Goal: Task Accomplishment & Management: Use online tool/utility

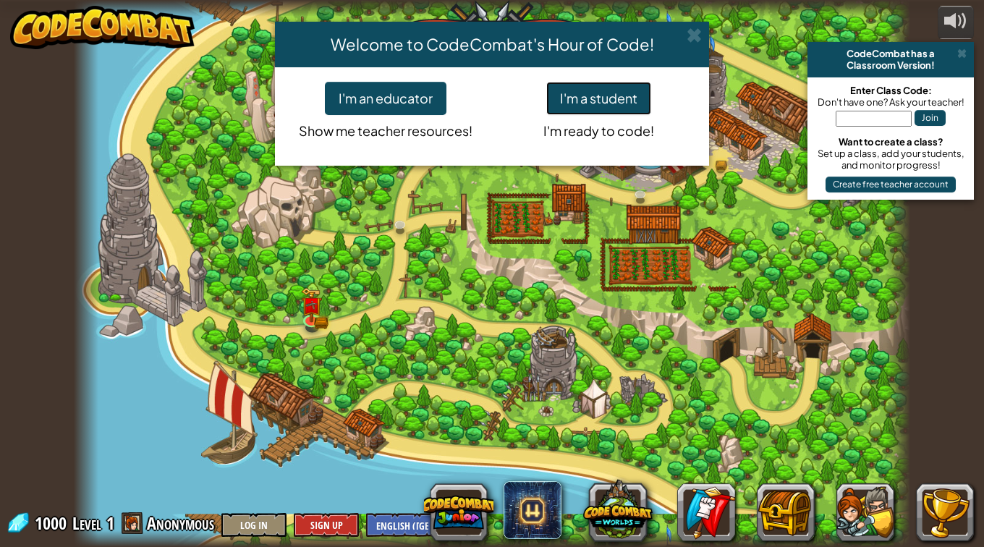
click at [611, 101] on button "I'm a student" at bounding box center [598, 98] width 105 height 33
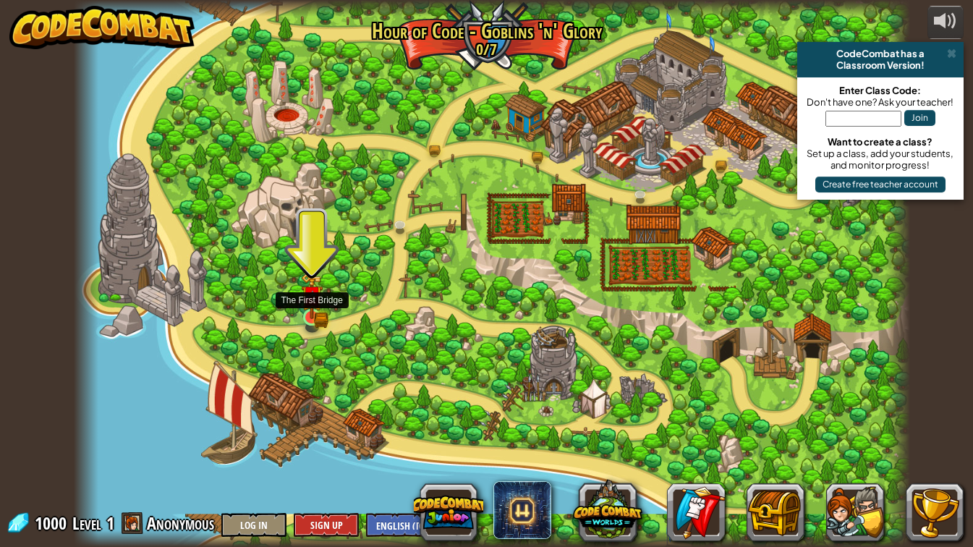
click at [321, 305] on img at bounding box center [311, 296] width 21 height 46
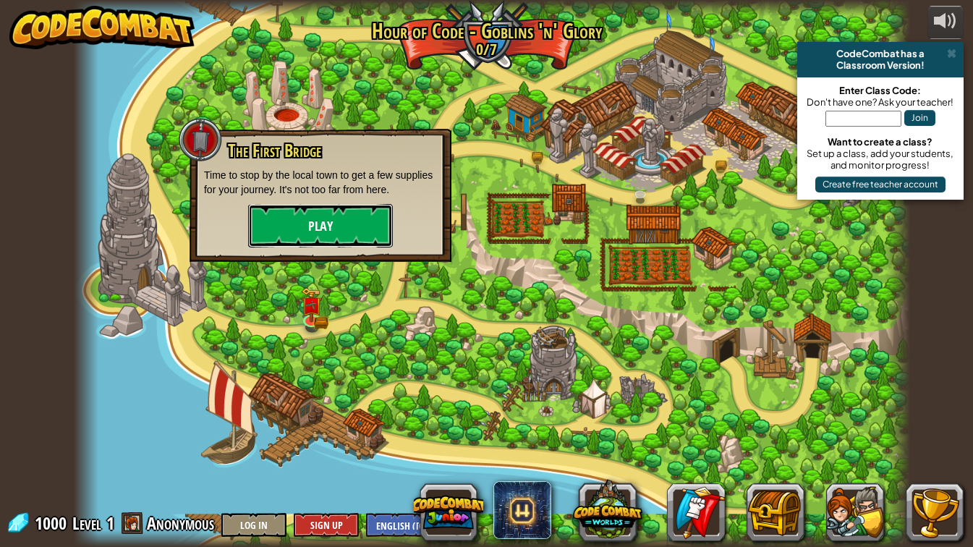
click at [321, 234] on button "Play" at bounding box center [320, 225] width 145 height 43
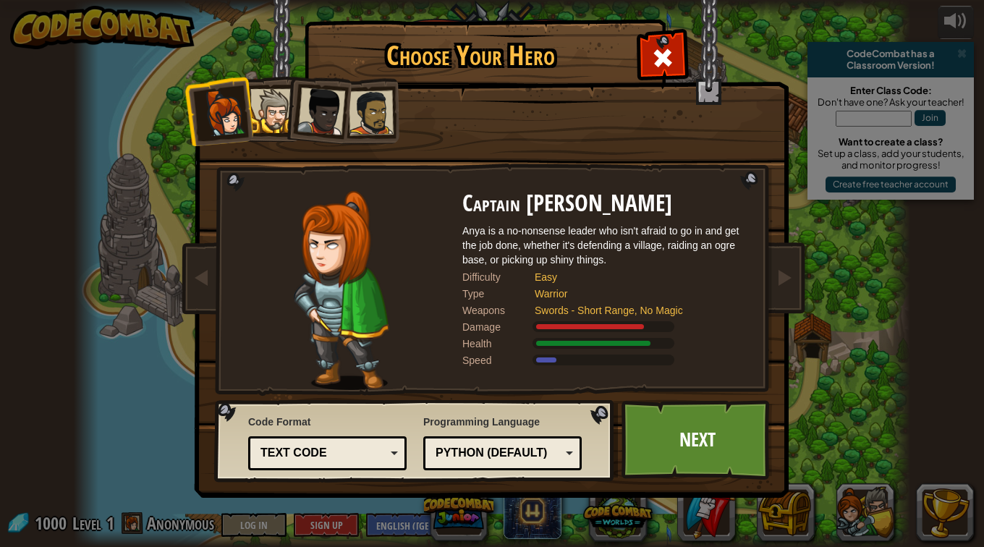
click at [285, 106] on li at bounding box center [316, 108] width 71 height 71
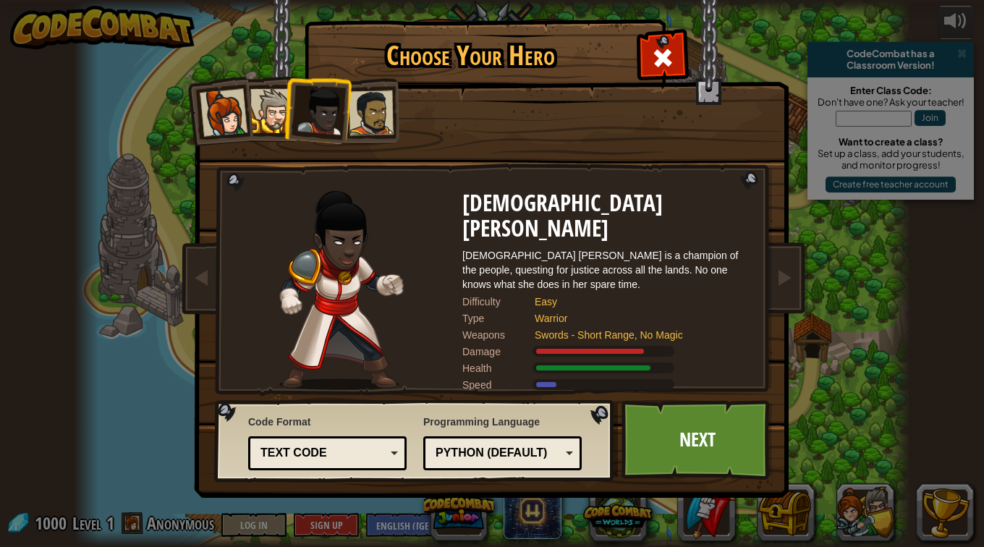
click at [334, 106] on div at bounding box center [321, 112] width 48 height 48
click at [381, 124] on div at bounding box center [371, 112] width 45 height 45
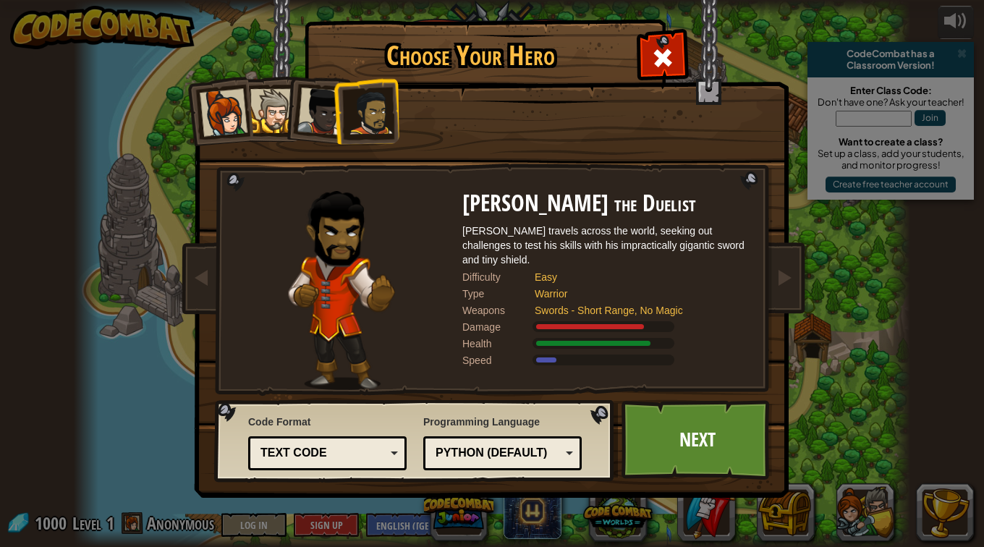
click at [339, 121] on li at bounding box center [366, 110] width 67 height 67
click at [288, 120] on li at bounding box center [316, 108] width 71 height 71
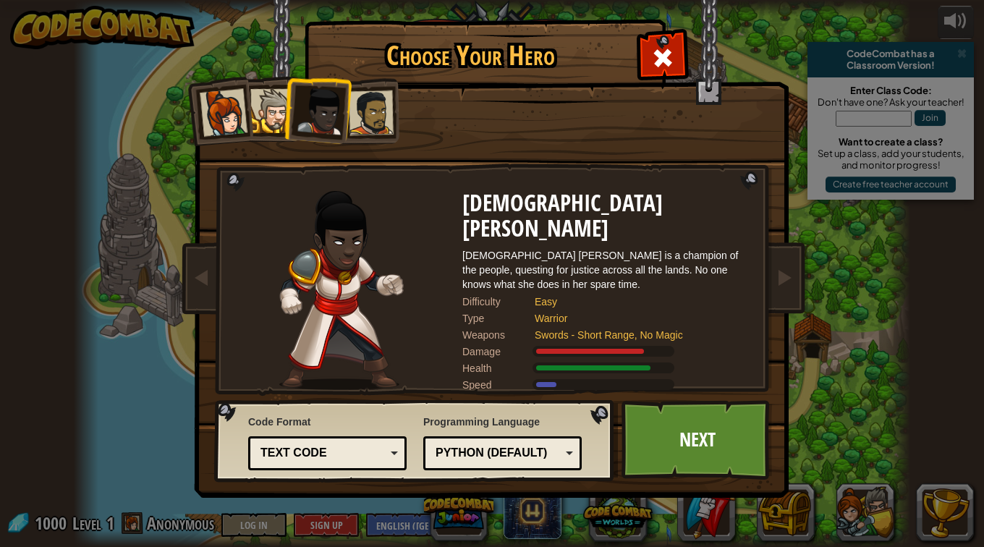
click at [254, 119] on div at bounding box center [272, 111] width 44 height 44
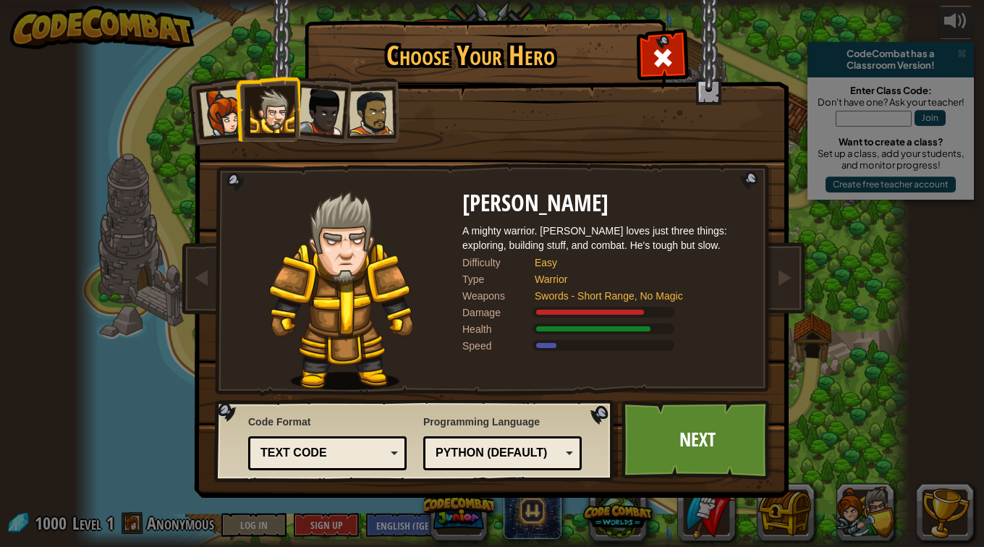
click at [206, 108] on div at bounding box center [224, 113] width 48 height 48
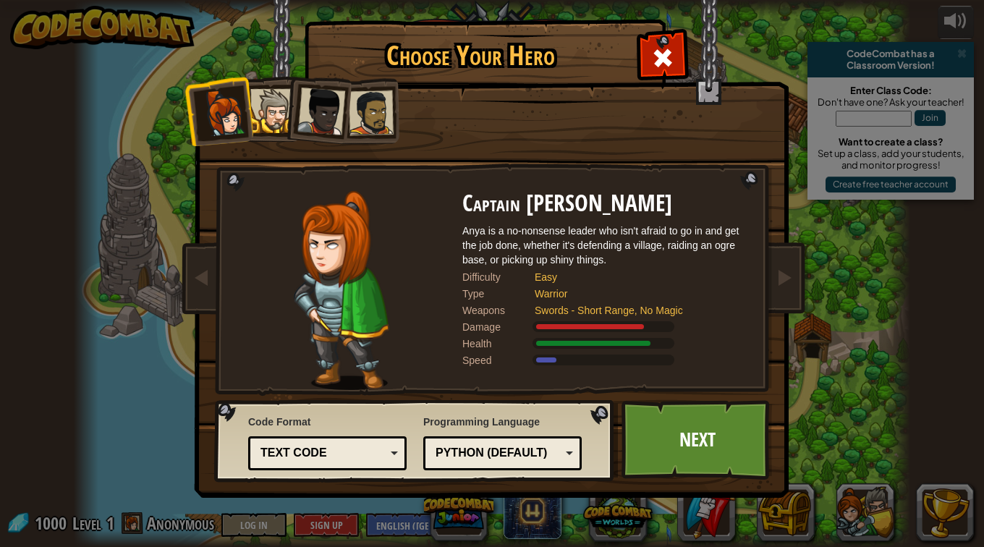
click at [315, 112] on div at bounding box center [321, 112] width 48 height 48
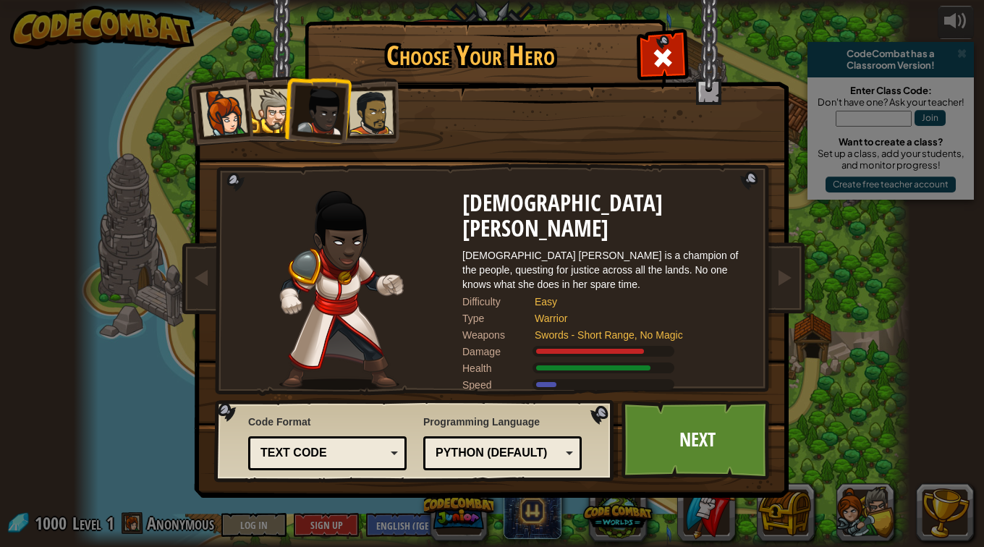
click at [368, 101] on div at bounding box center [371, 112] width 45 height 45
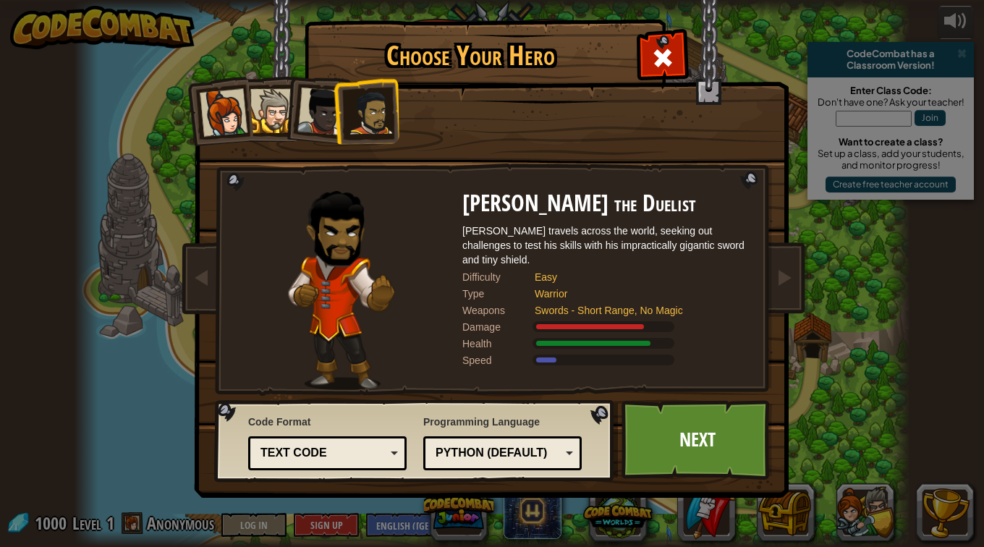
click at [329, 101] on div at bounding box center [321, 112] width 48 height 48
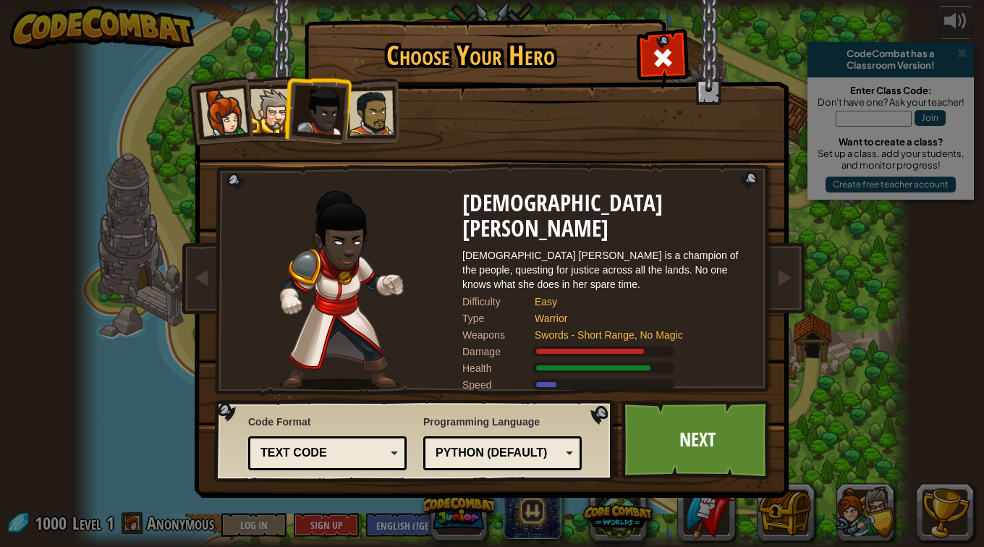
click at [274, 112] on div at bounding box center [272, 111] width 44 height 44
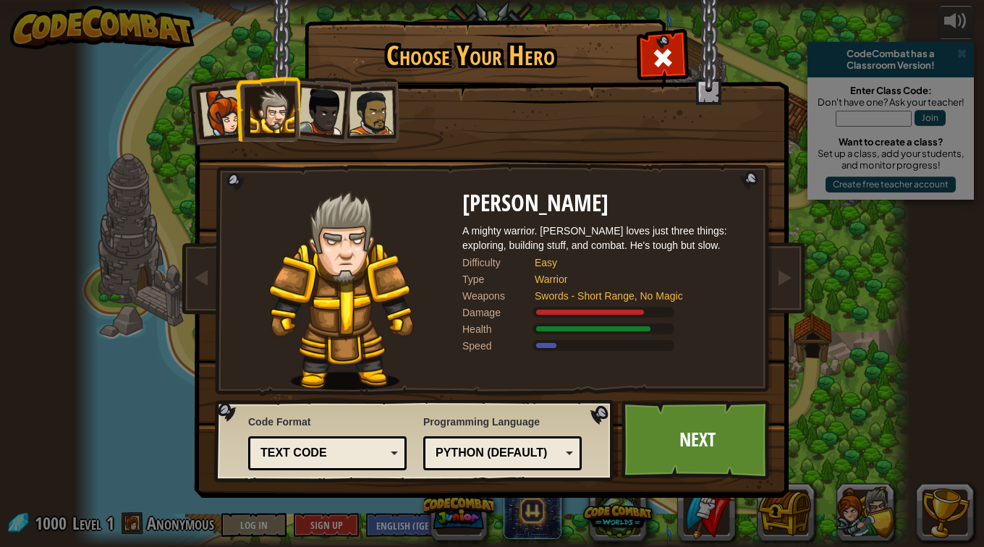
click at [218, 93] on div at bounding box center [224, 113] width 48 height 48
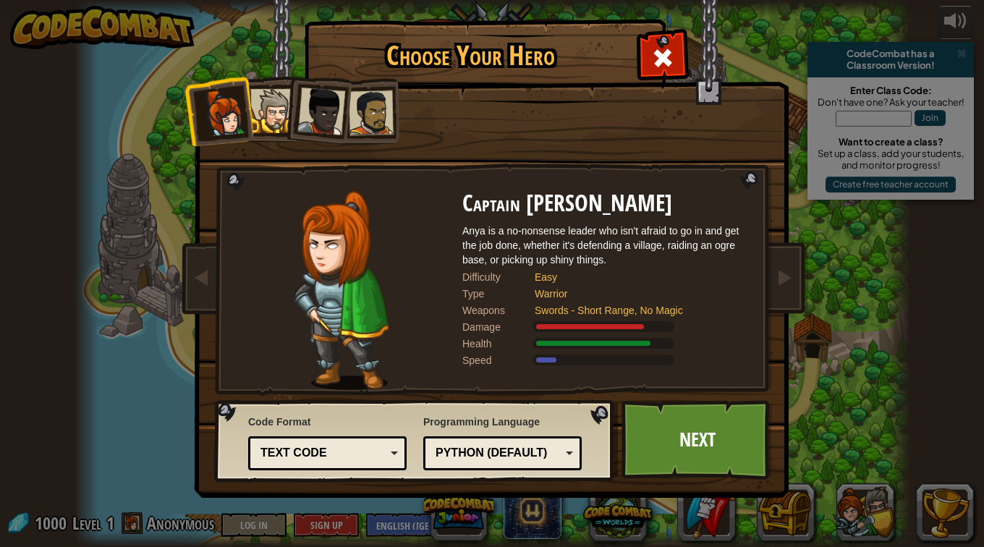
click at [370, 114] on div at bounding box center [371, 112] width 45 height 45
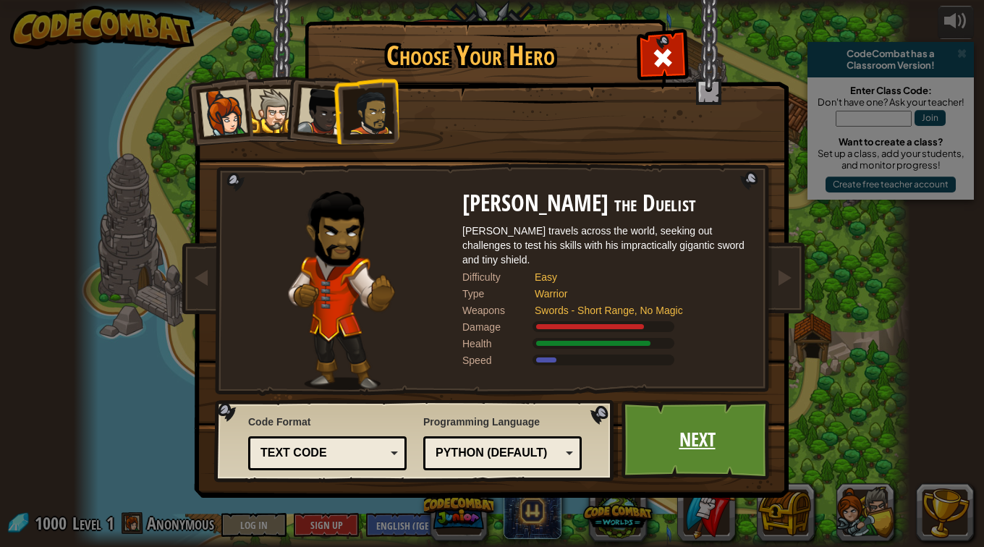
click at [687, 437] on link "Next" at bounding box center [697, 440] width 151 height 80
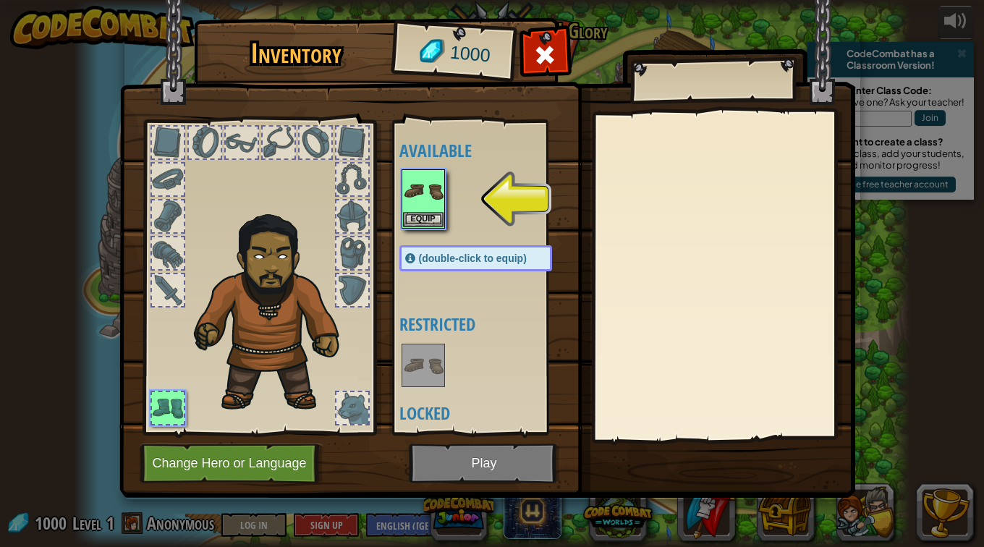
click at [177, 139] on div at bounding box center [168, 143] width 32 height 32
click at [169, 148] on div at bounding box center [168, 143] width 32 height 32
click at [425, 221] on button "Equip" at bounding box center [423, 218] width 41 height 15
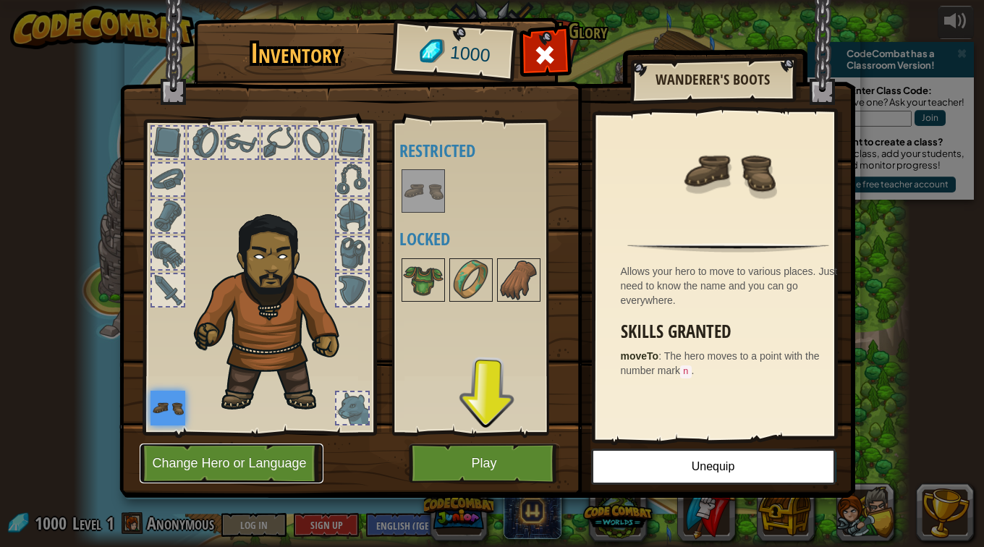
click at [302, 457] on button "Change Hero or Language" at bounding box center [232, 464] width 184 height 40
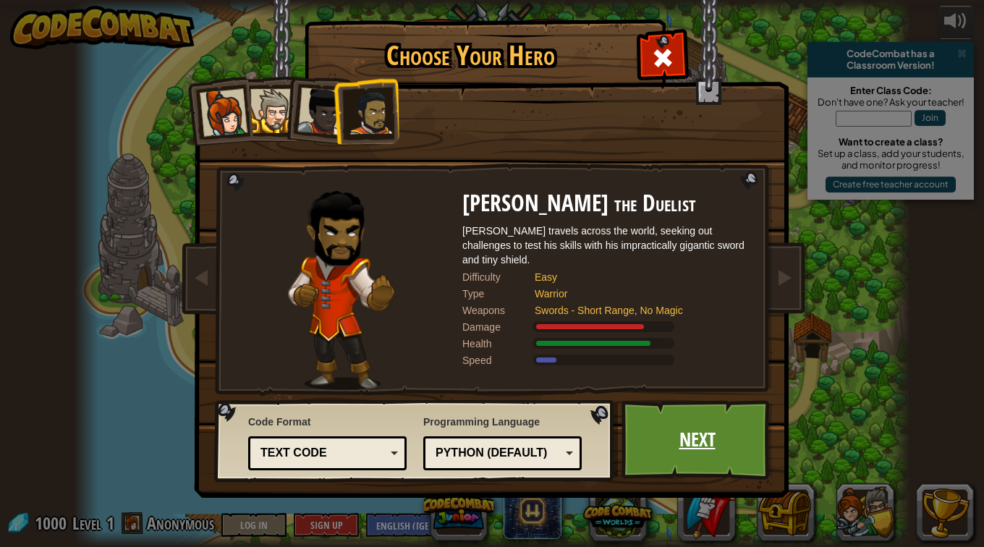
click at [666, 425] on link "Next" at bounding box center [697, 440] width 151 height 80
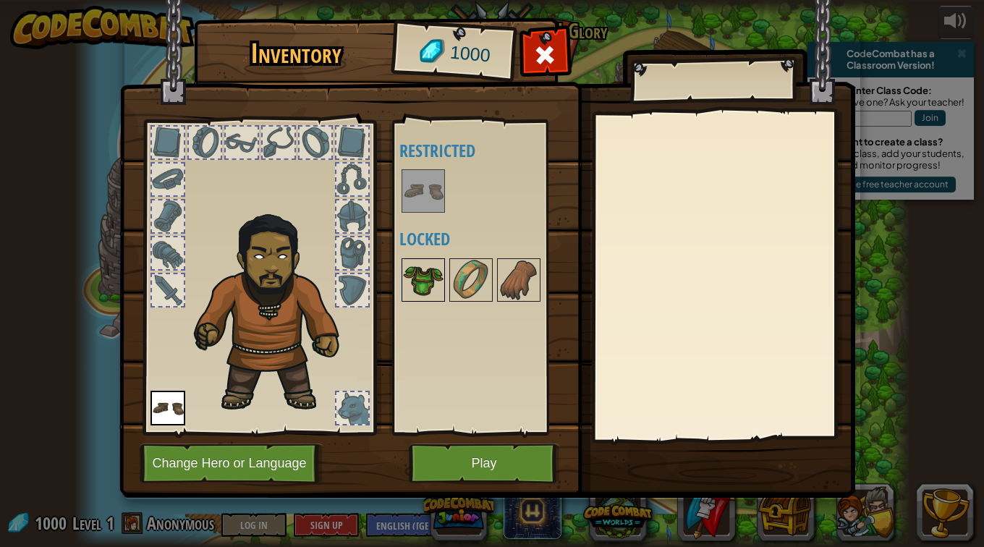
click at [429, 286] on img at bounding box center [423, 280] width 41 height 41
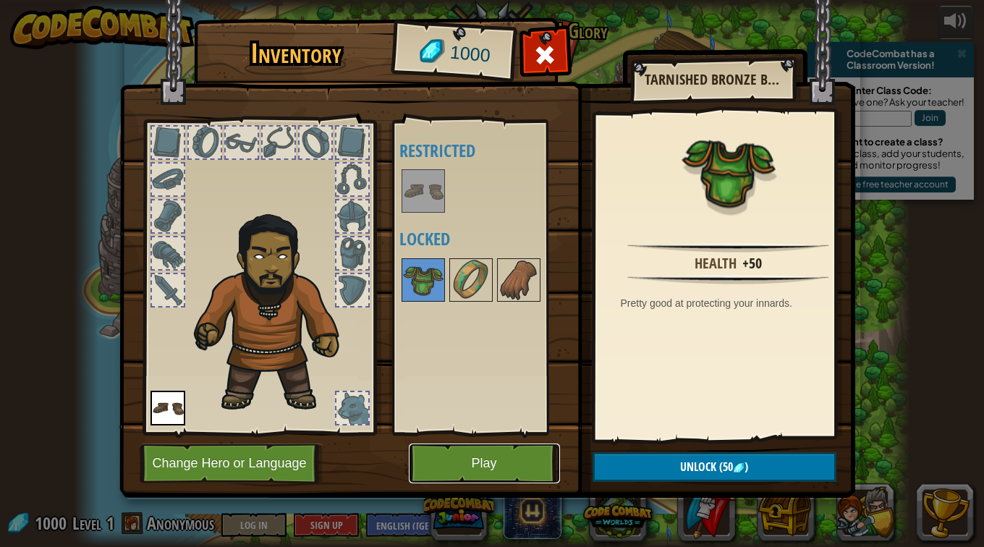
click at [491, 458] on button "Play" at bounding box center [484, 464] width 151 height 40
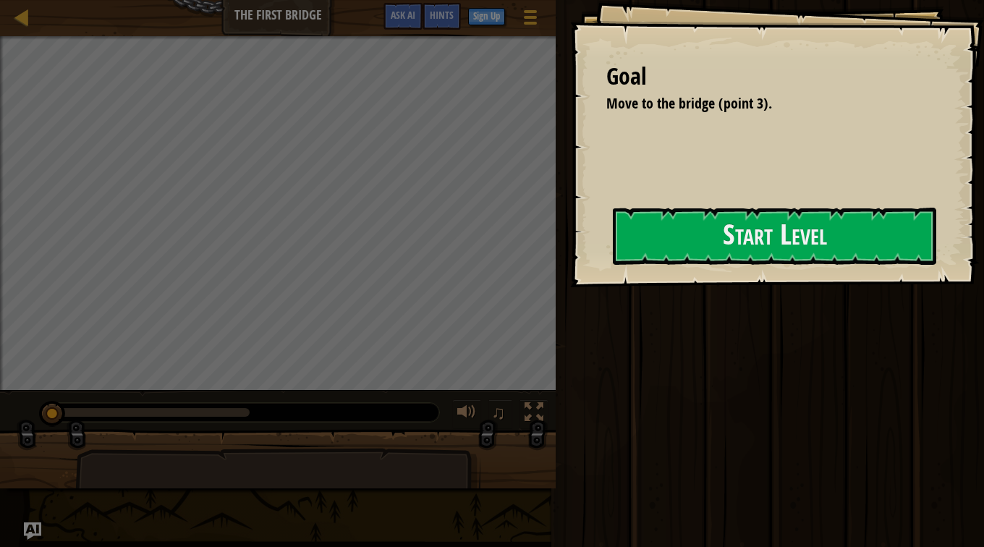
click at [520, 263] on div "Goal Move to the bridge (point 3). Start Level Error loading from server. Try r…" at bounding box center [492, 273] width 984 height 547
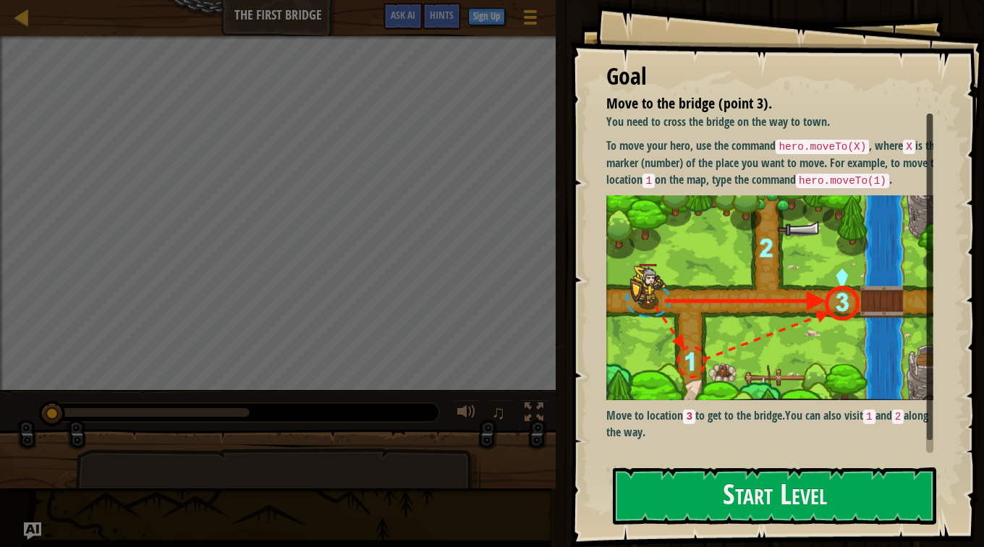
click at [712, 247] on img at bounding box center [775, 297] width 338 height 204
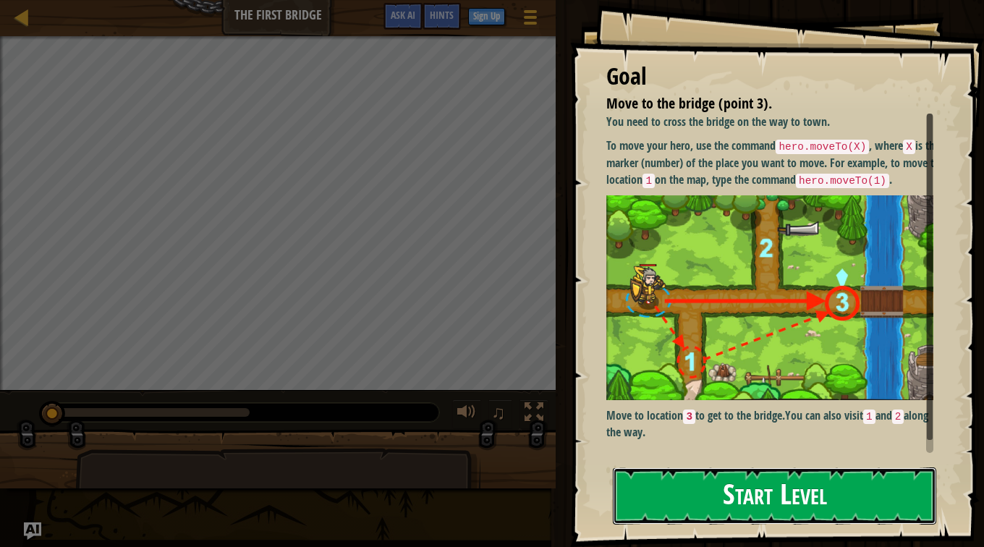
click at [805, 473] on button "Start Level" at bounding box center [774, 495] width 323 height 57
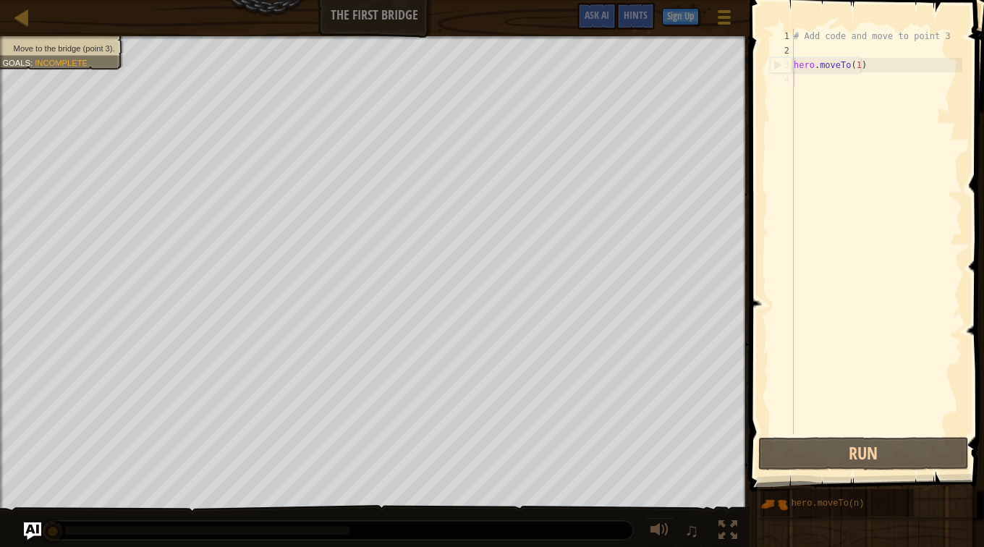
scroll to position [7, 0]
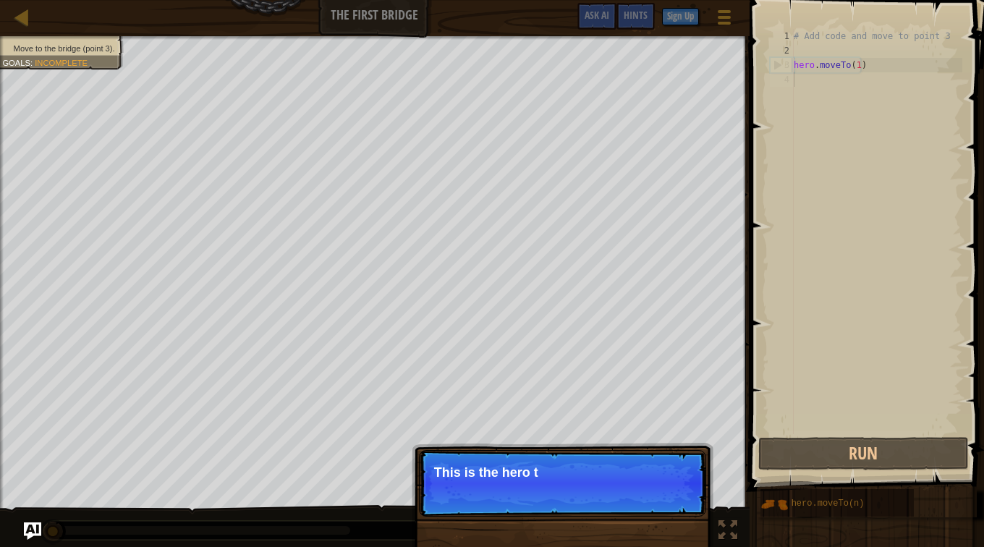
click at [606, 471] on p "This is the hero t" at bounding box center [562, 472] width 257 height 14
click at [605, 476] on p "This is the hero that yo" at bounding box center [562, 472] width 257 height 14
click at [625, 493] on p "Skip (esc) Continue This is the hero that you contr" at bounding box center [562, 483] width 287 height 67
click at [649, 497] on p "Skip (esc) Continue This is the hero that you control with" at bounding box center [562, 483] width 287 height 67
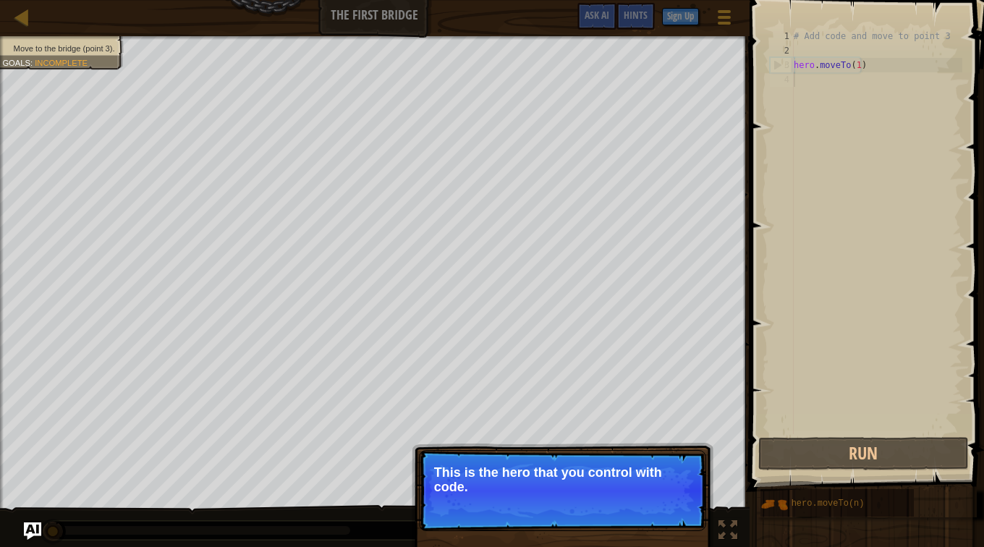
click at [634, 527] on p "Skip (esc) Continue This is the hero that you control with code." at bounding box center [562, 490] width 287 height 81
click at [648, 507] on button "Continue" at bounding box center [665, 506] width 60 height 19
click at [647, 506] on p "Skip (esc) Continue This is the hero that you control with code." at bounding box center [562, 490] width 287 height 81
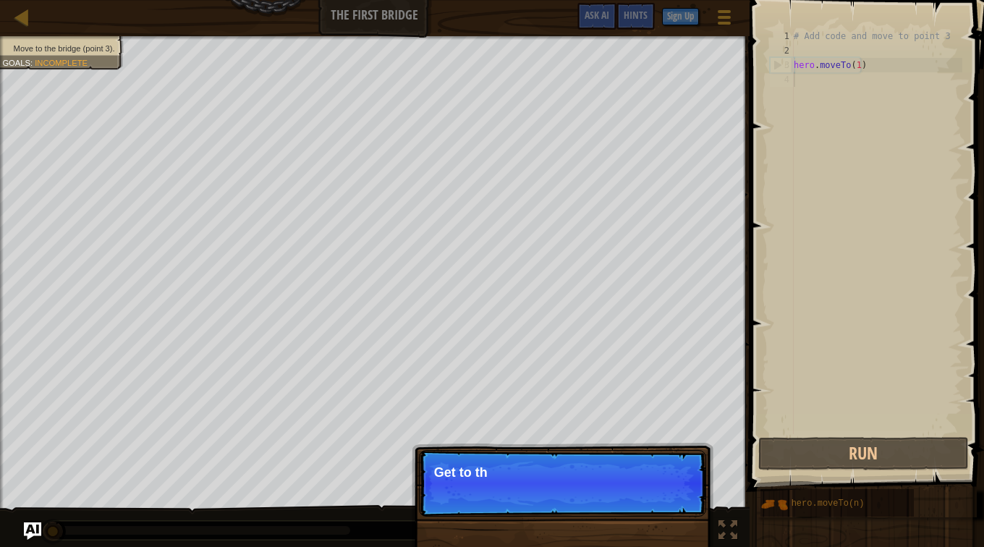
click at [641, 500] on p "Skip (esc) Continue Get to th" at bounding box center [562, 483] width 287 height 67
click at [643, 504] on p "Skip (esc) Continue Get to the bridg" at bounding box center [562, 483] width 287 height 67
click at [643, 494] on p "Skip (esc) Continue Get to the bridge by g" at bounding box center [562, 483] width 287 height 67
click at [651, 488] on p "Skip (esc) Continue Get to the bridge by g" at bounding box center [562, 483] width 287 height 67
click at [642, 499] on p "Skip (esc) Continue Get to the bridge by going to" at bounding box center [562, 483] width 287 height 67
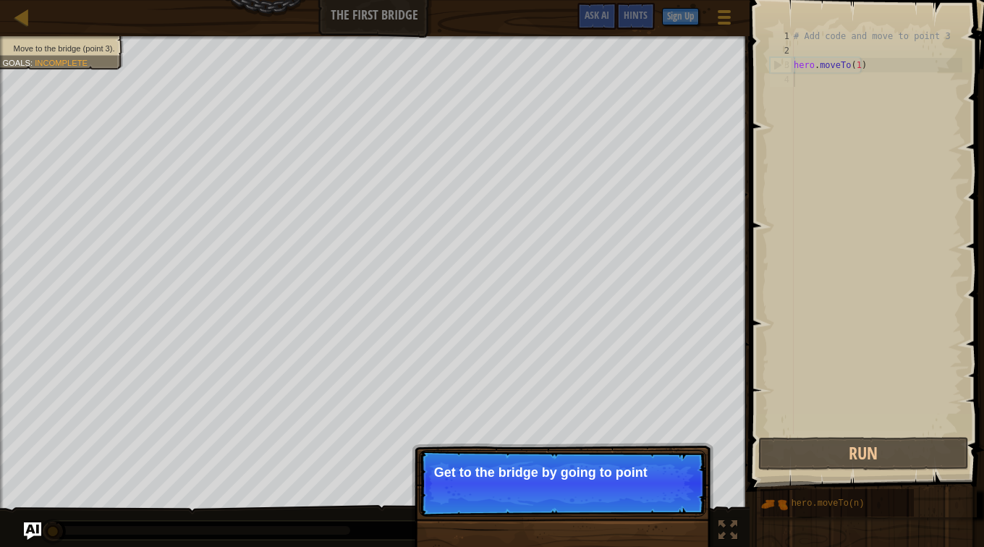
click at [650, 486] on p "Skip (esc) Continue Get to the bridge by going to point" at bounding box center [562, 483] width 287 height 67
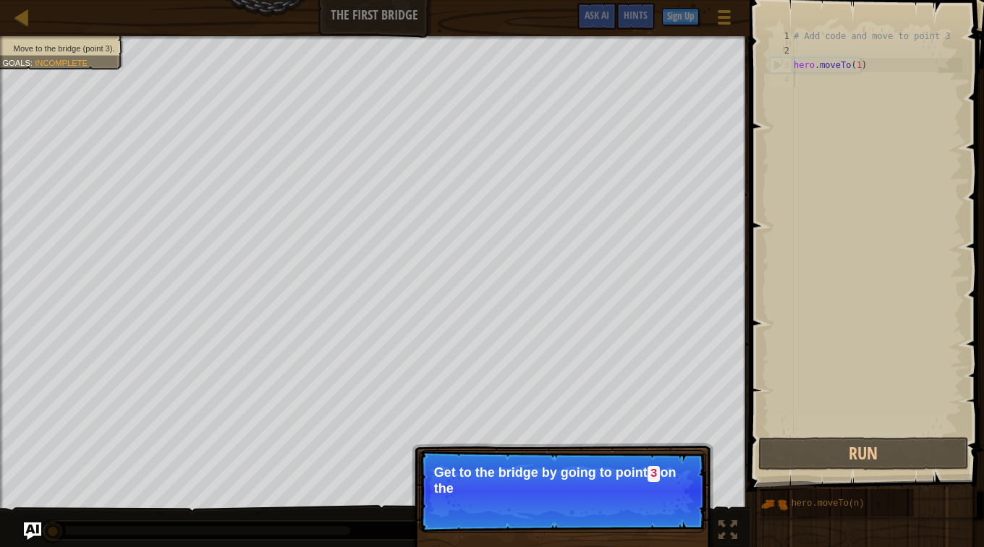
click at [630, 492] on p "Get to the bridge by going to point 3 on the" at bounding box center [562, 480] width 257 height 30
click at [646, 476] on p "Get to the bridge by going to point 3 on the map." at bounding box center [562, 480] width 257 height 30
click at [639, 501] on button "Continue" at bounding box center [665, 508] width 60 height 19
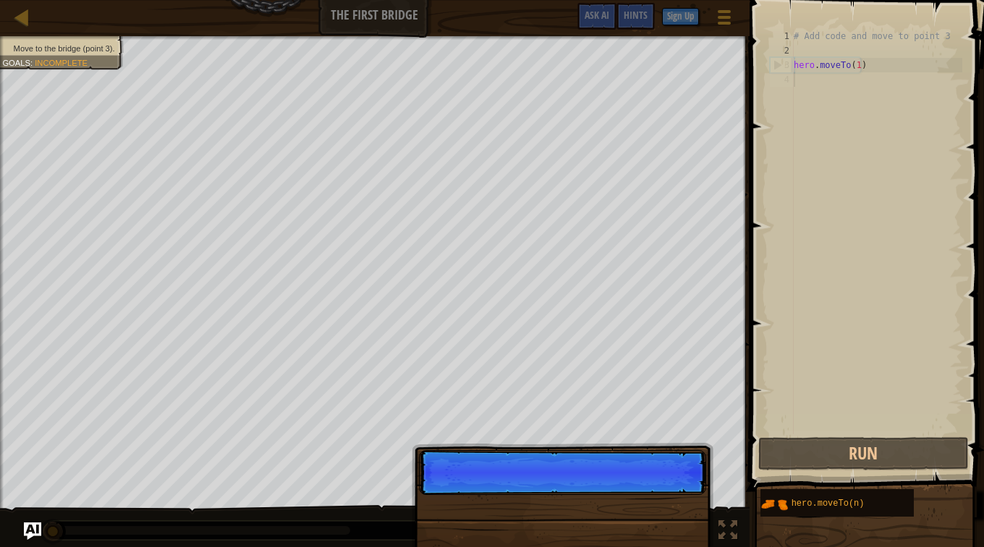
click at [634, 495] on p "Skip (esc) Continue" at bounding box center [562, 472] width 287 height 45
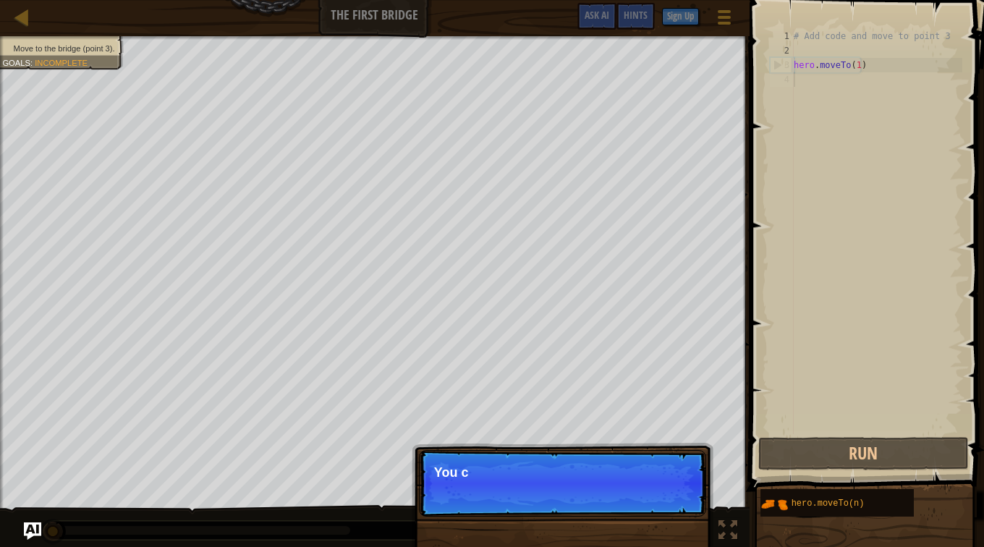
click at [634, 513] on p "Skip (esc) Continue You c" at bounding box center [562, 483] width 287 height 67
click at [634, 494] on p "Skip (esc) Continue You can use t" at bounding box center [562, 483] width 287 height 67
click at [630, 491] on p "Skip (esc) Continue You can use these me" at bounding box center [562, 483] width 287 height 67
click at [626, 499] on p "Skip (esc) Continue You can use these methods." at bounding box center [562, 483] width 287 height 67
click at [619, 502] on p "Skip (esc) Continue You can use these methods." at bounding box center [562, 483] width 287 height 67
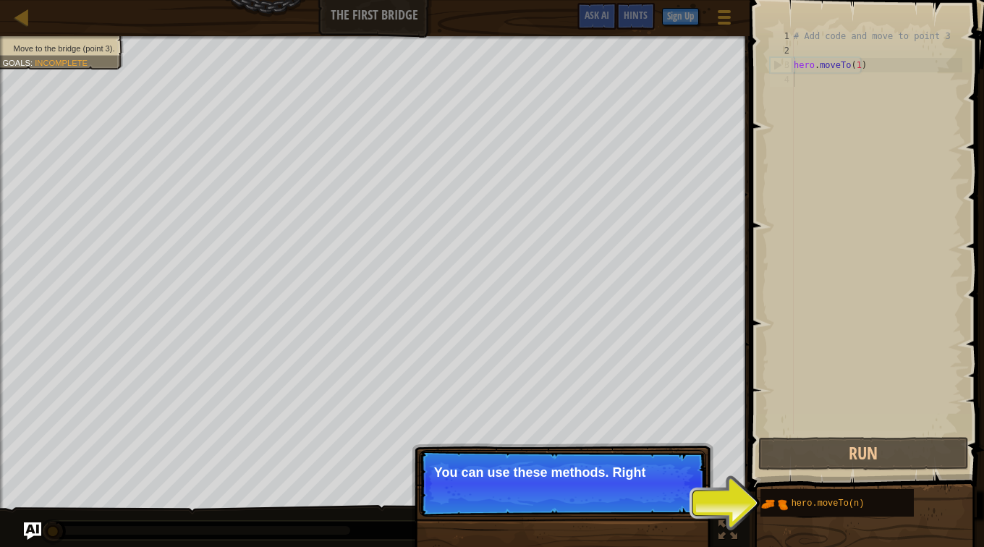
click at [616, 502] on p "Skip (esc) Continue You can use these methods. Right" at bounding box center [562, 483] width 287 height 67
click at [616, 505] on p "Skip (esc) Continue You can use these methods. Right now, y" at bounding box center [562, 483] width 287 height 67
click at [622, 506] on p "Skip (esc) Continue You can use these methods. Right now, y" at bounding box center [562, 483] width 287 height 67
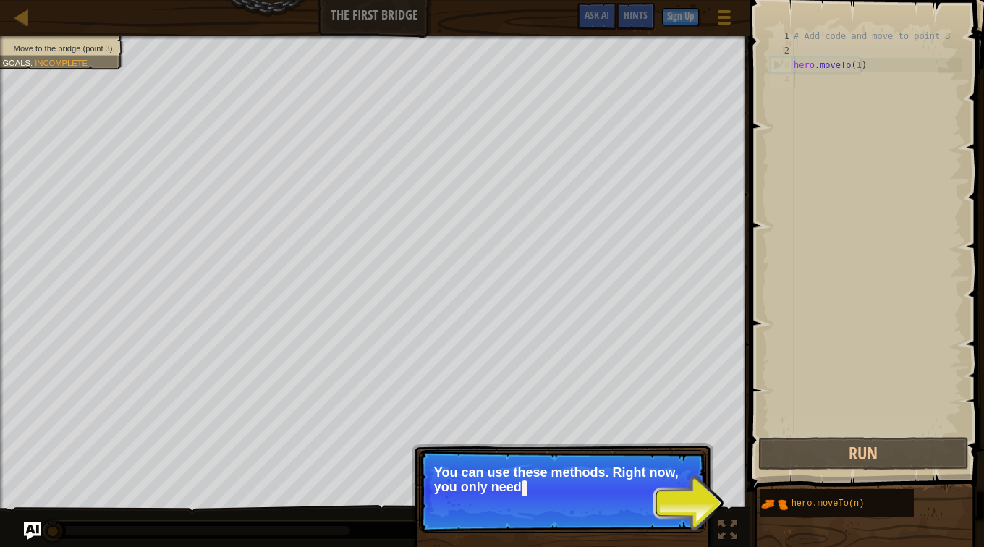
click at [632, 504] on p "Skip (esc) Continue You can use these methods. Right now, you only need" at bounding box center [562, 491] width 287 height 82
click at [630, 510] on p "Skip (esc) Continue You can use these methods. Right now, you only need" at bounding box center [562, 491] width 287 height 82
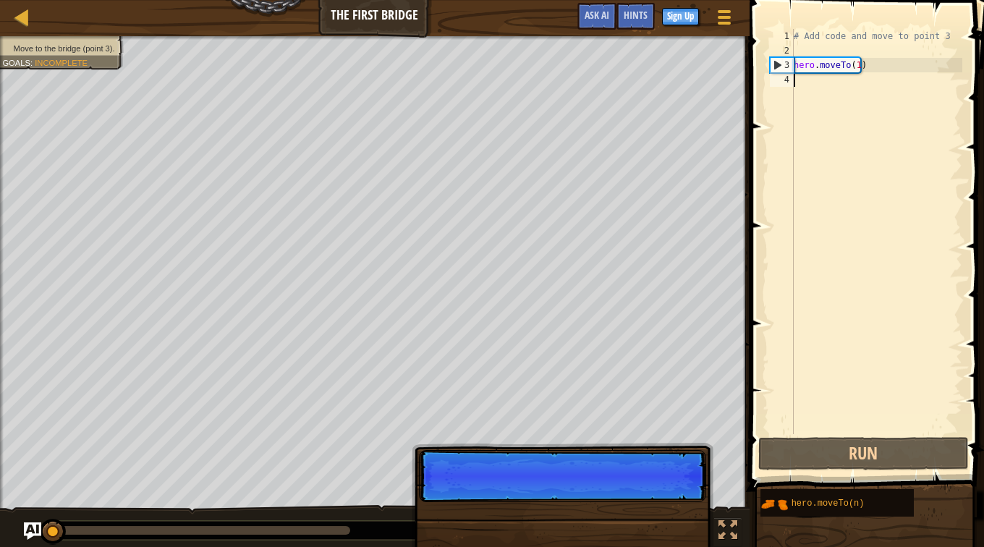
click at [622, 522] on div "Skip (esc) Continue" at bounding box center [563, 557] width 302 height 214
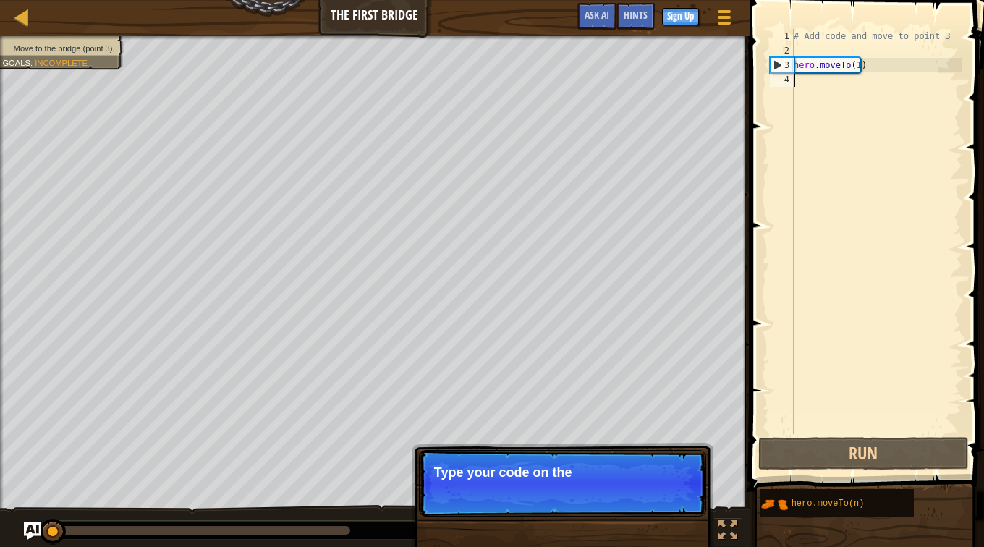
click at [850, 56] on div "# Add code and move to point 3 hero . moveTo ( 1 )" at bounding box center [876, 246] width 171 height 434
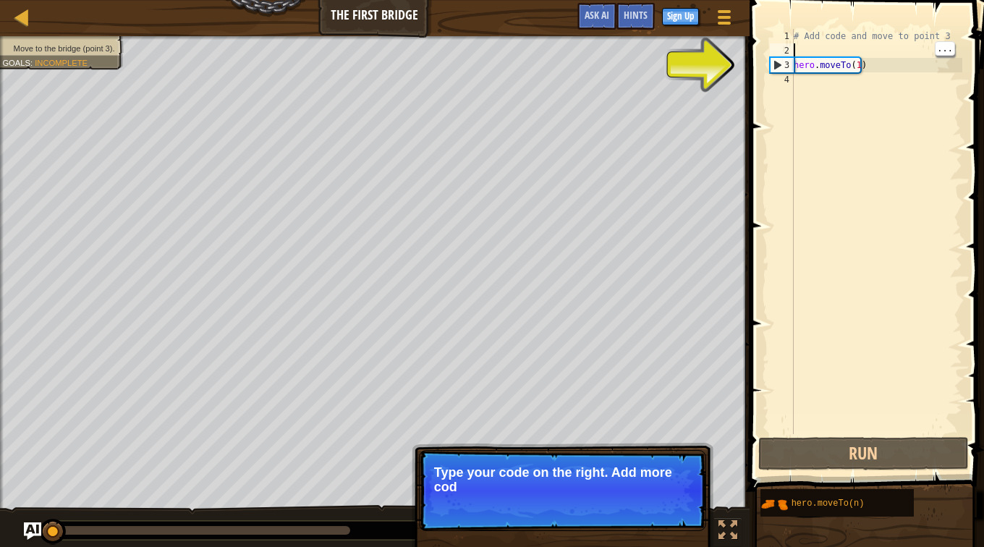
type textarea "hero.moveTo(1)"
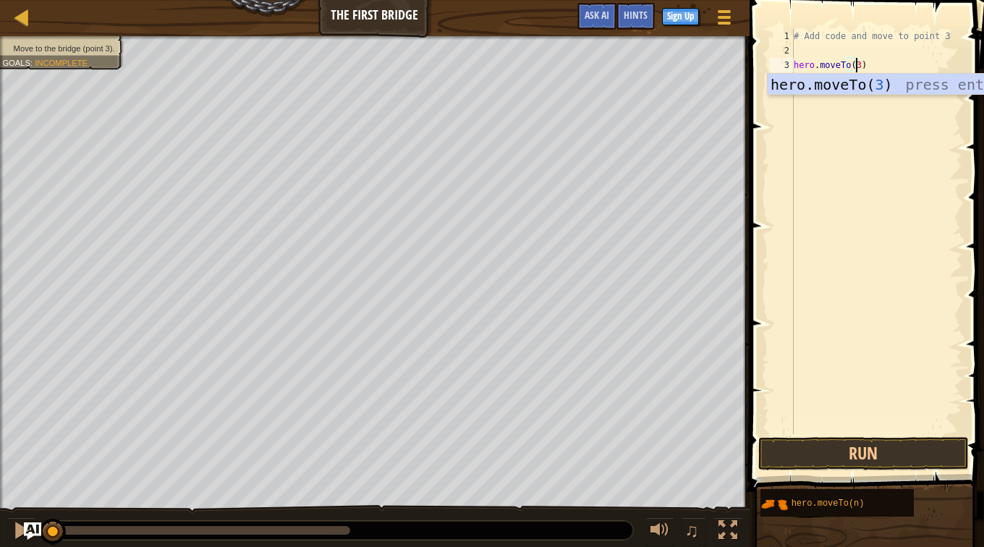
scroll to position [7, 4]
type textarea "hero.moveTo(3)"
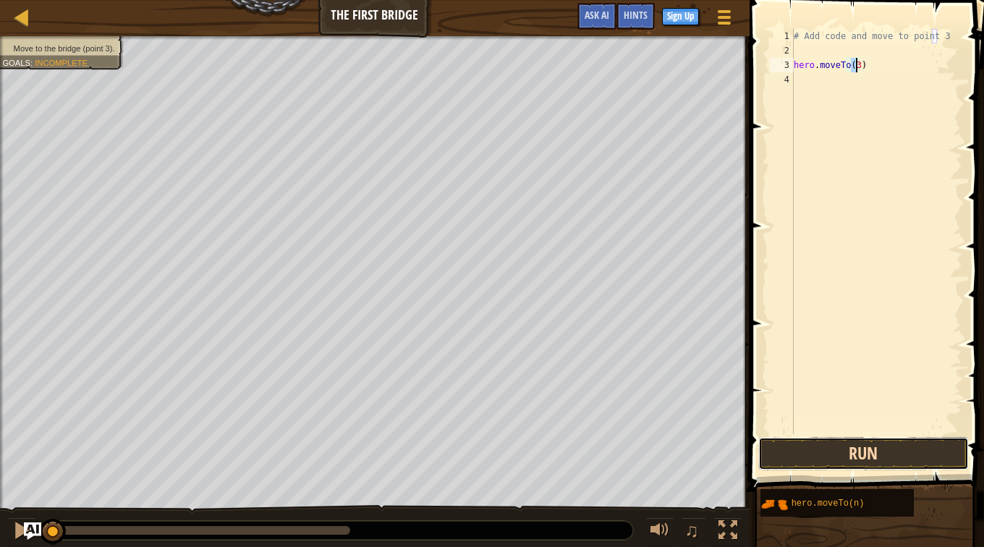
click at [849, 454] on button "Run" at bounding box center [863, 453] width 211 height 33
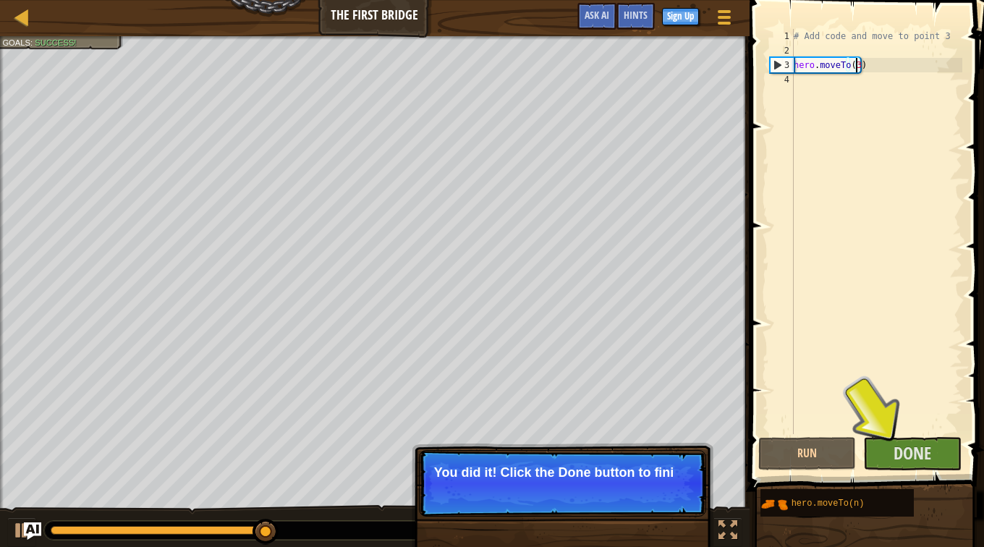
click at [546, 498] on p "You did it! Click the Done button to fini" at bounding box center [562, 483] width 287 height 67
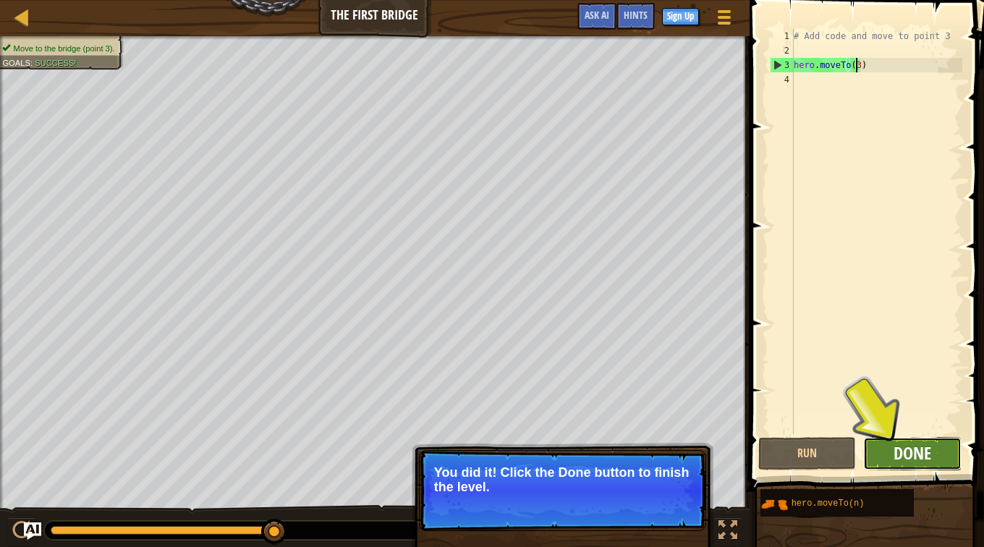
click at [922, 449] on span "Done" at bounding box center [913, 452] width 38 height 23
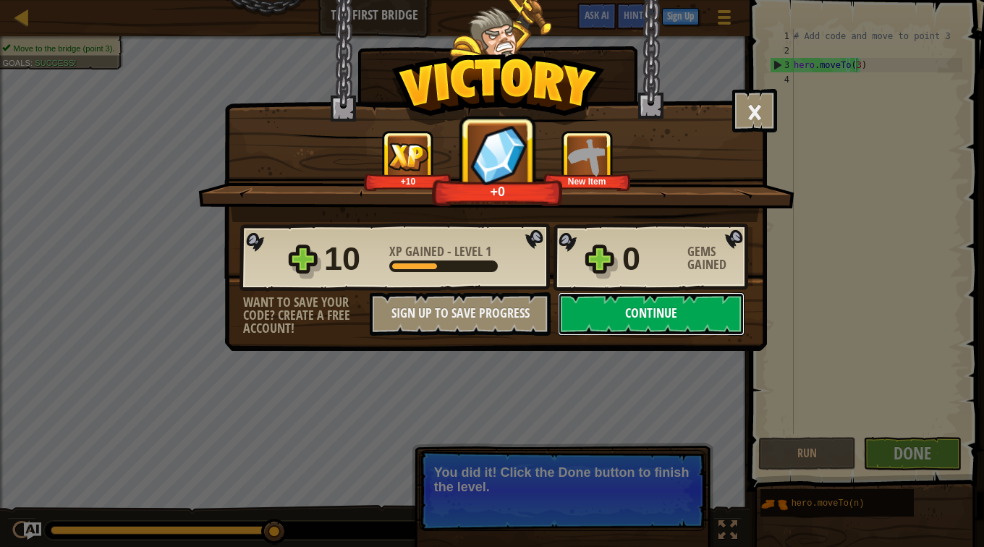
click at [582, 320] on button "Continue" at bounding box center [651, 313] width 187 height 43
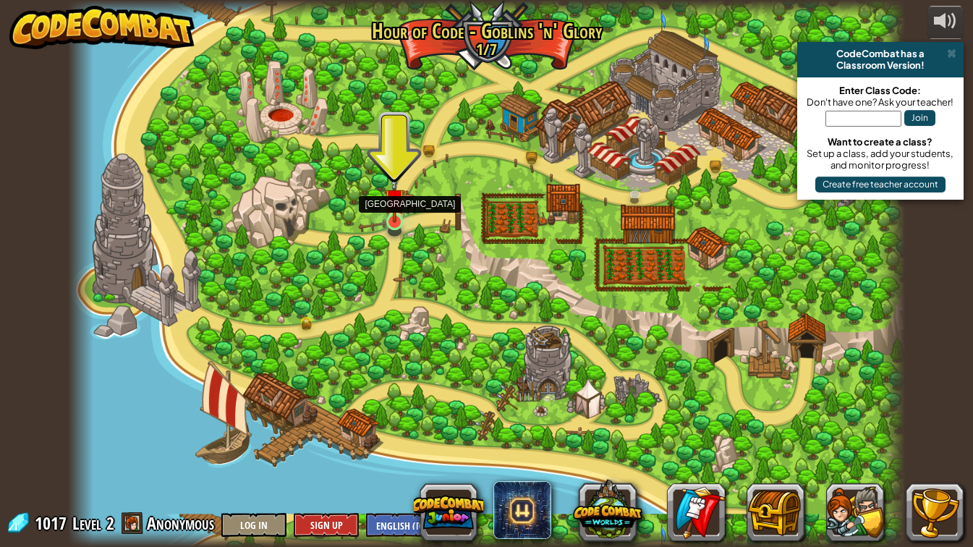
click at [402, 212] on img at bounding box center [394, 199] width 21 height 48
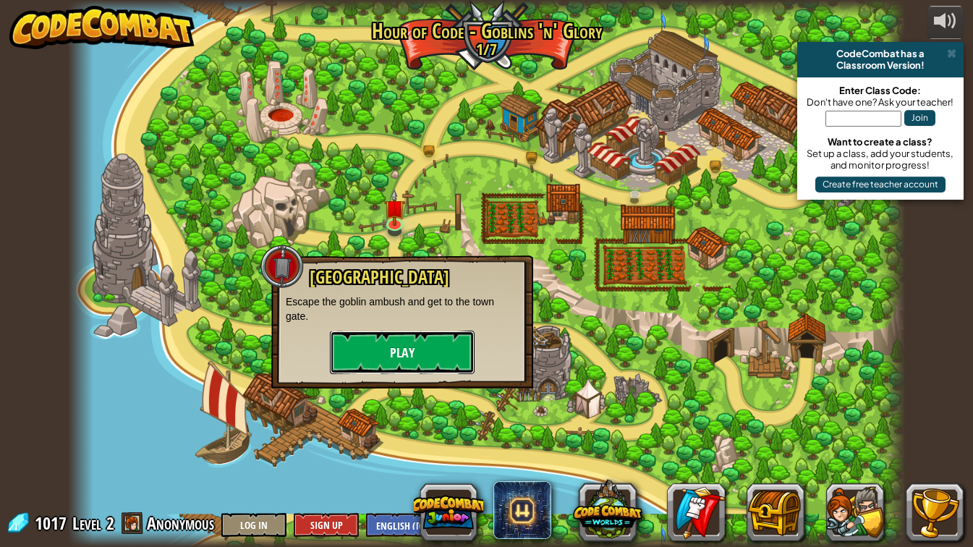
click at [400, 342] on button "Play" at bounding box center [402, 352] width 145 height 43
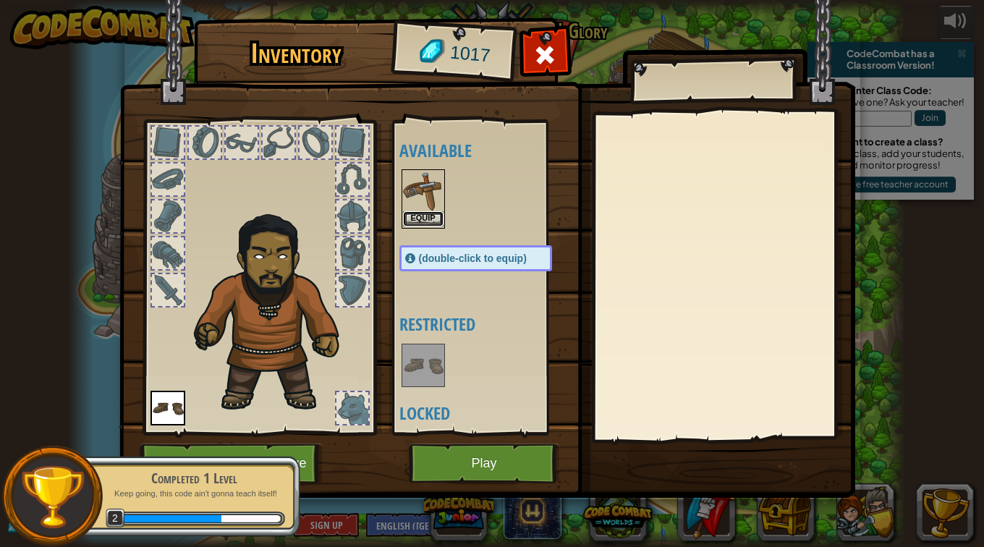
click at [421, 214] on button "Equip" at bounding box center [423, 218] width 41 height 15
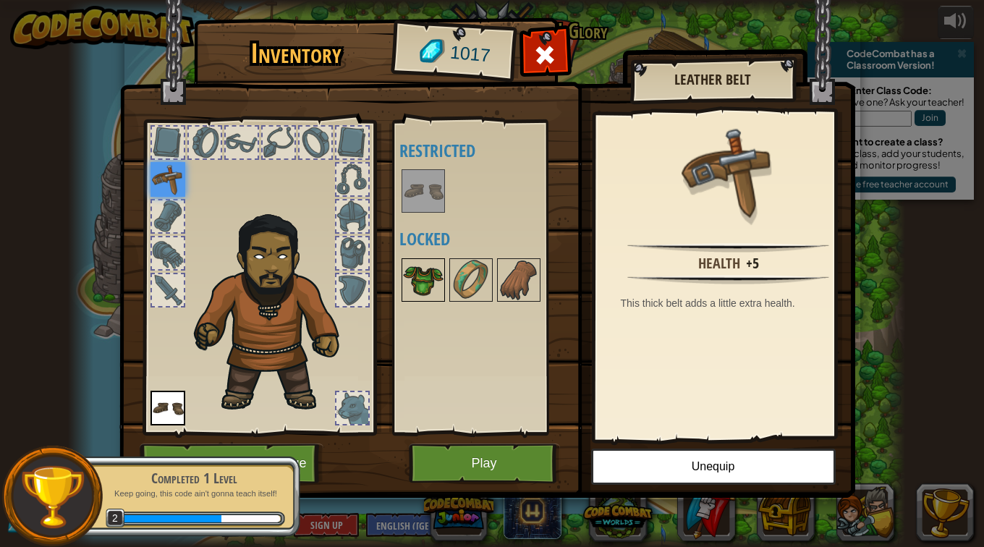
click at [420, 289] on img at bounding box center [423, 280] width 41 height 41
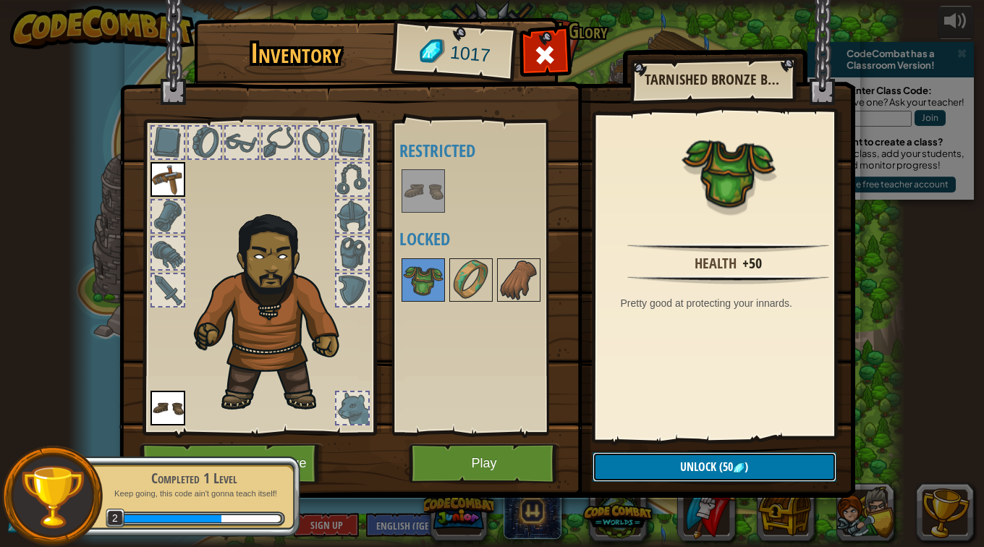
click at [713, 470] on span "Unlock" at bounding box center [698, 467] width 36 height 16
drag, startPoint x: 688, startPoint y: 478, endPoint x: 632, endPoint y: 472, distance: 56.8
click at [632, 472] on button "Confirm" at bounding box center [715, 467] width 244 height 30
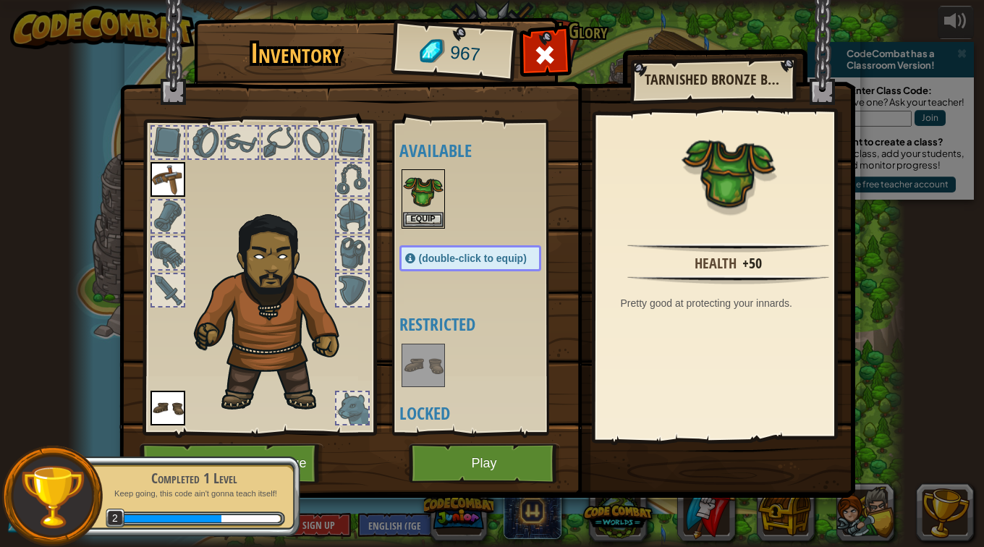
click at [632, 472] on img at bounding box center [487, 235] width 736 height 525
click at [410, 212] on button "Equip" at bounding box center [423, 218] width 41 height 15
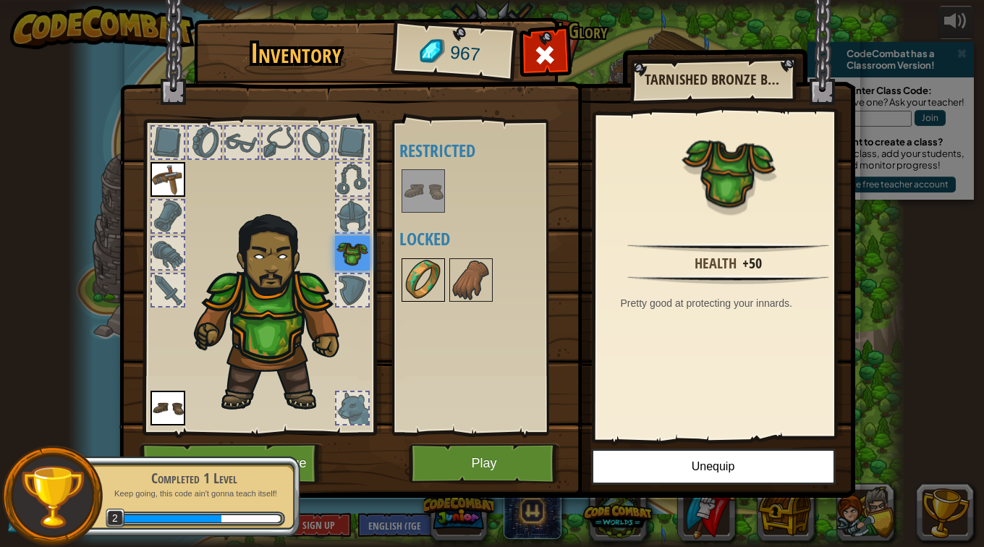
click at [420, 267] on img at bounding box center [423, 280] width 41 height 41
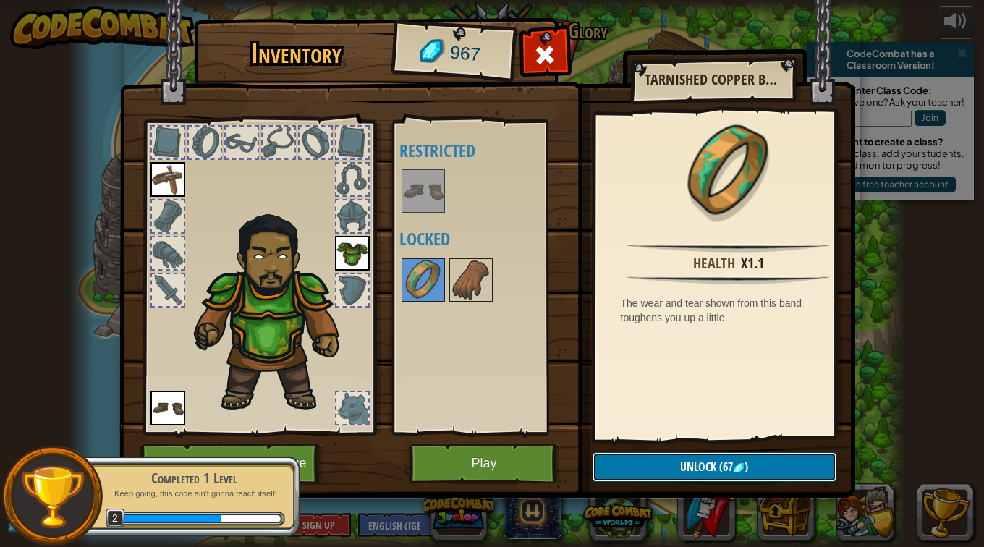
click at [684, 465] on span "Unlock" at bounding box center [698, 467] width 36 height 16
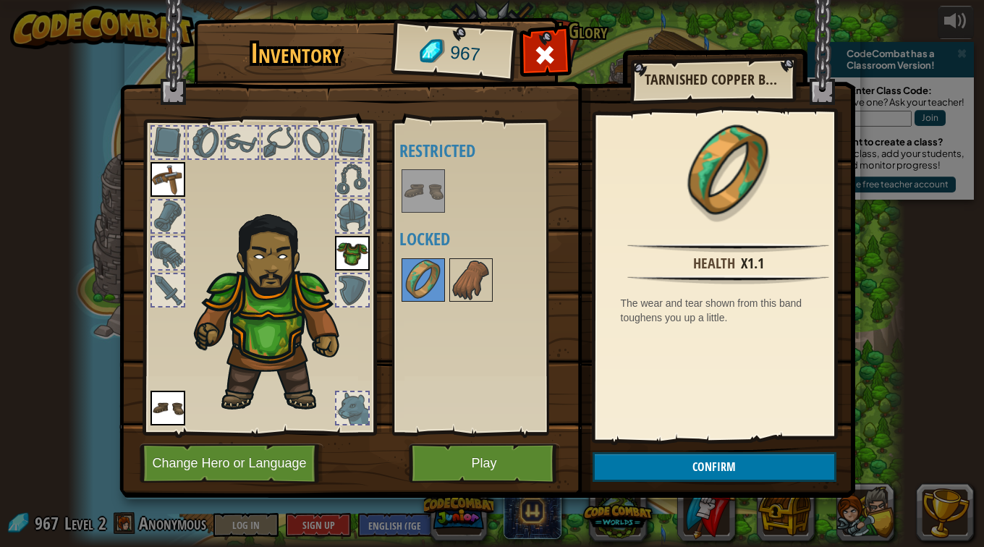
click at [679, 438] on div "Health x1.1 The wear and tear shown from this band toughens you up a little." at bounding box center [729, 276] width 266 height 325
click at [668, 462] on button "Unlock" at bounding box center [715, 467] width 244 height 30
click at [668, 462] on button "Confirm" at bounding box center [715, 467] width 244 height 30
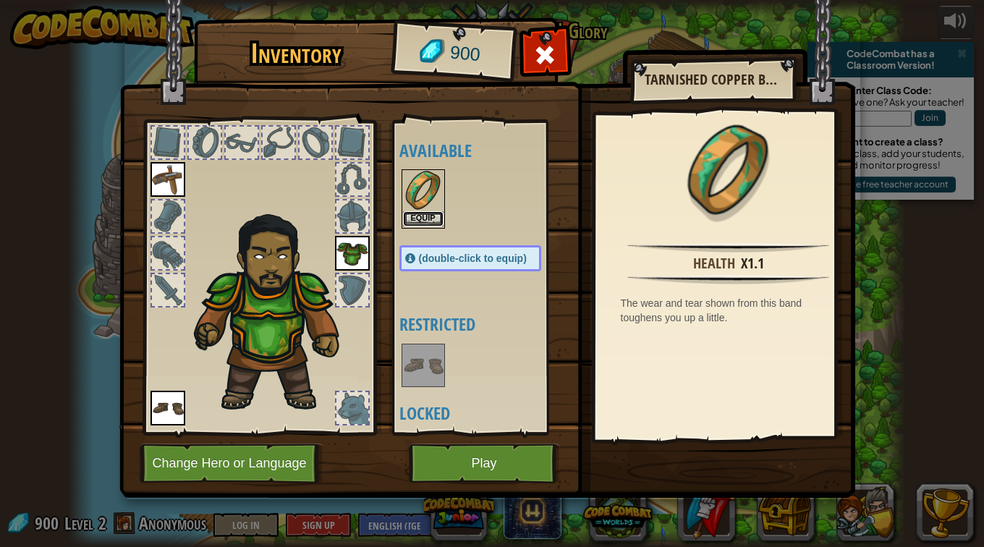
click at [430, 220] on button "Equip" at bounding box center [423, 218] width 41 height 15
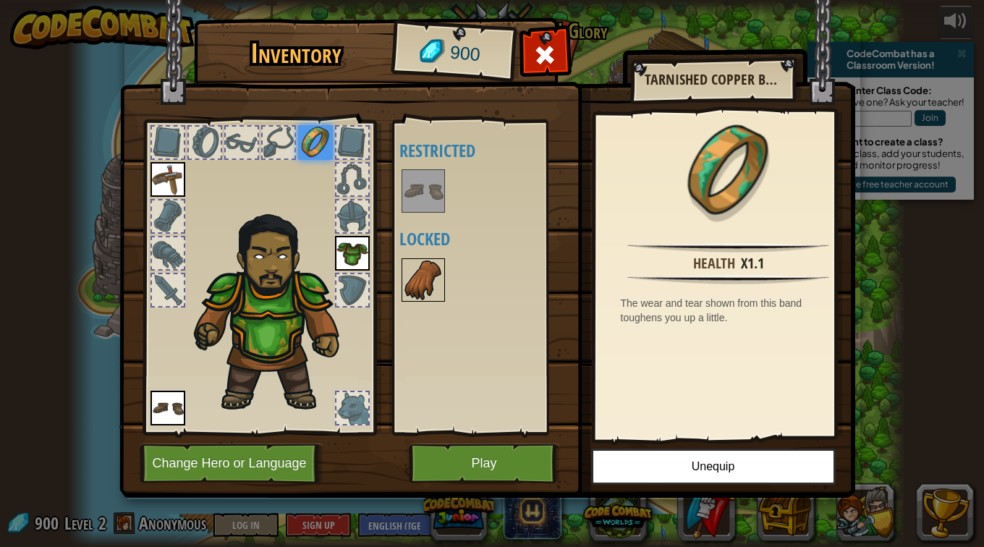
click at [424, 286] on img at bounding box center [423, 280] width 41 height 41
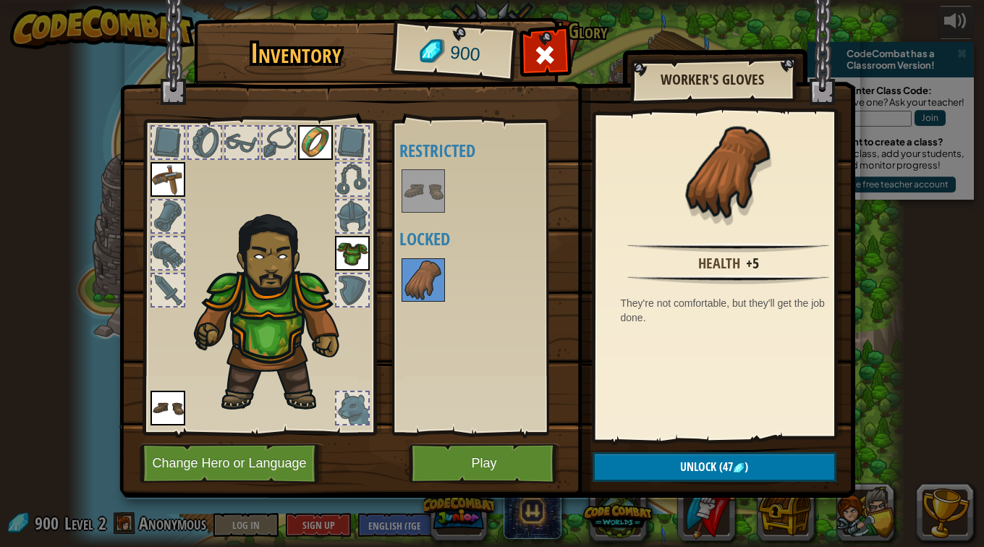
click at [640, 452] on img at bounding box center [487, 235] width 736 height 525
click at [640, 449] on img at bounding box center [487, 235] width 736 height 525
click at [637, 452] on img at bounding box center [487, 235] width 736 height 525
drag, startPoint x: 635, startPoint y: 470, endPoint x: 619, endPoint y: 465, distance: 16.7
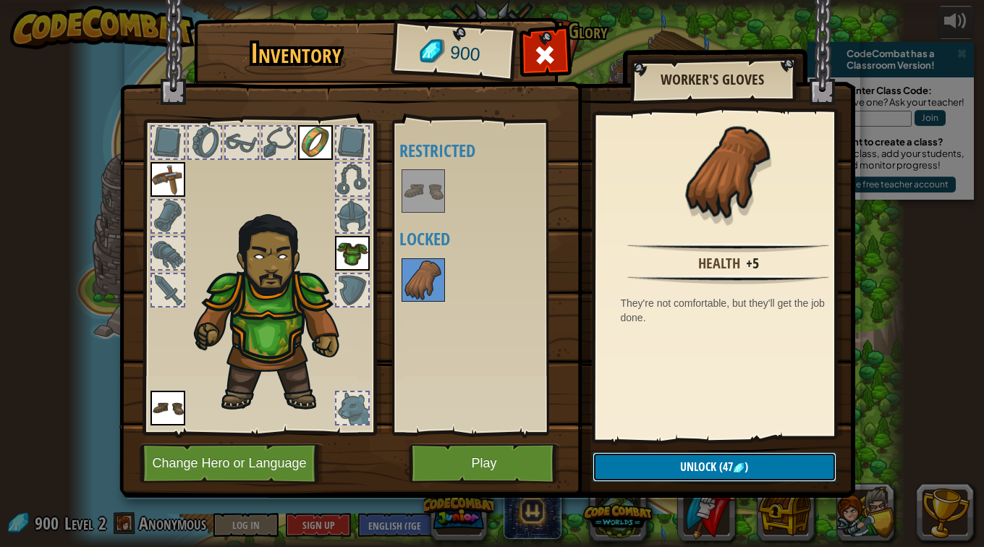
click at [619, 465] on button "Unlock (47 )" at bounding box center [715, 467] width 244 height 30
click at [619, 465] on button "Confirm" at bounding box center [715, 467] width 244 height 30
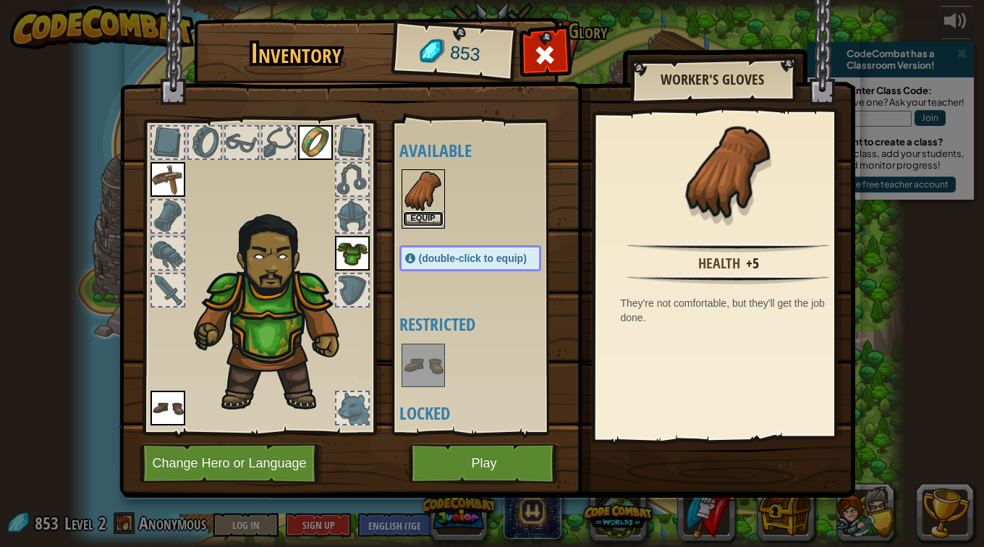
click at [428, 219] on button "Equip" at bounding box center [423, 218] width 41 height 15
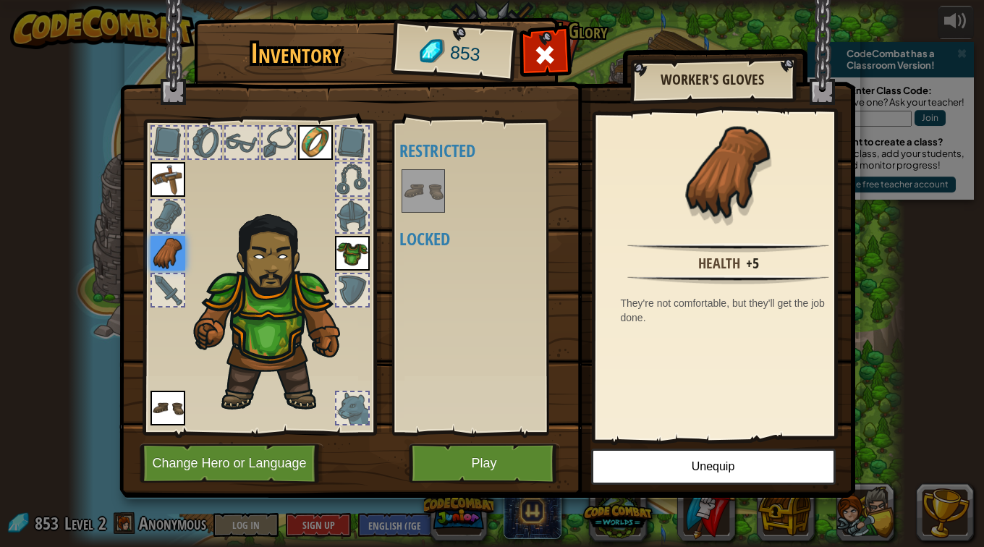
click at [418, 190] on img at bounding box center [423, 191] width 41 height 41
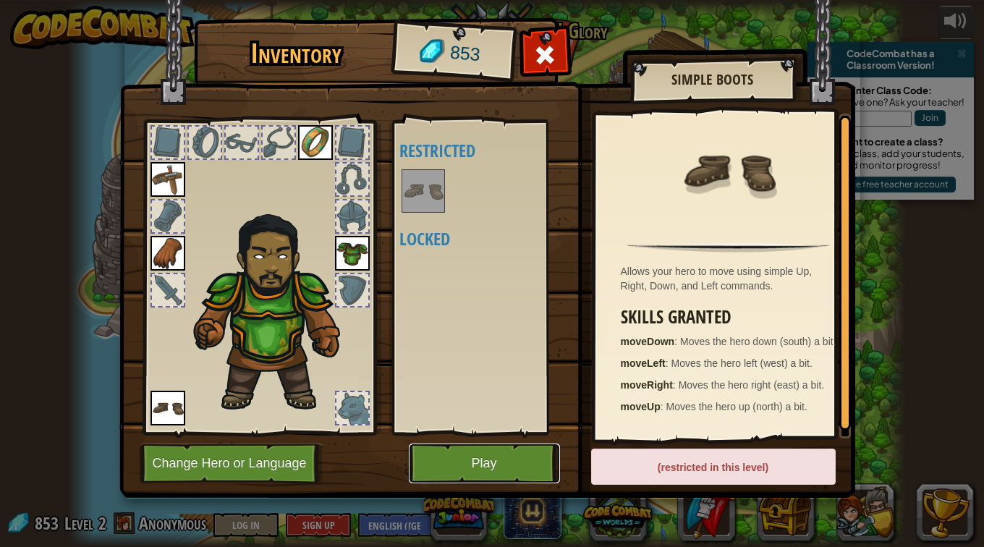
click at [528, 453] on button "Play" at bounding box center [484, 464] width 151 height 40
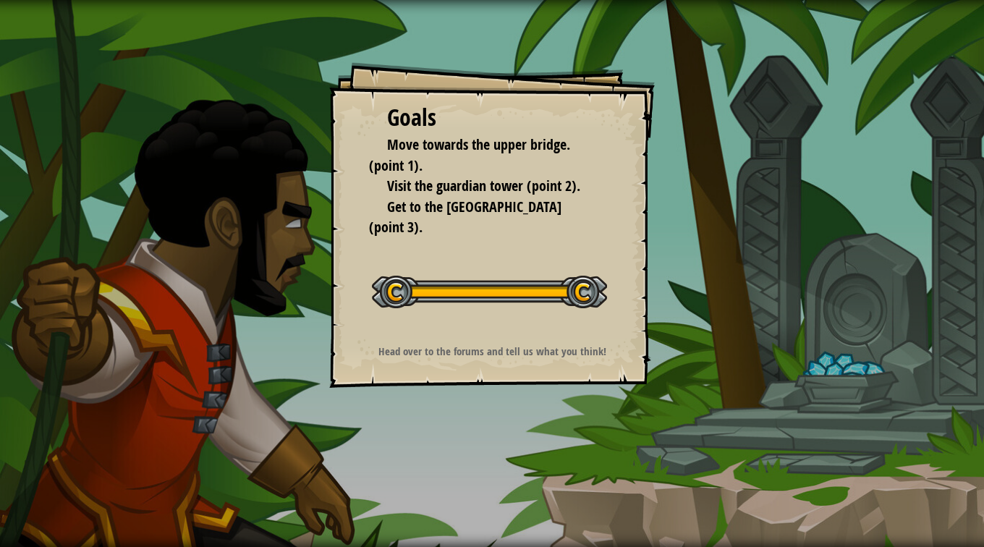
click at [486, 334] on div "Goals Move towards the upper bridge. (point 1). Visit the [GEOGRAPHIC_DATA] (po…" at bounding box center [492, 225] width 326 height 326
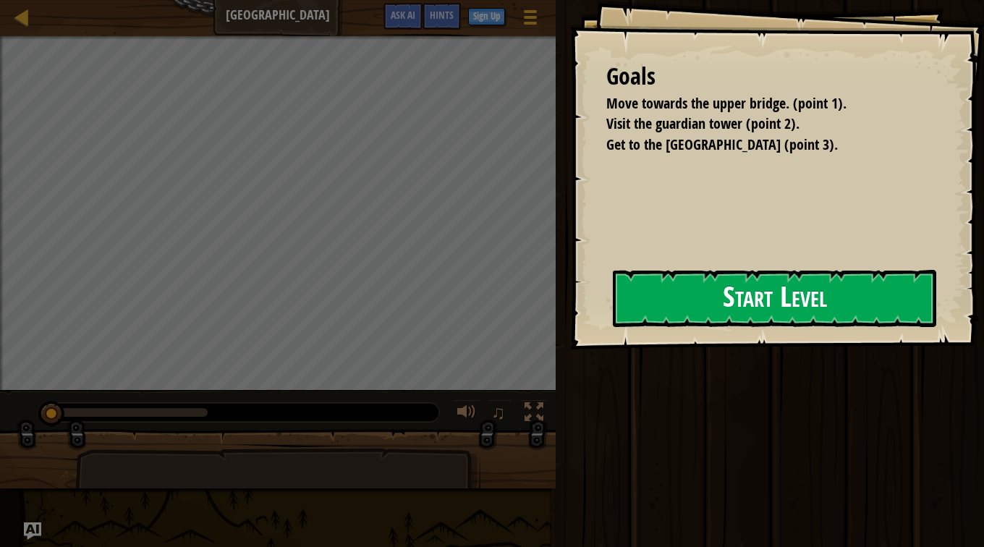
click at [696, 284] on button "Start Level" at bounding box center [774, 298] width 323 height 57
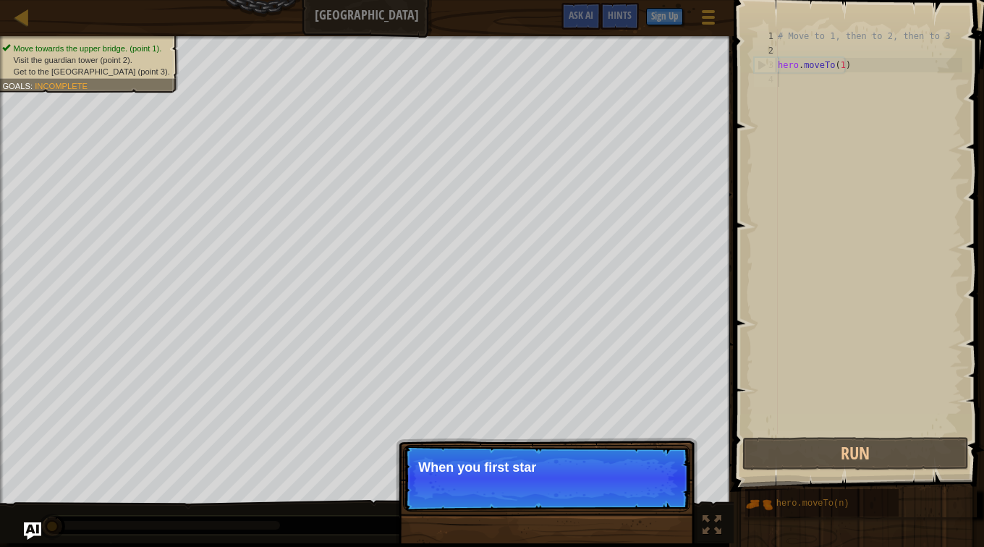
click at [542, 468] on p "When you first star" at bounding box center [546, 467] width 257 height 14
click at [601, 482] on p "Skip (esc) Continue When you first start a level, check the" at bounding box center [546, 478] width 287 height 67
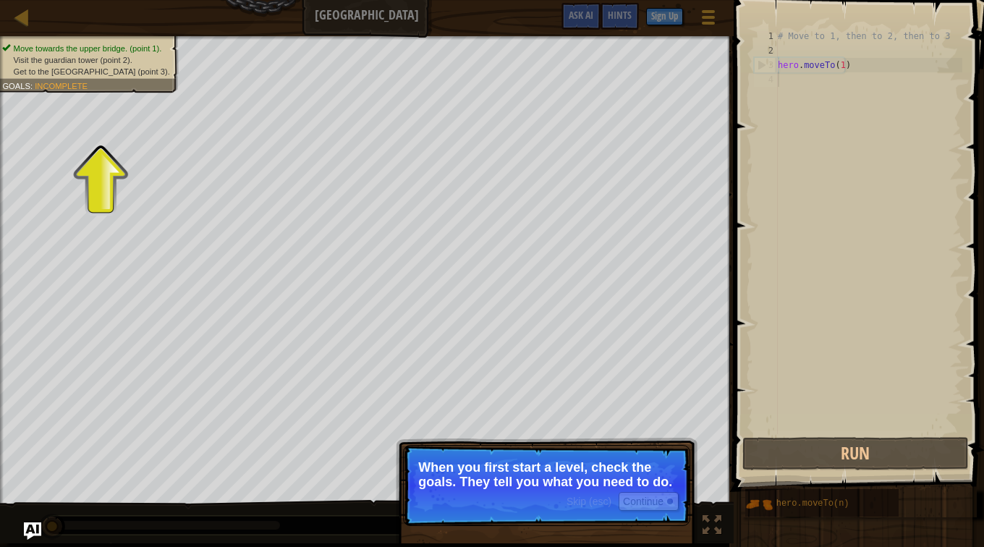
click at [583, 492] on div "Skip (esc) Continue" at bounding box center [623, 501] width 112 height 19
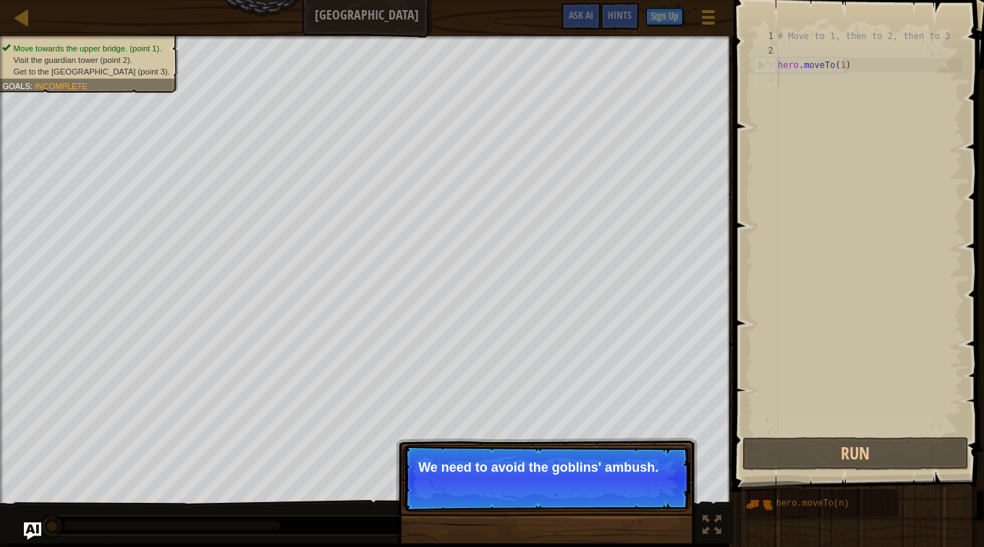
click at [653, 496] on button "Continue" at bounding box center [649, 487] width 60 height 19
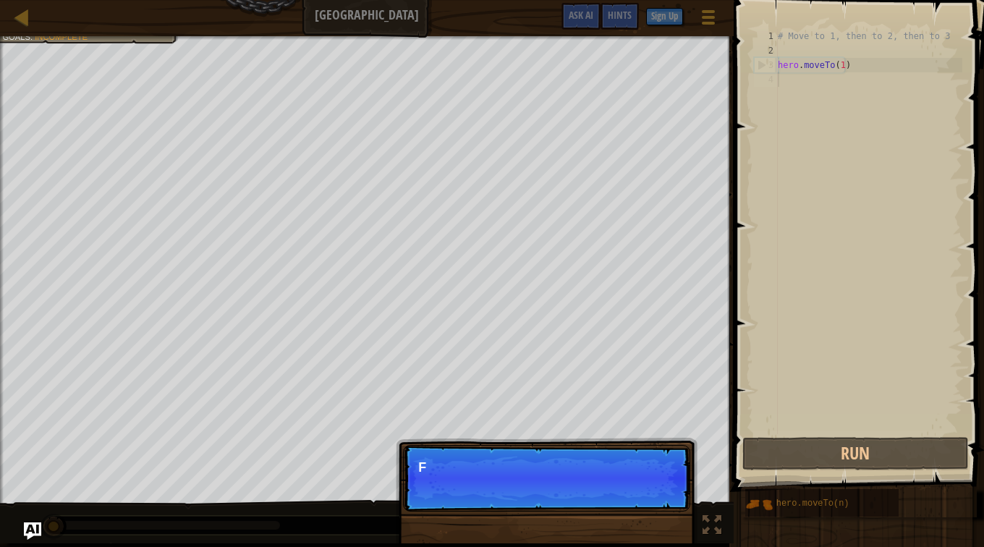
click at [653, 496] on p "Skip (esc) Continue F" at bounding box center [546, 478] width 287 height 67
click at [653, 496] on p "Skip (esc) Continue First, the hero moves" at bounding box center [546, 478] width 287 height 67
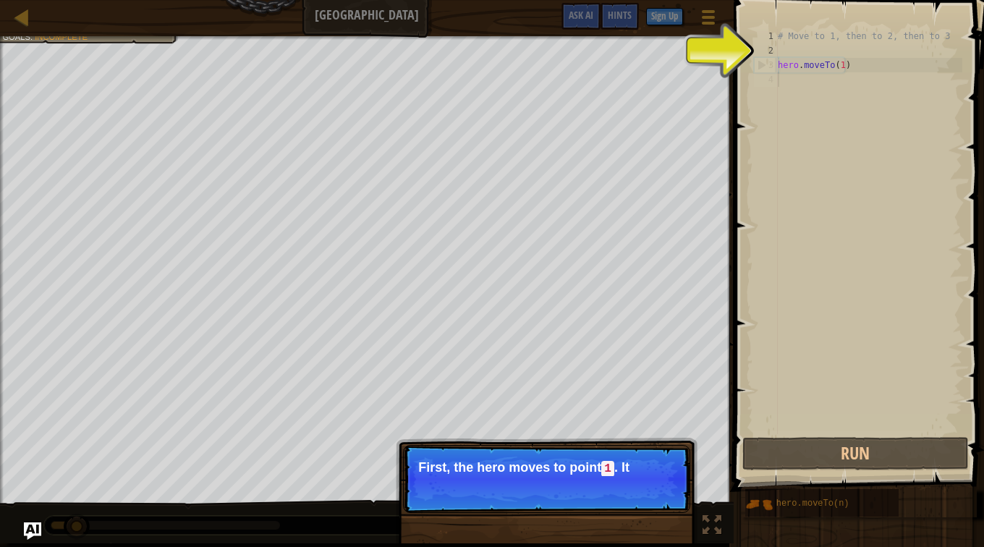
click at [650, 486] on p "Skip (esc) Continue First, the hero moves to point 1 . It" at bounding box center [546, 479] width 287 height 68
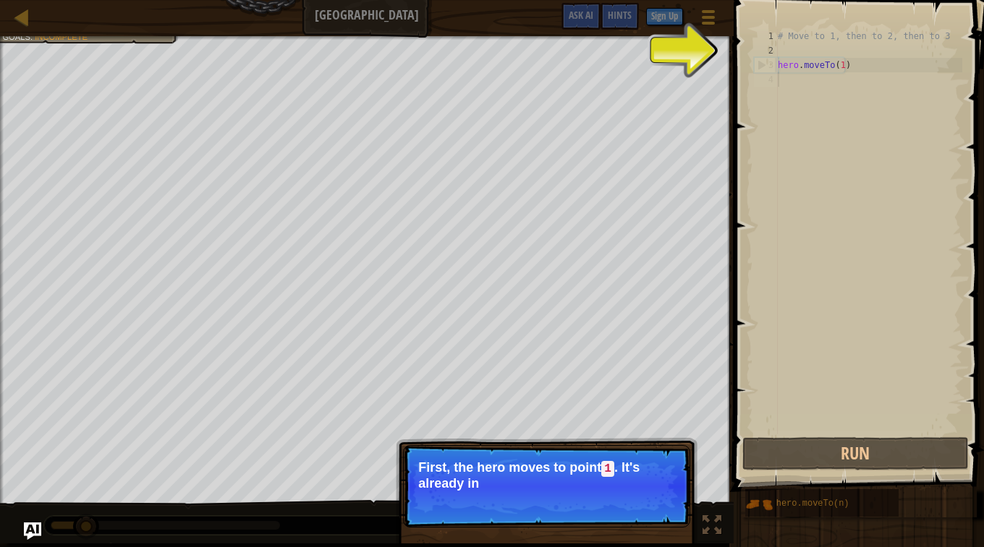
click at [643, 490] on p "Skip (esc) Continue First, the hero moves to point 1 . It's already in" at bounding box center [546, 486] width 287 height 82
click at [643, 490] on p "Skip (esc) Continue First, the hero moves to point 1 . It's already in your c" at bounding box center [546, 486] width 287 height 82
click at [643, 490] on p "Skip (esc) Continue First, the hero moves to point 1 . It's already in your cod…" at bounding box center [546, 486] width 287 height 82
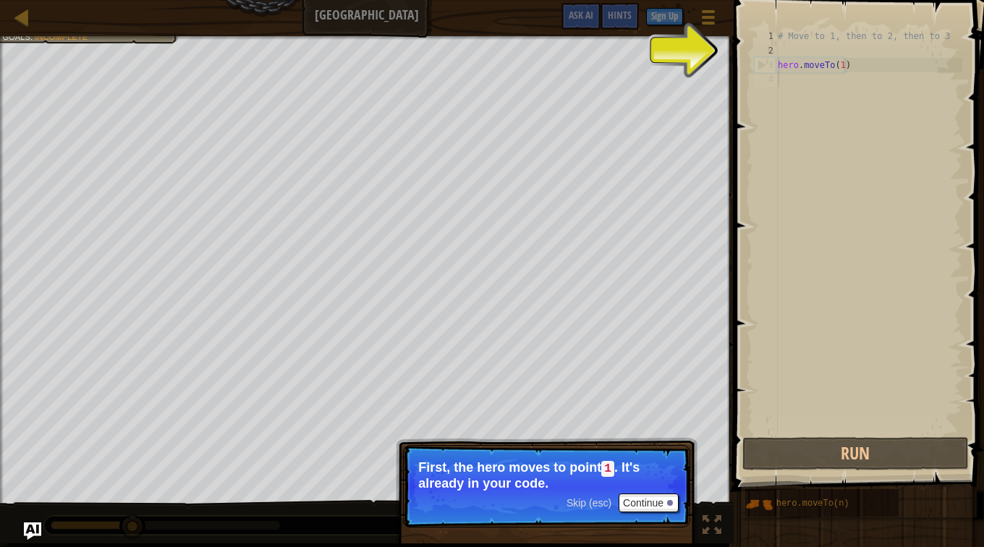
click at [793, 51] on div "# Move to 1, then to 2, then to 3 hero . moveTo ( 1 )" at bounding box center [868, 246] width 187 height 434
click at [793, 75] on div "# Move to 1, then to 2, then to 3 hero . moveTo ( 1 )" at bounding box center [868, 246] width 187 height 434
click at [814, 85] on div "# Move to 1, then to 2, then to 3 hero . moveTo ( 1 )" at bounding box center [868, 246] width 187 height 434
click at [800, 54] on div "# Move to 1, then to 2, then to 3 hero . moveTo ( 1 )" at bounding box center [868, 246] width 187 height 434
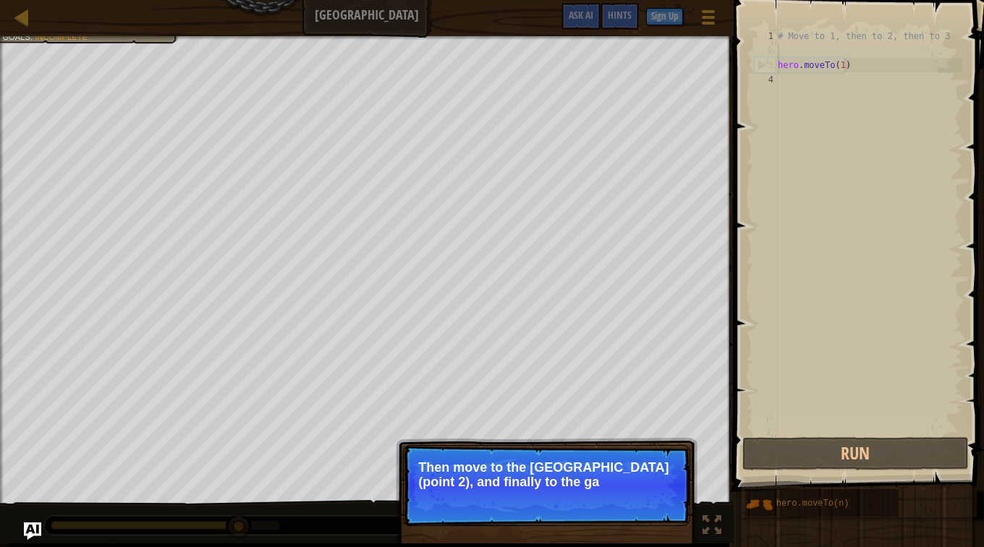
click at [609, 493] on p "Skip (esc) Continue Then move to the [GEOGRAPHIC_DATA] (point 2), and finally t…" at bounding box center [546, 485] width 287 height 81
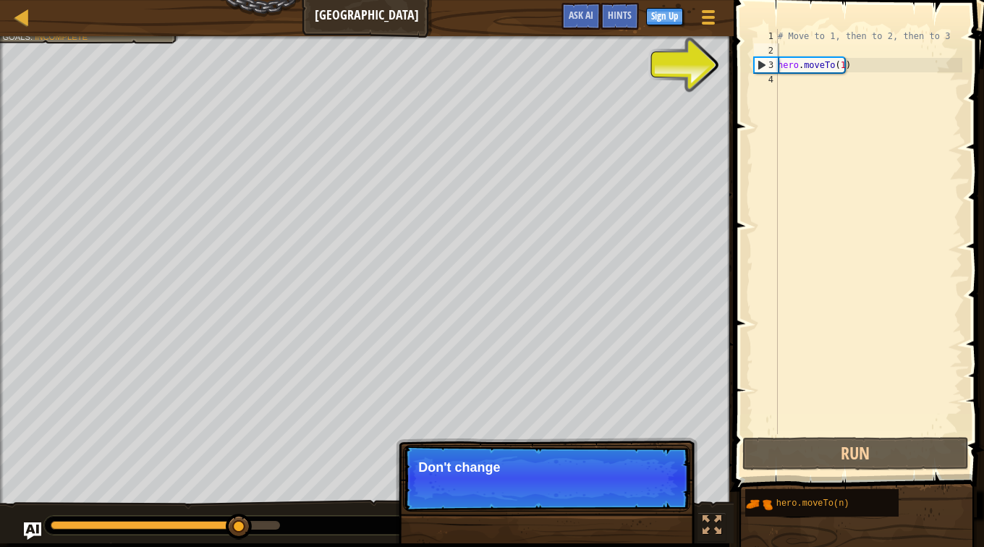
click at [609, 493] on p "Skip (esc) Continue Don't change" at bounding box center [546, 478] width 287 height 67
click at [609, 493] on p "Skip (esc) Continue Don't change the given code. Just" at bounding box center [546, 478] width 287 height 67
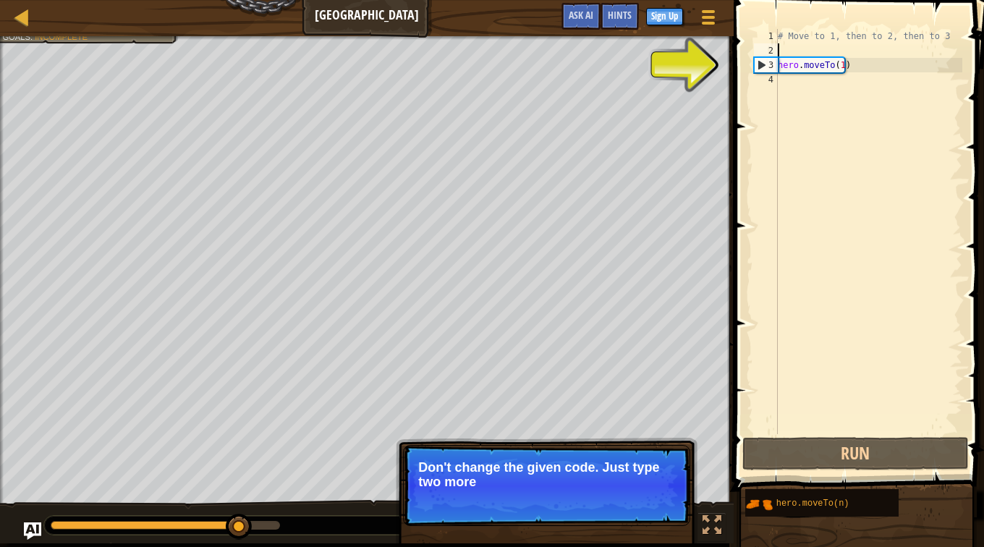
click at [609, 493] on p "Skip (esc) Continue Don't change the given code. Just type two more" at bounding box center [546, 485] width 287 height 81
click at [609, 493] on div "Skip (esc) Continue" at bounding box center [623, 501] width 112 height 19
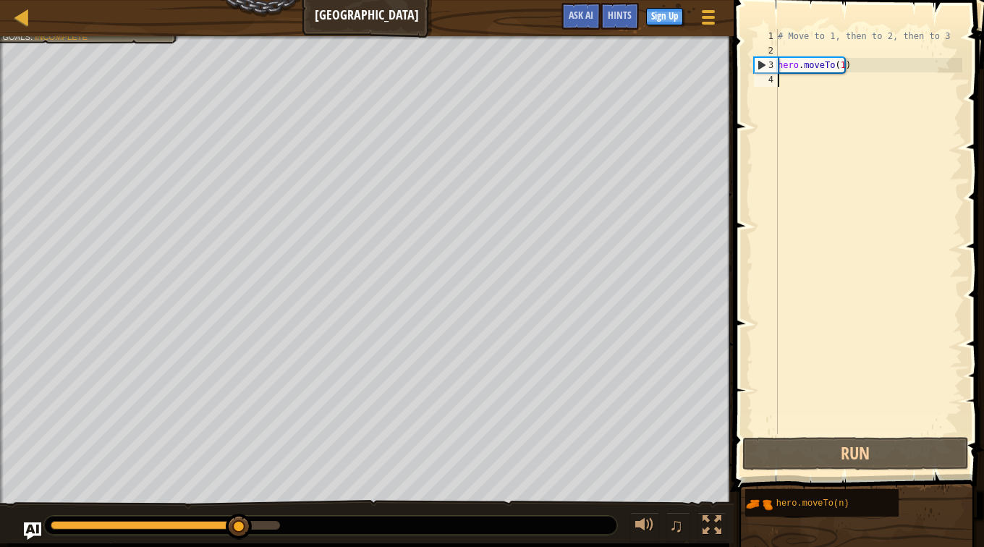
click at [803, 103] on div "# Move to 1, then to 2, then to 3 hero . moveTo ( 1 )" at bounding box center [868, 246] width 187 height 434
click at [805, 90] on div "# Move to 1, then to 2, then to 3 hero . moveTo ( 1 )" at bounding box center [868, 246] width 187 height 434
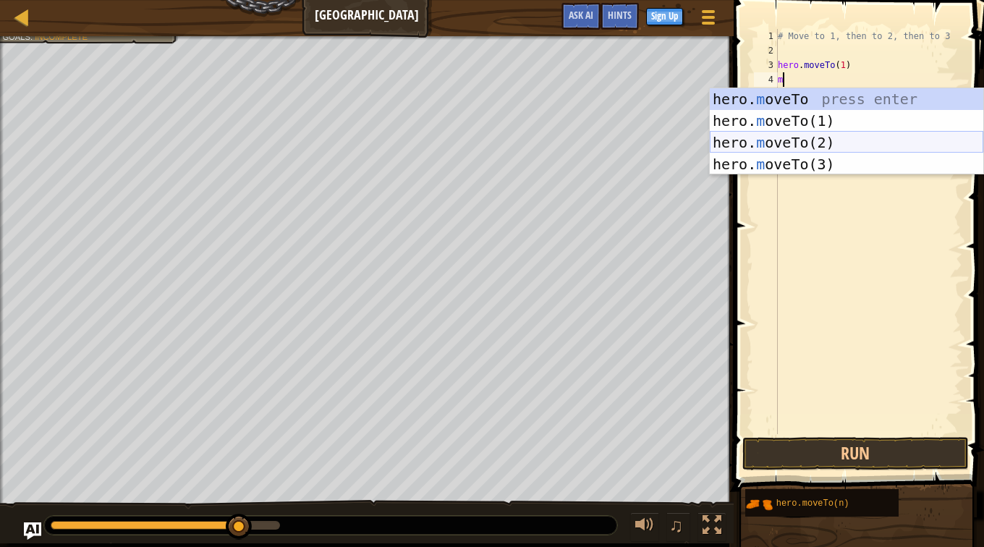
click at [827, 143] on div "hero. m oveTo press enter hero. m oveTo(1) press enter hero. m oveTo(2) press e…" at bounding box center [847, 153] width 274 height 130
type textarea "hero.moveTo(2)"
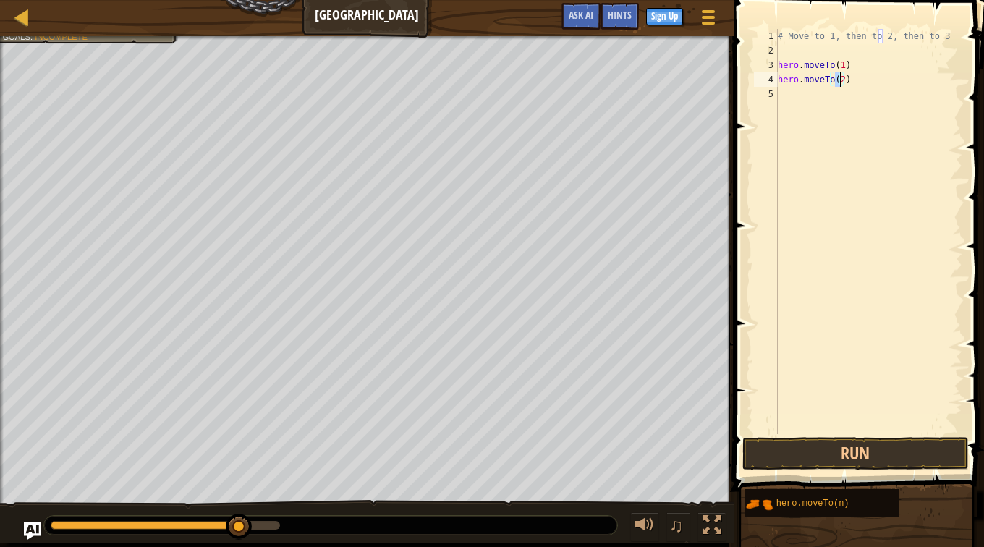
click at [820, 101] on div "# Move to 1, then to 2, then to 3 hero . moveTo ( 1 ) hero . moveTo ( 2 )" at bounding box center [868, 246] width 187 height 434
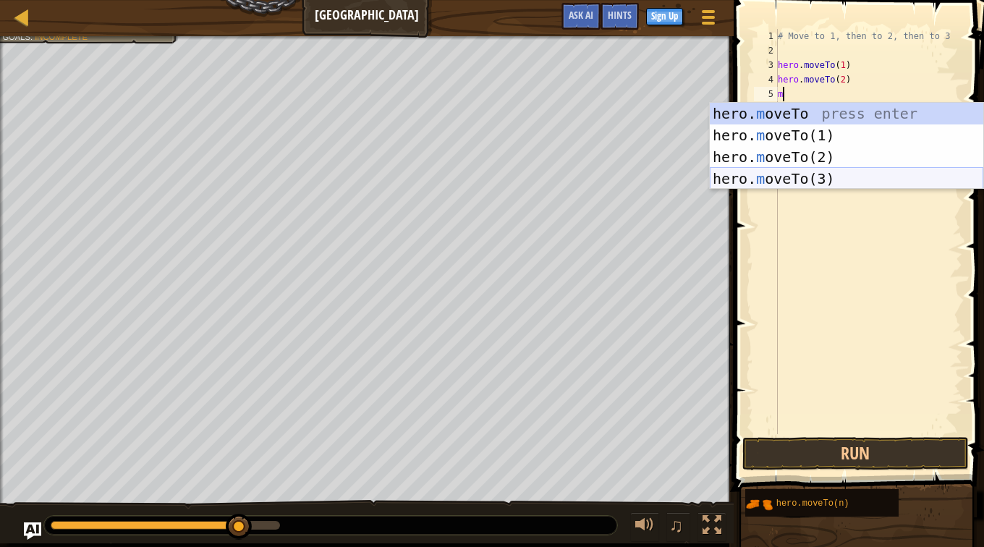
click at [804, 179] on div "hero. m oveTo press enter hero. m oveTo(1) press enter hero. m oveTo(2) press e…" at bounding box center [847, 168] width 274 height 130
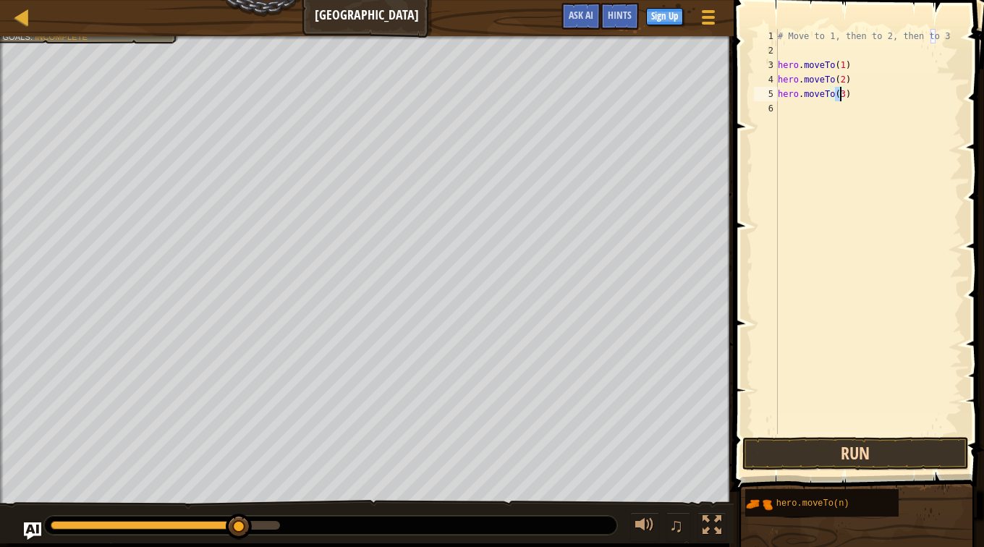
type textarea "hero.moveTo(3)"
click at [837, 456] on button "Run" at bounding box center [855, 453] width 226 height 33
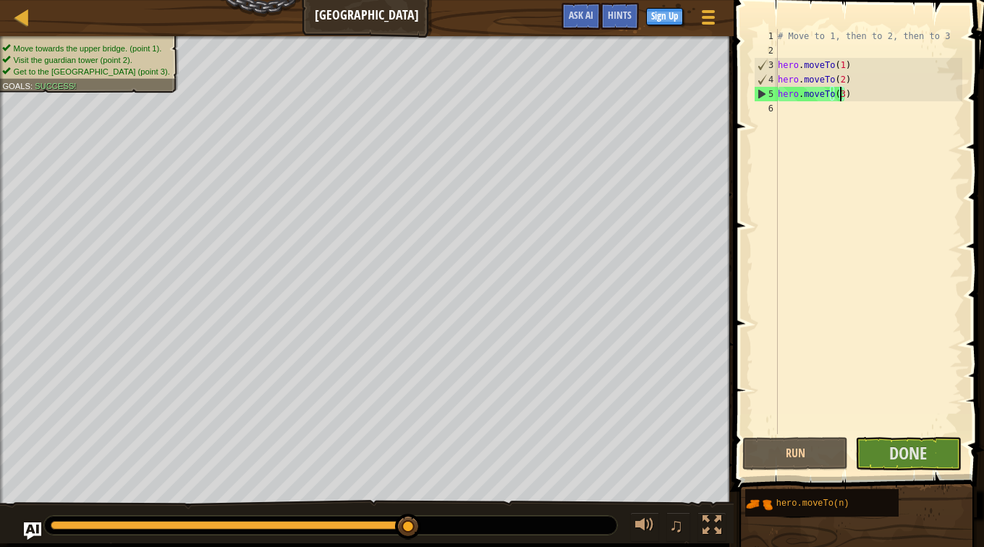
drag, startPoint x: 250, startPoint y: 524, endPoint x: 447, endPoint y: 542, distance: 197.7
click at [447, 542] on div "♫" at bounding box center [367, 521] width 734 height 43
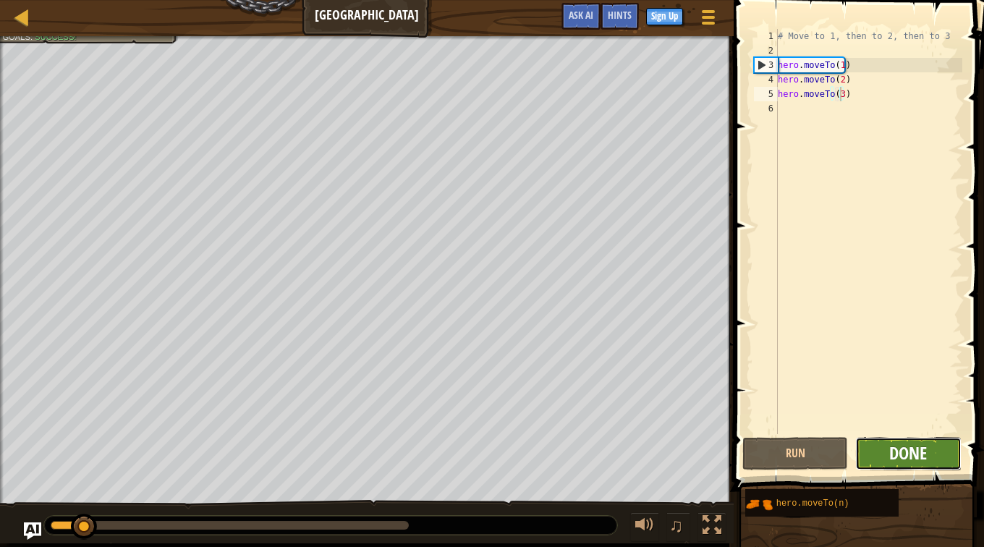
click at [897, 451] on span "Done" at bounding box center [908, 452] width 38 height 23
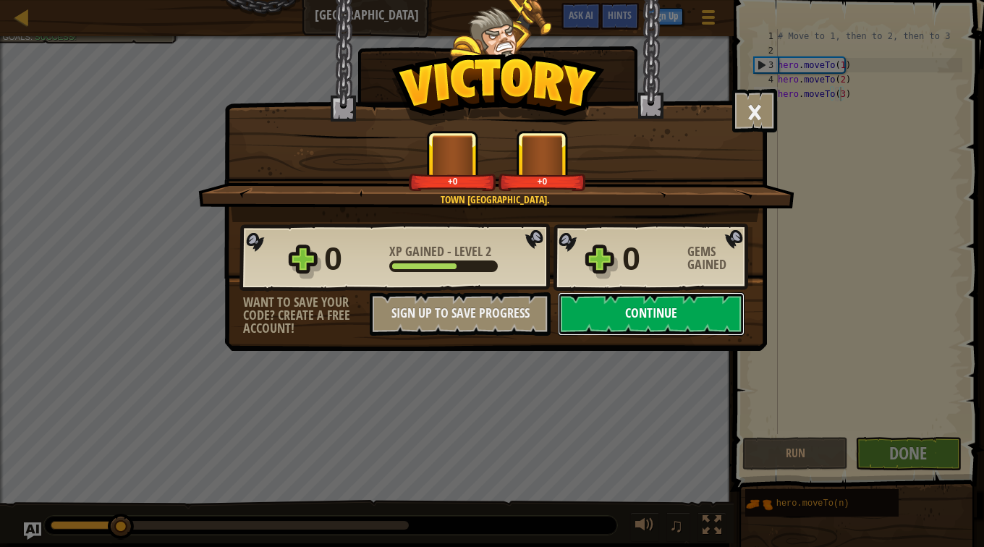
click at [639, 323] on button "Continue" at bounding box center [651, 313] width 187 height 43
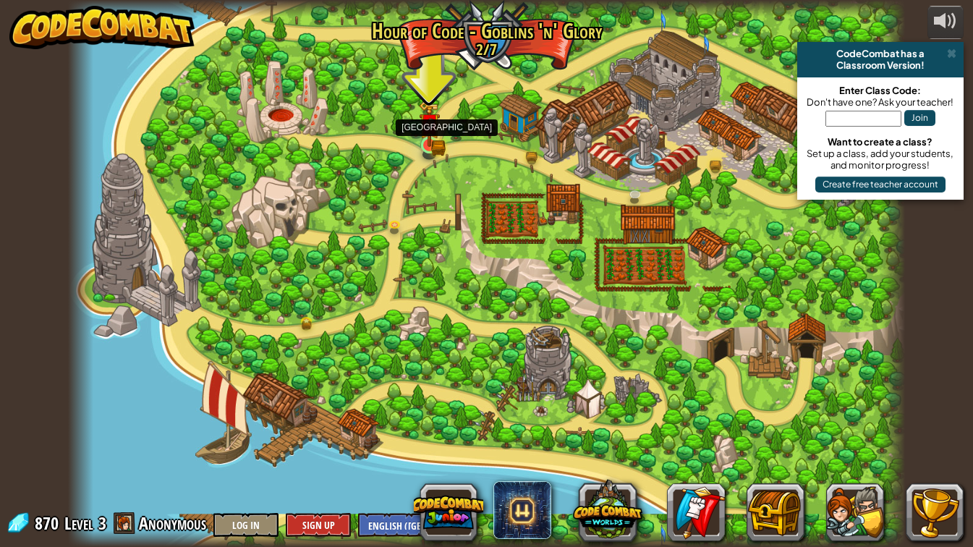
click at [434, 143] on img at bounding box center [429, 124] width 21 height 46
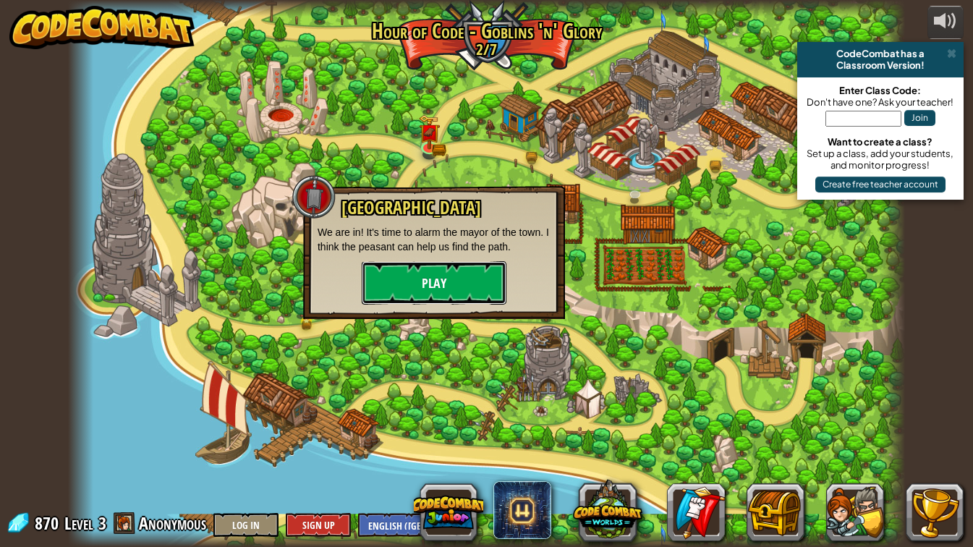
click at [424, 283] on button "Play" at bounding box center [434, 282] width 145 height 43
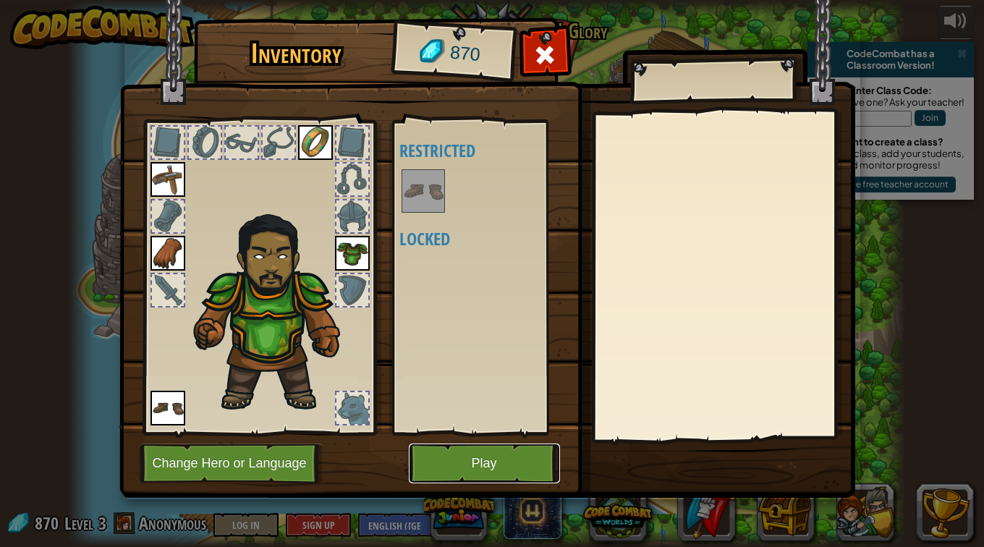
click at [452, 467] on button "Play" at bounding box center [484, 464] width 151 height 40
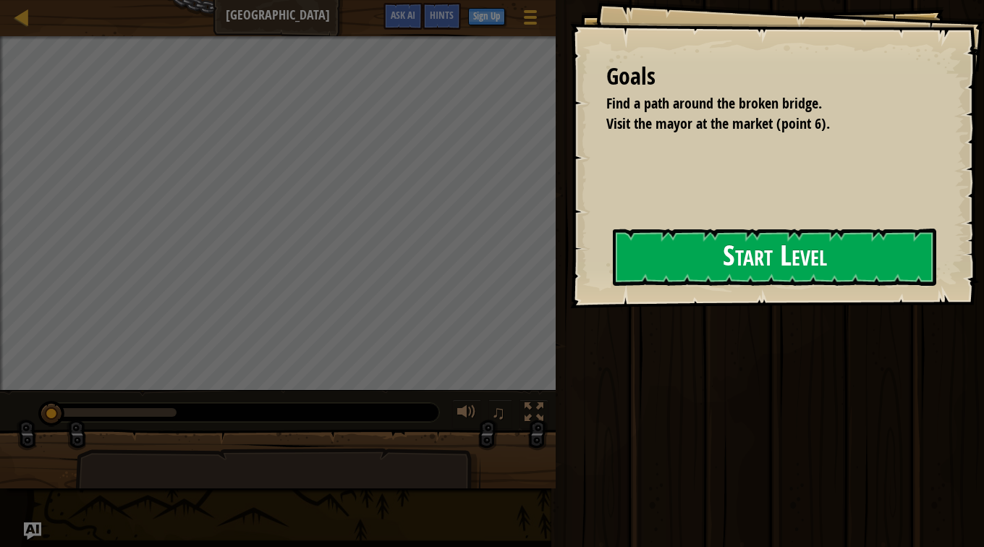
click at [759, 242] on button "Start Level" at bounding box center [774, 257] width 323 height 57
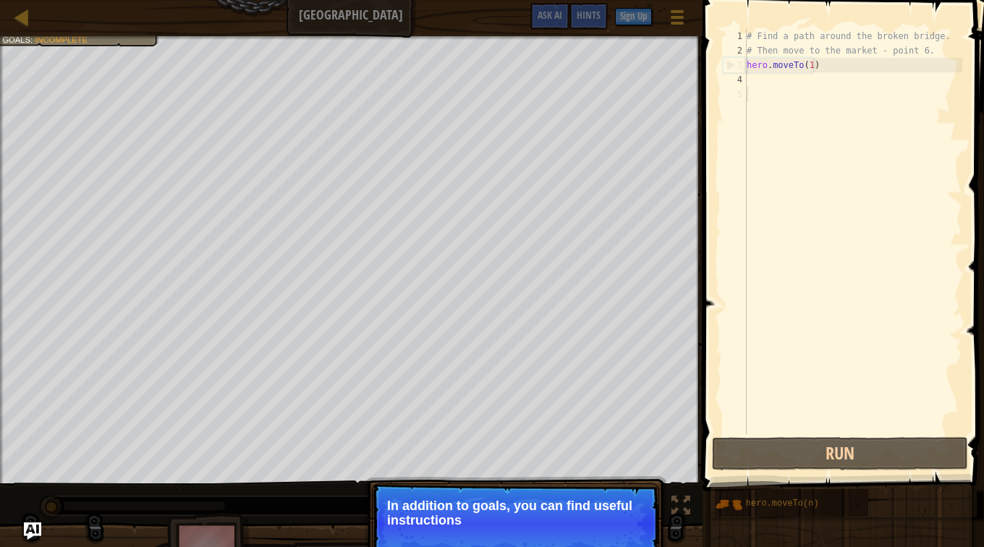
click at [580, 529] on p "Skip (esc) Continue In addition to goals, you can find useful instructions" at bounding box center [515, 523] width 287 height 81
click at [580, 529] on p "Skip (esc) Continue In addition to goals, you can find useful instructions in t…" at bounding box center [515, 523] width 287 height 81
click at [625, 517] on p "In addition to goals, you can find useful instructions in the comments." at bounding box center [515, 513] width 257 height 29
click at [796, 97] on div "# Find a path around the broken bridge. # Then move to the market - point 6. he…" at bounding box center [853, 246] width 219 height 434
click at [776, 78] on div "# Find a path around the broken bridge. # Then move to the market - point 6. he…" at bounding box center [853, 246] width 219 height 434
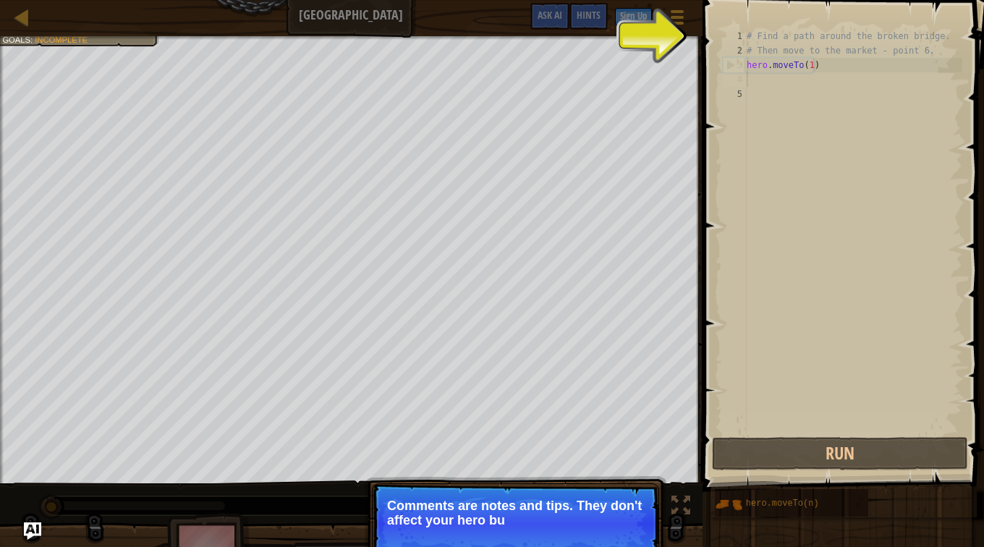
click at [785, 46] on div "# Find a path around the broken bridge. # Then move to the market - point 6. he…" at bounding box center [853, 246] width 219 height 434
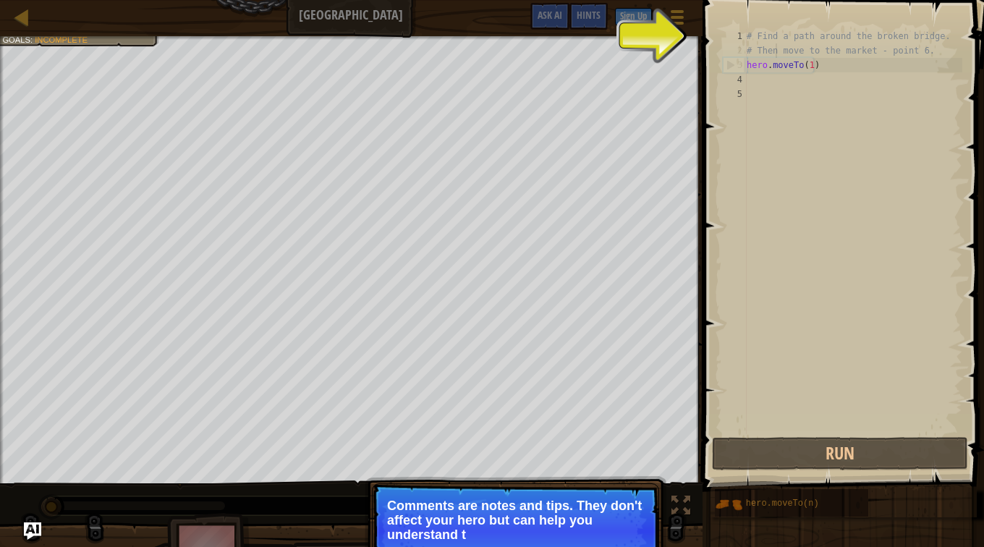
click at [776, 43] on div "# Find a path around the broken bridge. # Then move to the market - point 6. he…" at bounding box center [853, 246] width 219 height 434
click at [666, 32] on button "Game Menu" at bounding box center [677, 19] width 38 height 35
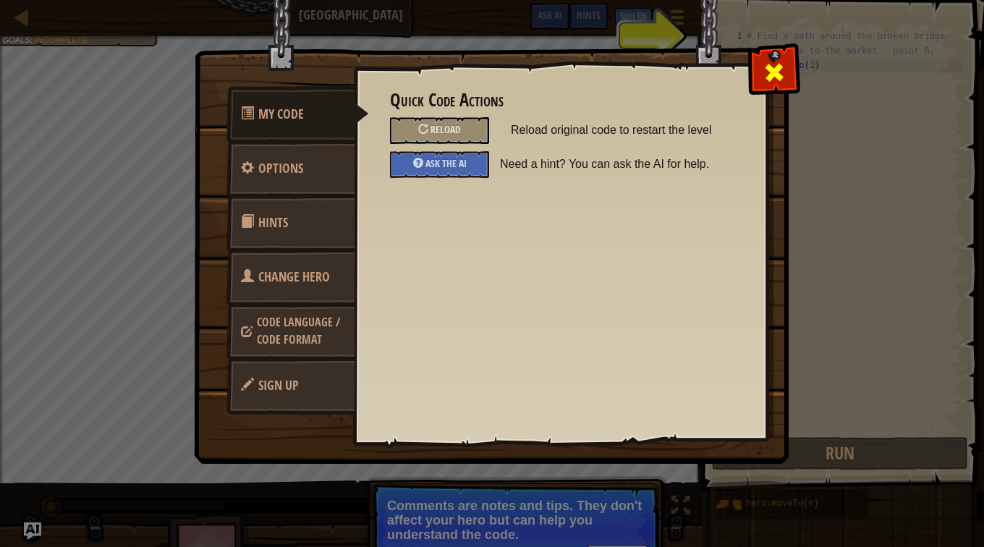
click at [766, 60] on div at bounding box center [774, 69] width 46 height 46
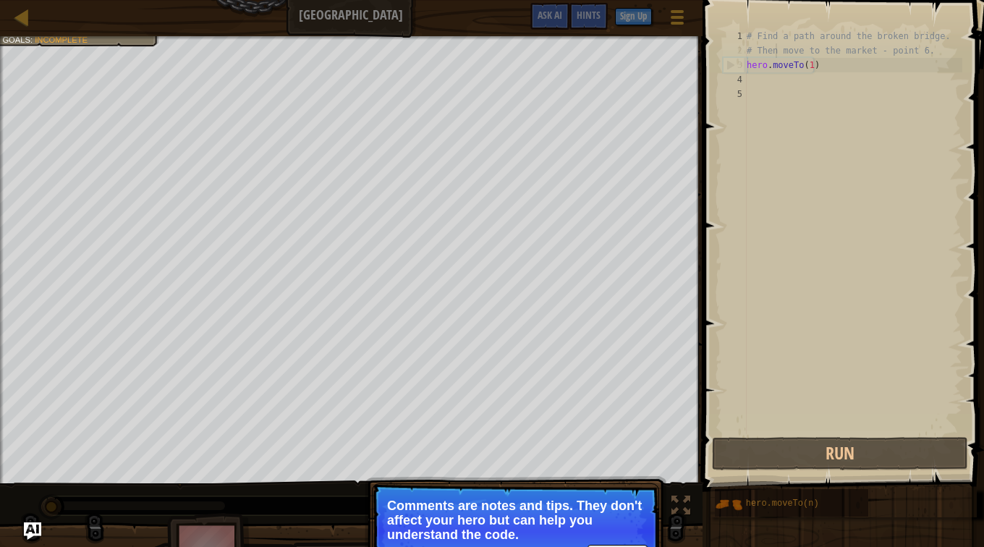
click at [768, 28] on span at bounding box center [844, 225] width 293 height 534
click at [768, 34] on div "# Find a path around the broken bridge. # Then move to the market - point 6. he…" at bounding box center [853, 246] width 219 height 434
click at [768, 65] on div "# Find a path around the broken bridge. # Then move to the market - point 6. he…" at bounding box center [853, 246] width 219 height 434
type textarea "hero.moveTo(1)"
click at [771, 79] on div "# Find a path around the broken bridge. # Then move to the market - point 6. he…" at bounding box center [853, 246] width 219 height 434
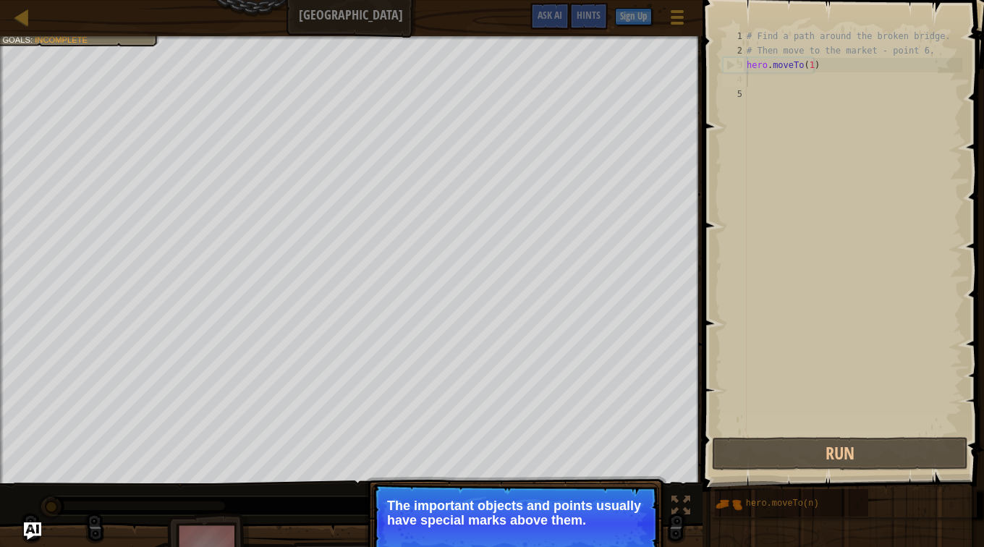
click at [565, 525] on p "The important objects and points usually have special marks above them." at bounding box center [515, 513] width 257 height 29
click at [565, 542] on span "Skip (esc)" at bounding box center [557, 540] width 45 height 12
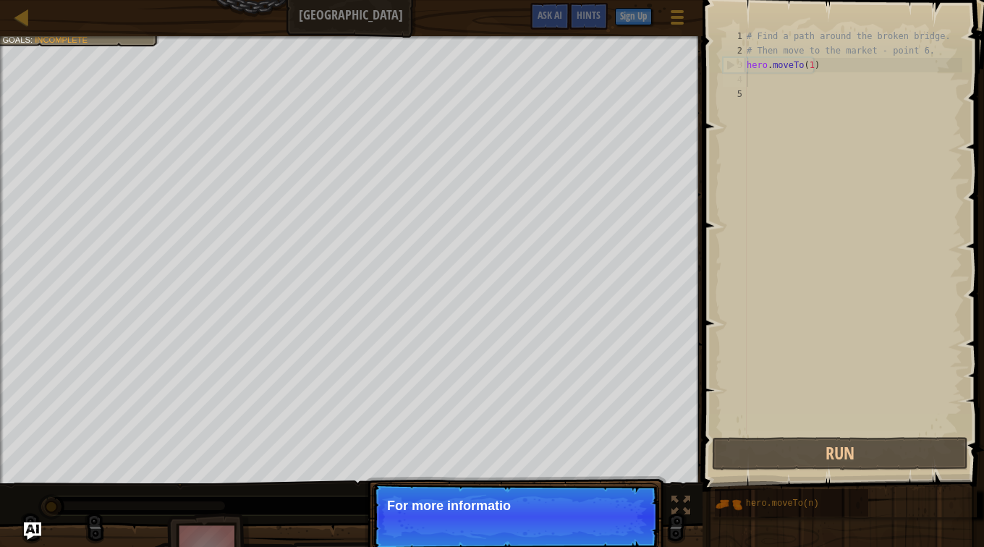
click at [565, 542] on p "Skip (esc) Continue For more informatio" at bounding box center [515, 516] width 287 height 67
click at [577, 516] on p "Skip (esc) Continue For more information, read the H" at bounding box center [515, 516] width 287 height 67
click at [577, 516] on div "Skip (esc) Continue" at bounding box center [591, 525] width 112 height 19
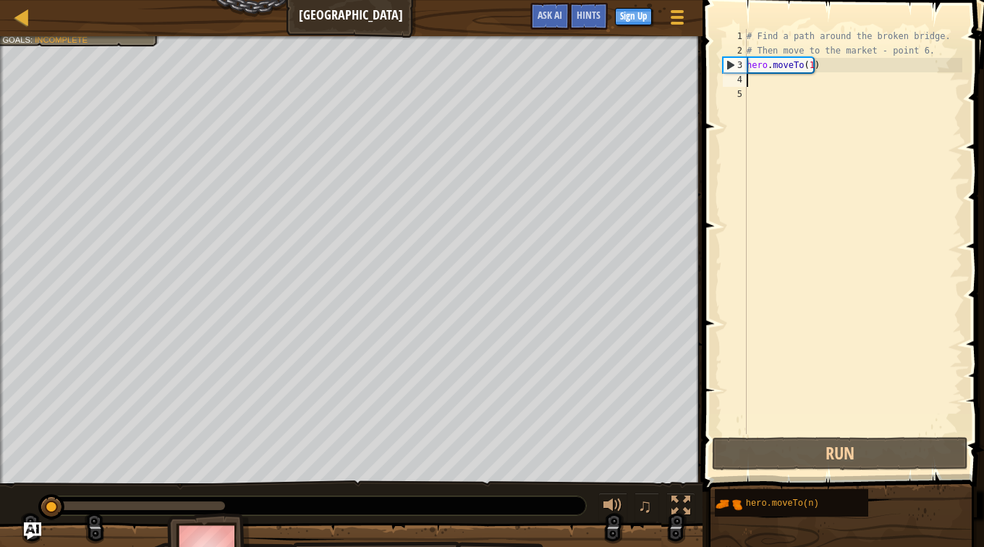
click at [807, 86] on div "# Find a path around the broken bridge. # Then move to the market - point 6. he…" at bounding box center [853, 246] width 219 height 434
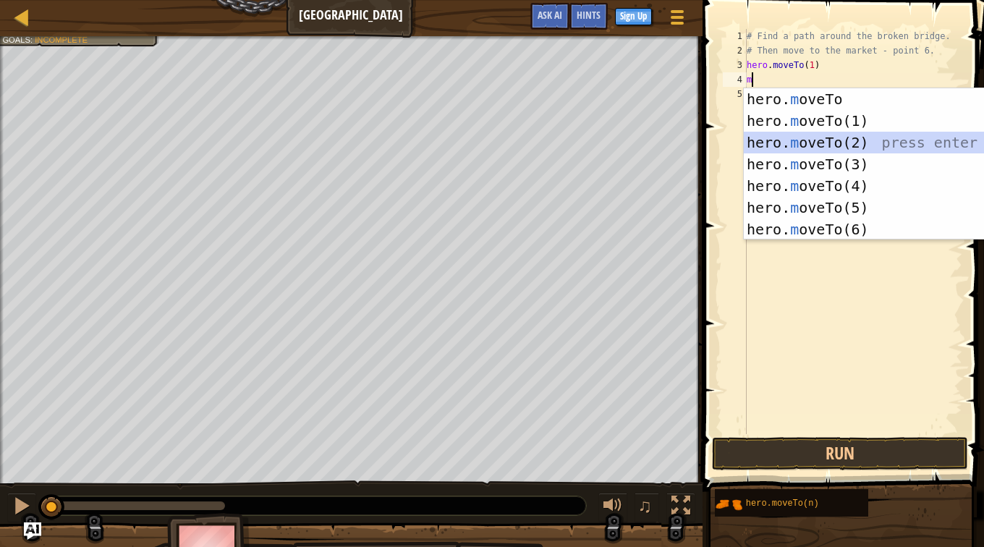
click at [808, 137] on div "hero. m oveTo press enter hero. m oveTo(1) press enter hero. m oveTo(2) press e…" at bounding box center [881, 185] width 274 height 195
type textarea "hero.moveTo(2)"
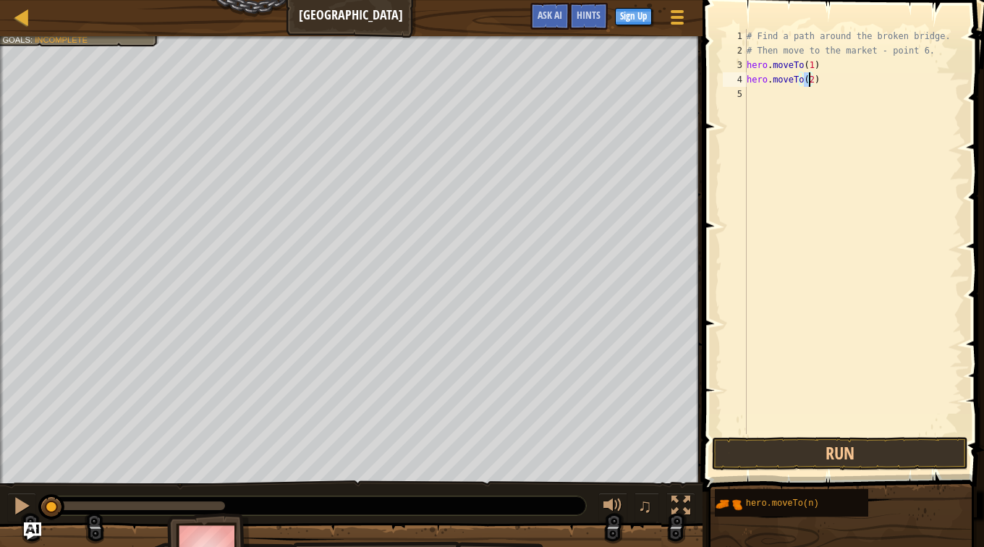
click at [770, 115] on div "# Find a path around the broken bridge. # Then move to the market - point 6. he…" at bounding box center [853, 246] width 219 height 434
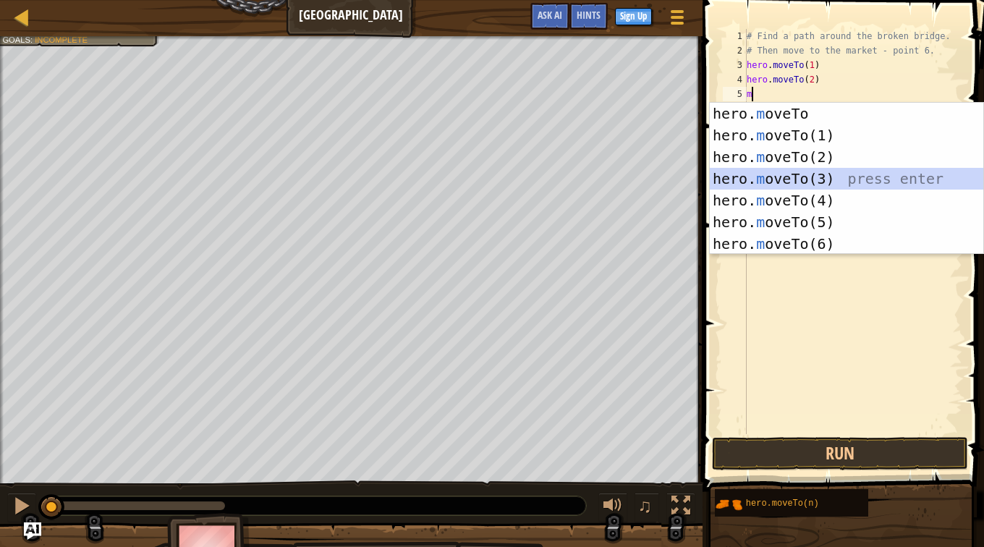
click at [793, 173] on div "hero. m oveTo press enter hero. m oveTo(1) press enter hero. m oveTo(2) press e…" at bounding box center [847, 200] width 274 height 195
type textarea "hero.moveTo(3)"
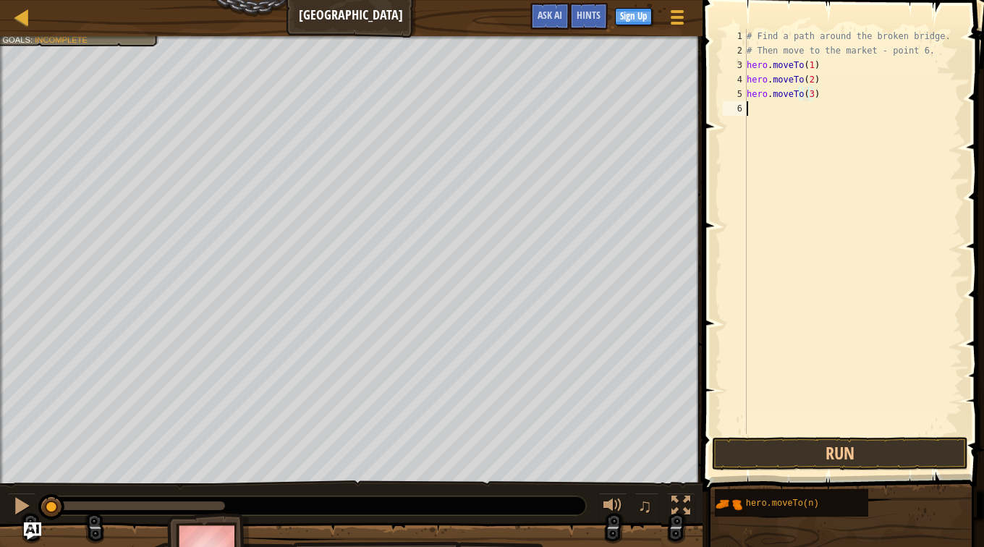
click at [768, 145] on div "# Find a path around the broken bridge. # Then move to the market - point 6. he…" at bounding box center [853, 246] width 219 height 434
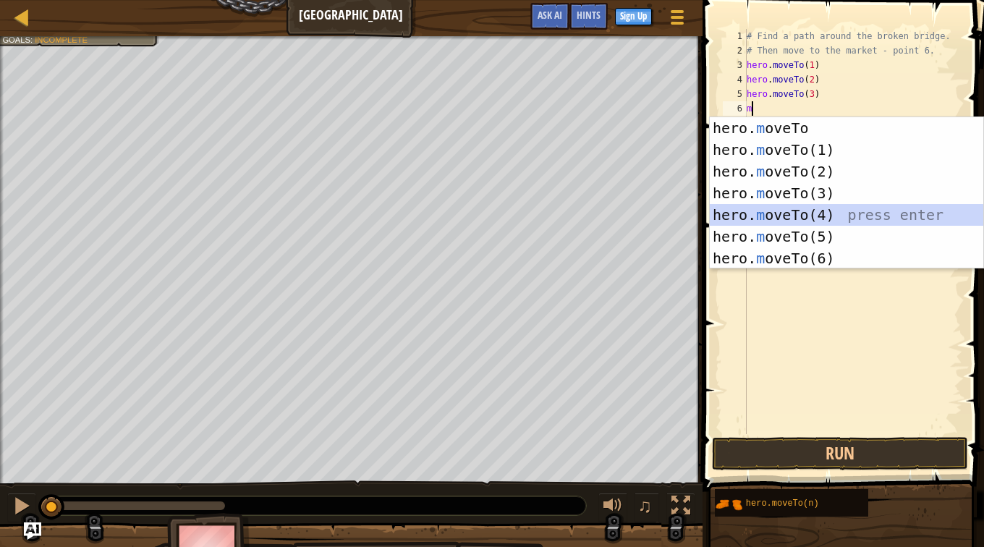
click at [791, 217] on div "hero. m oveTo press enter hero. m oveTo(1) press enter hero. m oveTo(2) press e…" at bounding box center [847, 214] width 274 height 195
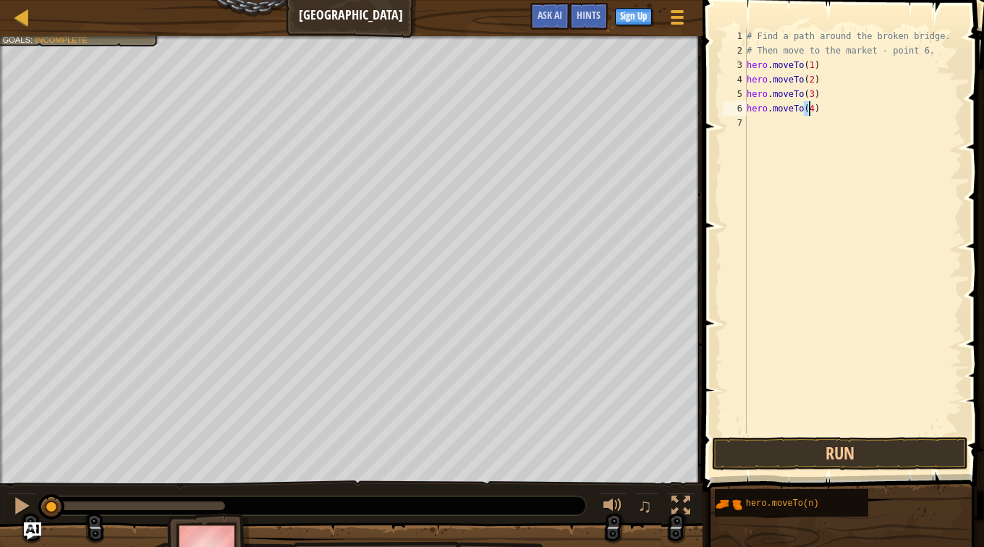
scroll to position [7, 4]
type textarea "hero.moveTo(4)"
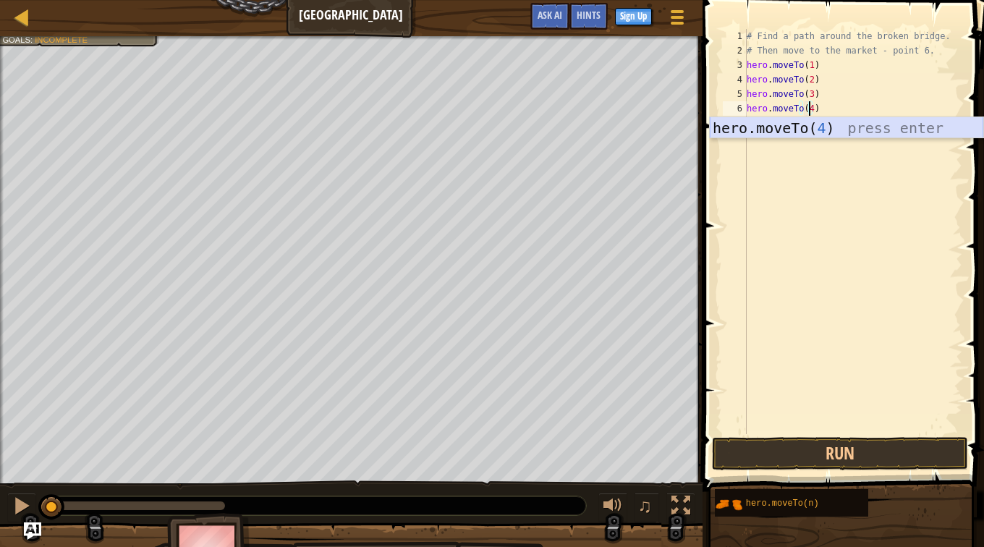
click at [787, 127] on div "hero.moveTo( 4 ) press enter" at bounding box center [847, 149] width 274 height 65
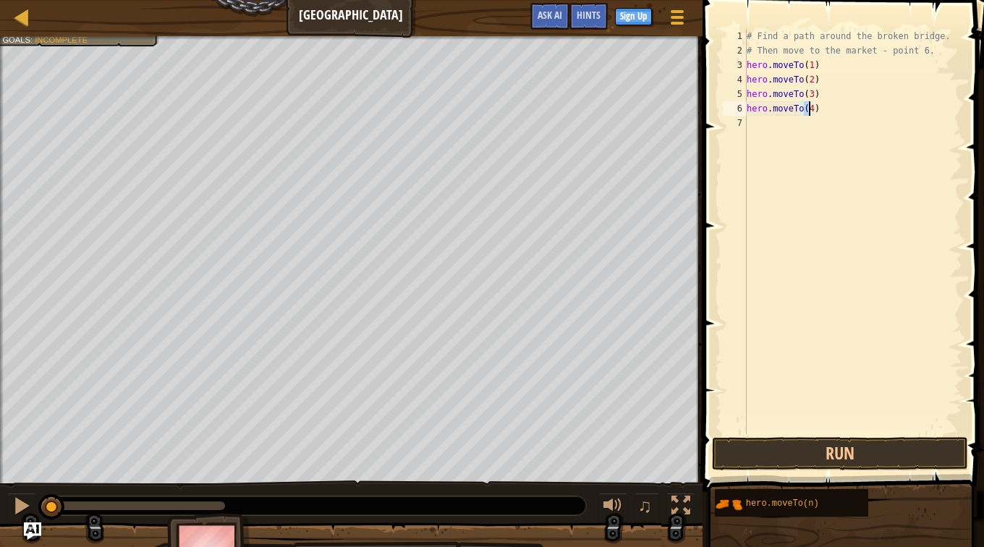
click at [784, 127] on div "# Find a path around the broken bridge. # Then move to the market - point 6. he…" at bounding box center [853, 246] width 219 height 434
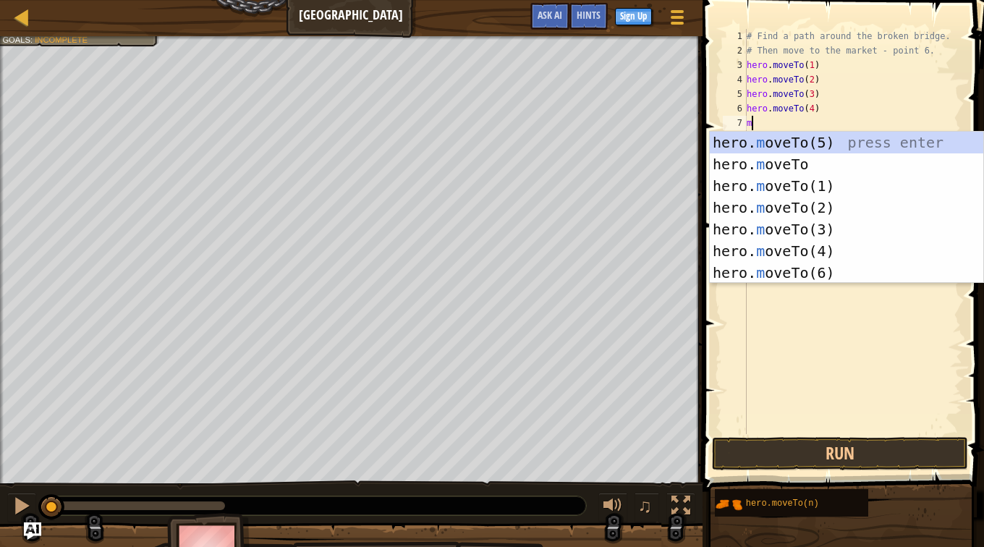
click at [801, 146] on div "hero. m oveTo(5) press enter hero. m oveTo press enter hero. m oveTo(1) press e…" at bounding box center [847, 229] width 274 height 195
type textarea "hero.moveTo(5)"
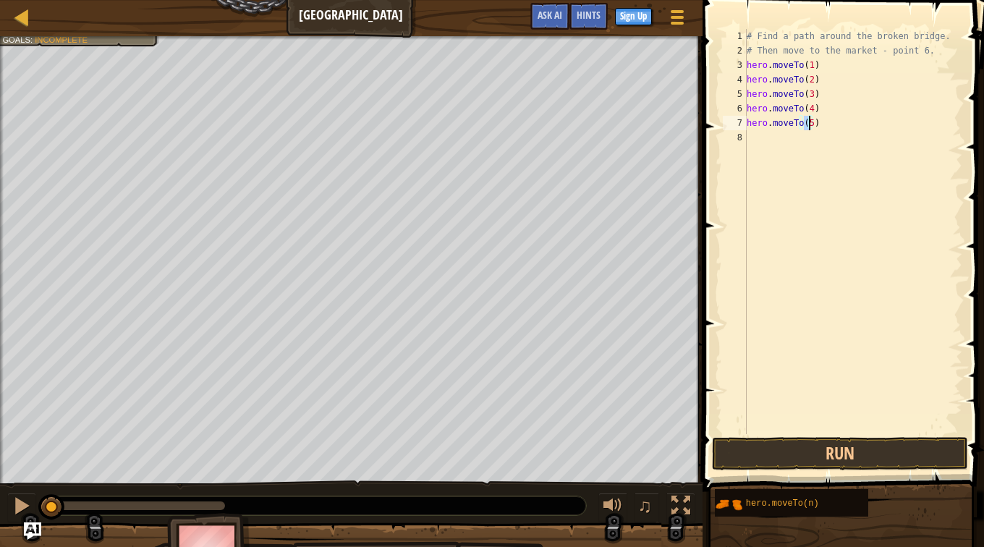
click at [783, 148] on div "# Find a path around the broken bridge. # Then move to the market - point 6. he…" at bounding box center [853, 246] width 219 height 434
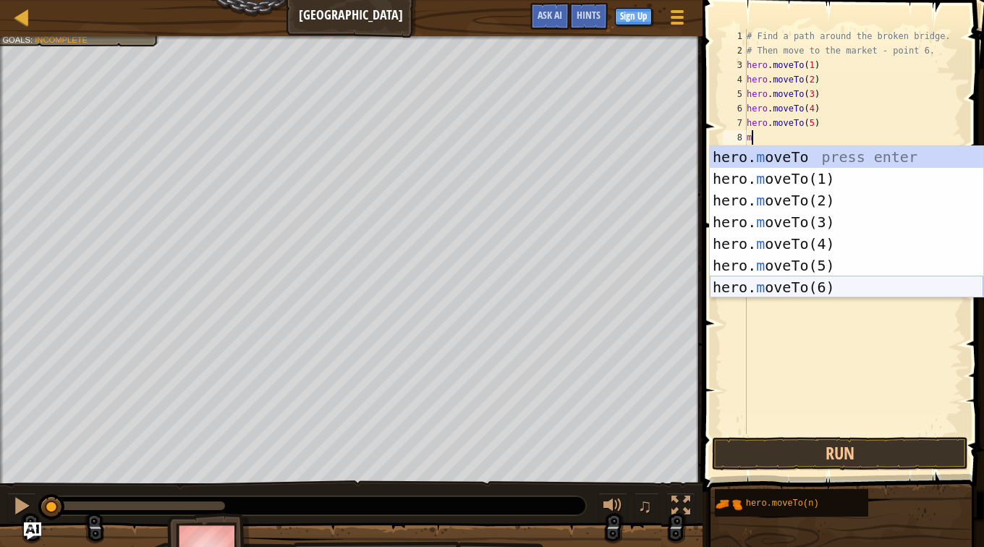
click at [811, 284] on div "hero. m oveTo press enter hero. m oveTo(1) press enter hero. m oveTo(2) press e…" at bounding box center [847, 243] width 274 height 195
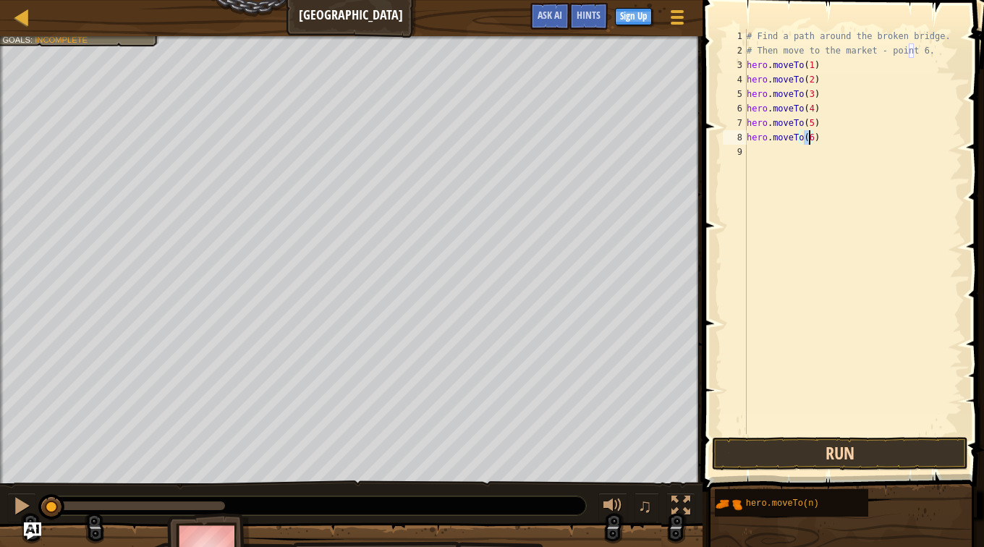
type textarea "hero.moveTo(6)"
click at [800, 455] on button "Run" at bounding box center [840, 453] width 256 height 33
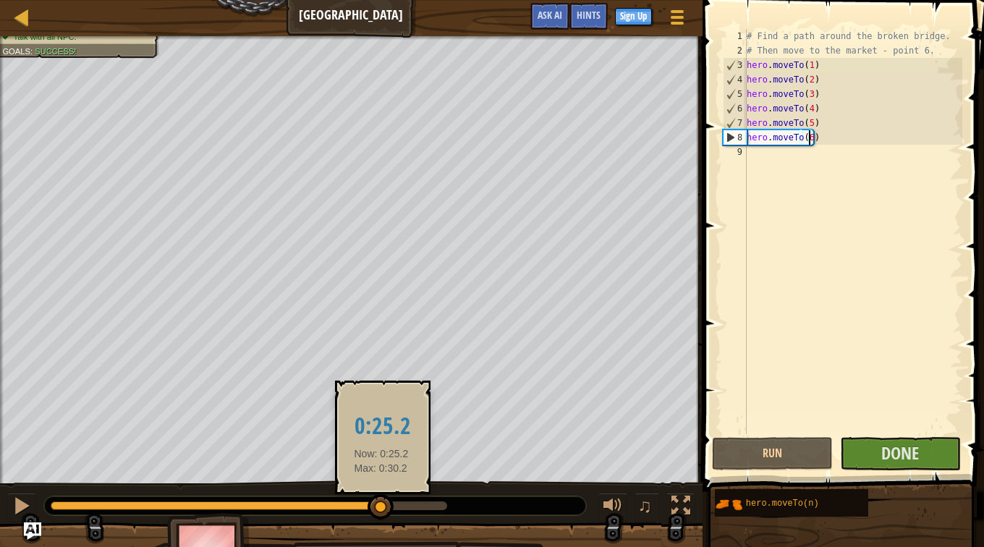
drag, startPoint x: 74, startPoint y: 508, endPoint x: 381, endPoint y: 520, distance: 307.8
click at [381, 520] on div at bounding box center [381, 507] width 26 height 26
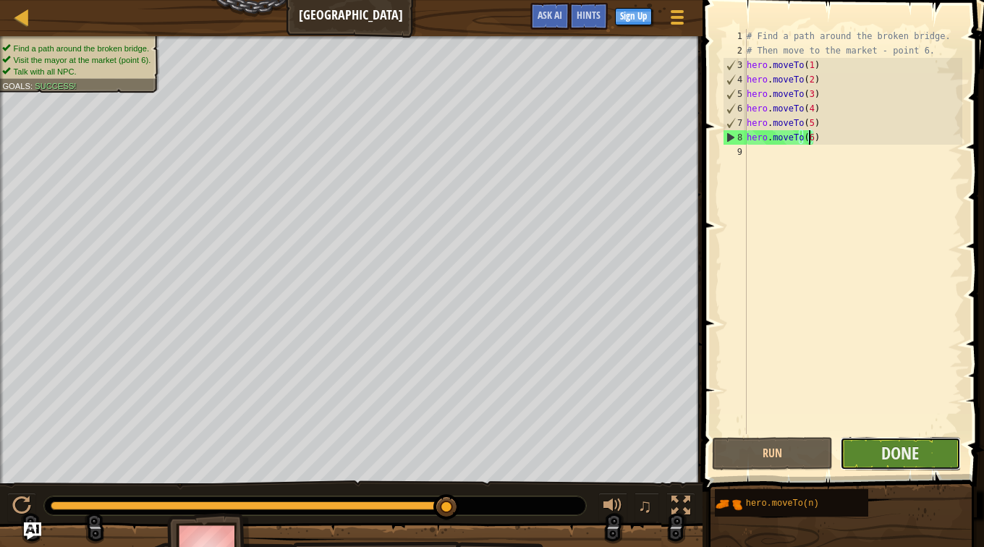
click at [866, 449] on button "Done" at bounding box center [900, 453] width 121 height 33
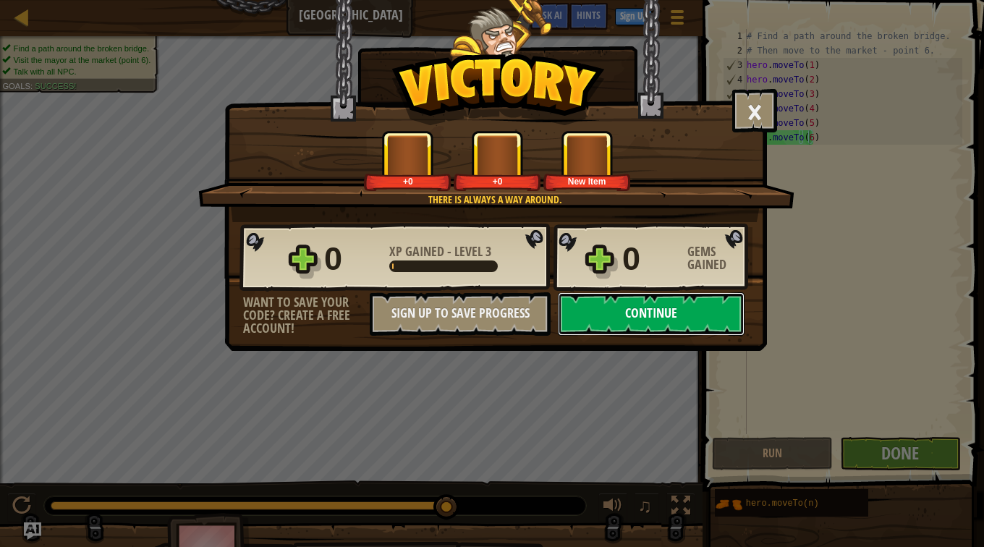
click at [612, 326] on button "Continue" at bounding box center [651, 313] width 187 height 43
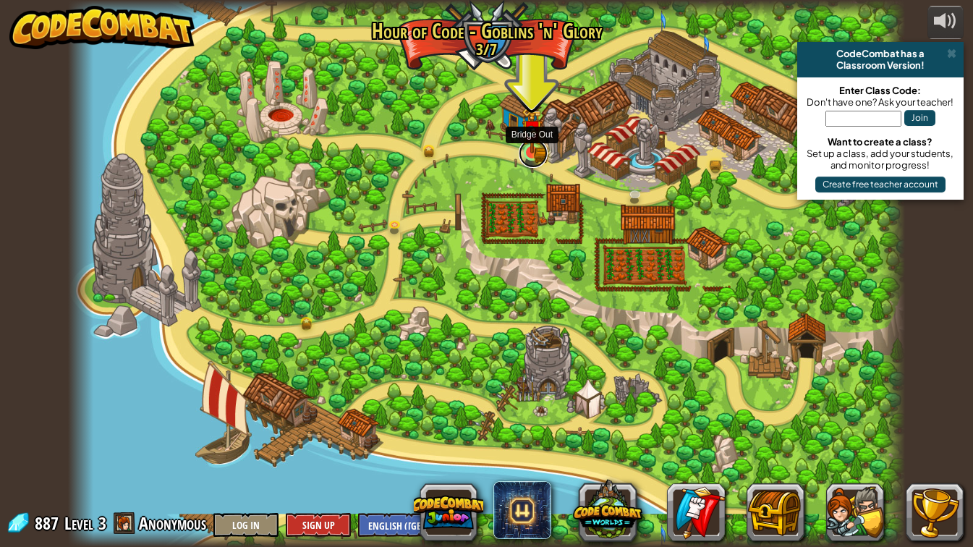
click at [525, 160] on link at bounding box center [533, 153] width 29 height 29
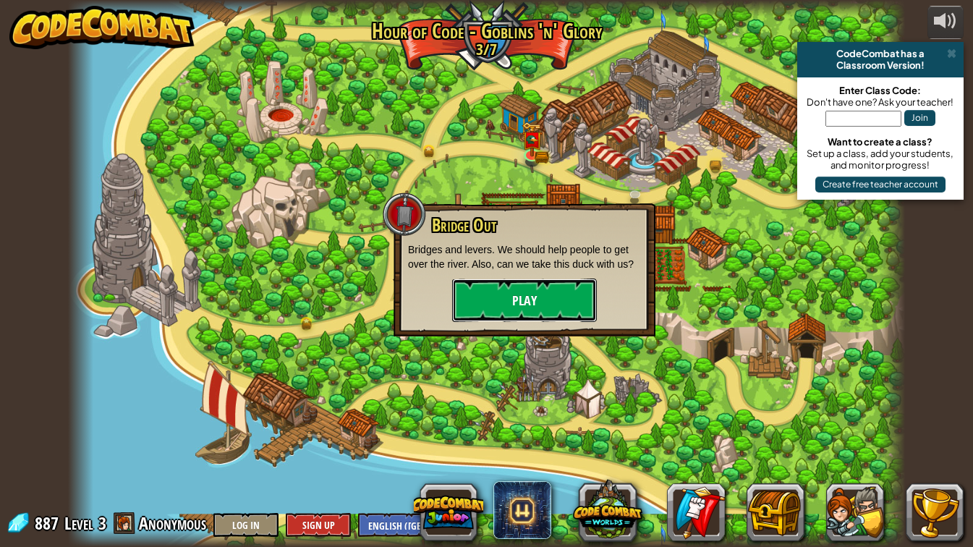
click at [520, 304] on button "Play" at bounding box center [524, 300] width 145 height 43
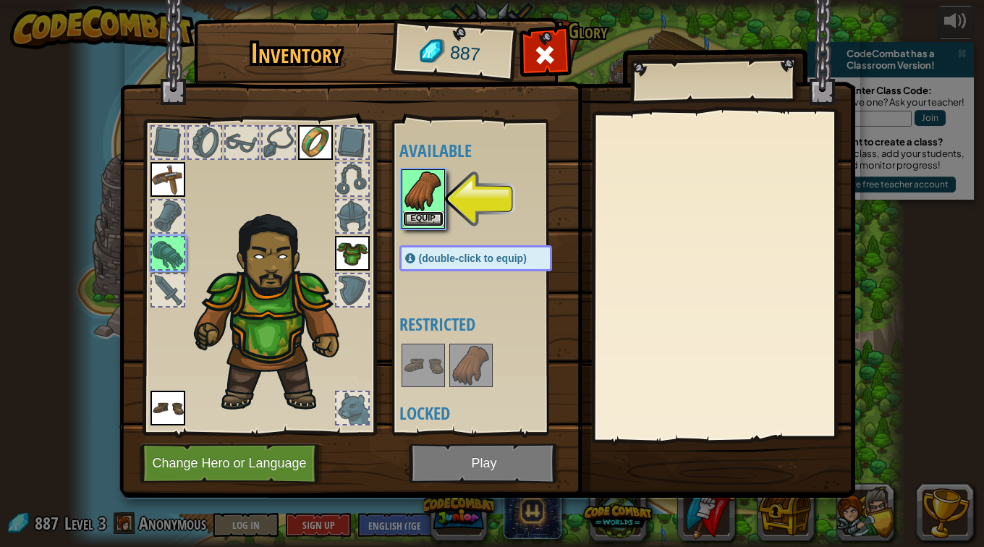
click at [414, 219] on button "Equip" at bounding box center [423, 218] width 41 height 15
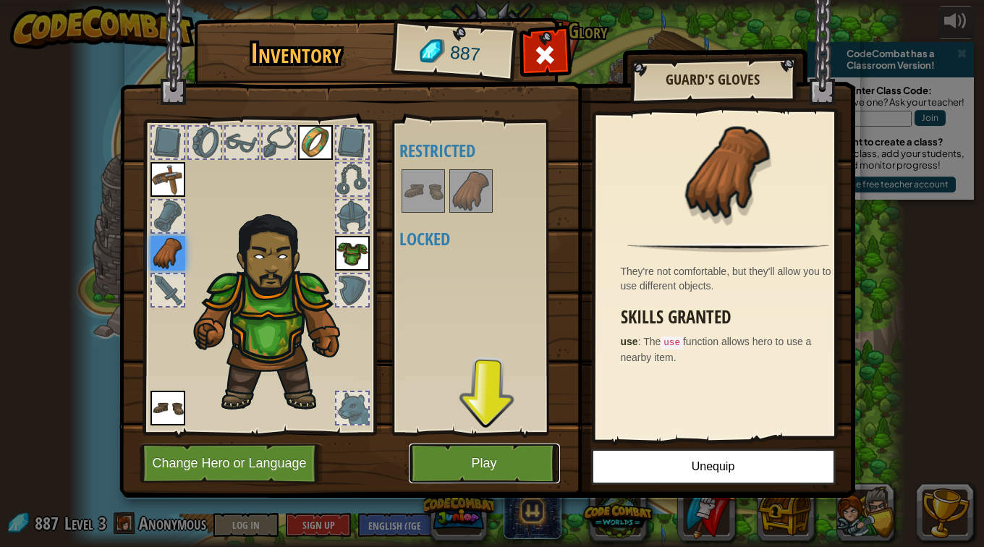
click at [456, 448] on button "Play" at bounding box center [484, 464] width 151 height 40
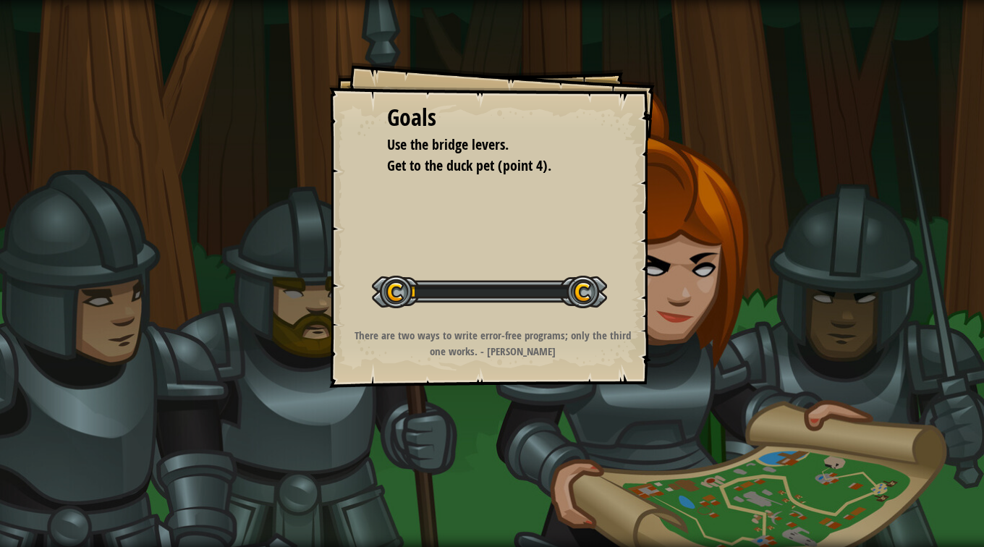
click at [508, 344] on strong "There are two ways to write error-free programs; only the third one works. - [P…" at bounding box center [493, 343] width 276 height 30
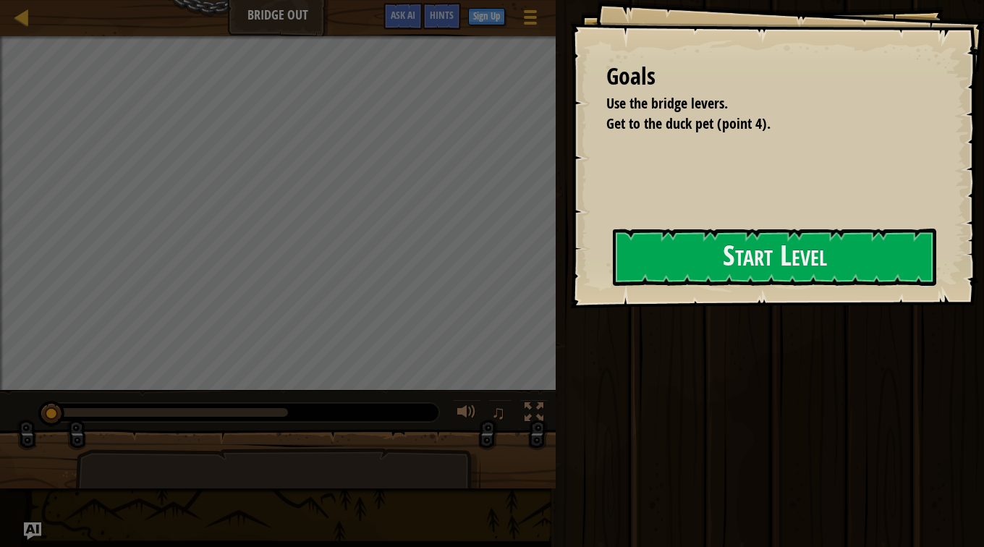
click at [578, 271] on div "Goals Use the bridge levers. Get to the duck pet (point 4). Start Level Error l…" at bounding box center [777, 154] width 414 height 308
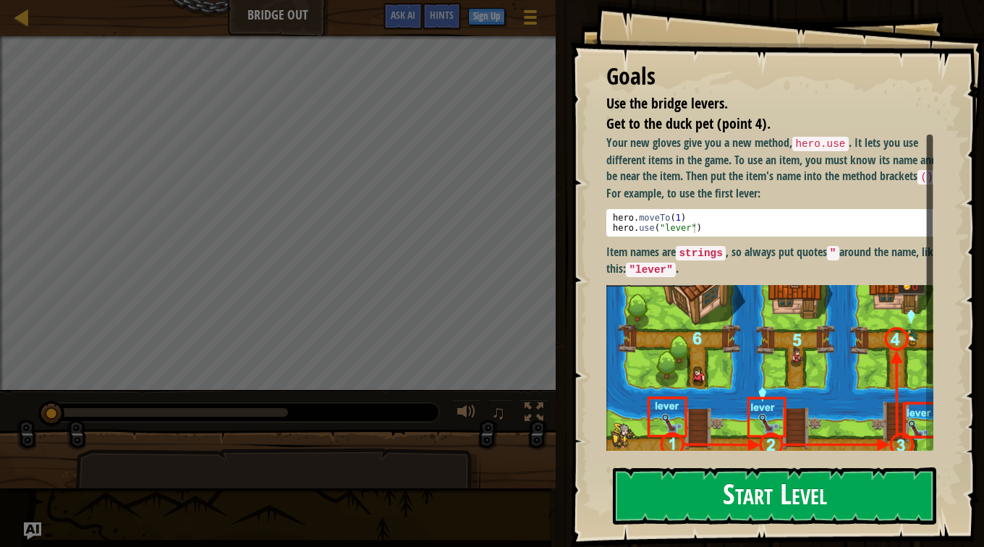
click at [698, 486] on button "Start Level" at bounding box center [774, 495] width 323 height 57
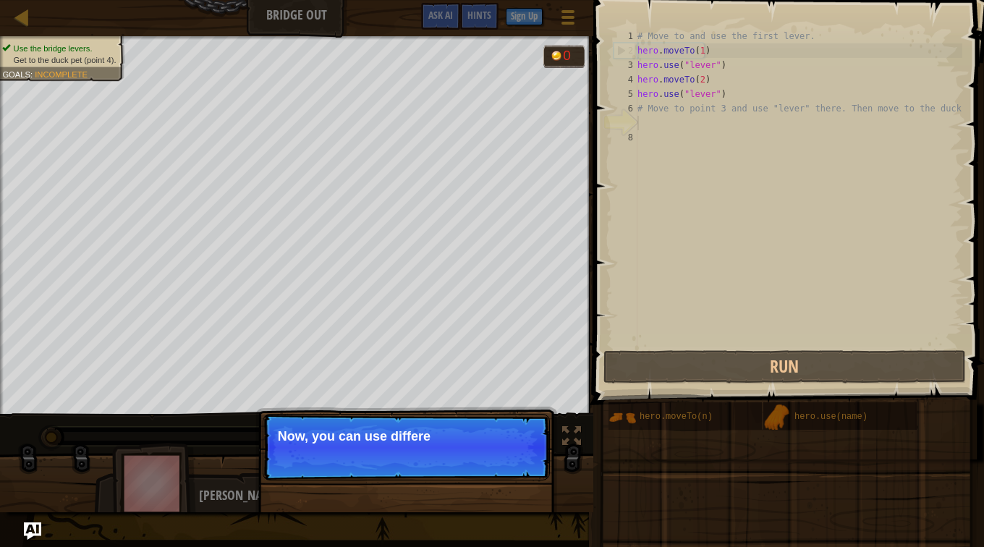
click at [409, 419] on p "Skip (esc) Continue Now, you can use differe" at bounding box center [406, 447] width 287 height 67
click at [440, 509] on div "Skip (esc) Continue Now, you can use different ite" at bounding box center [406, 521] width 302 height 214
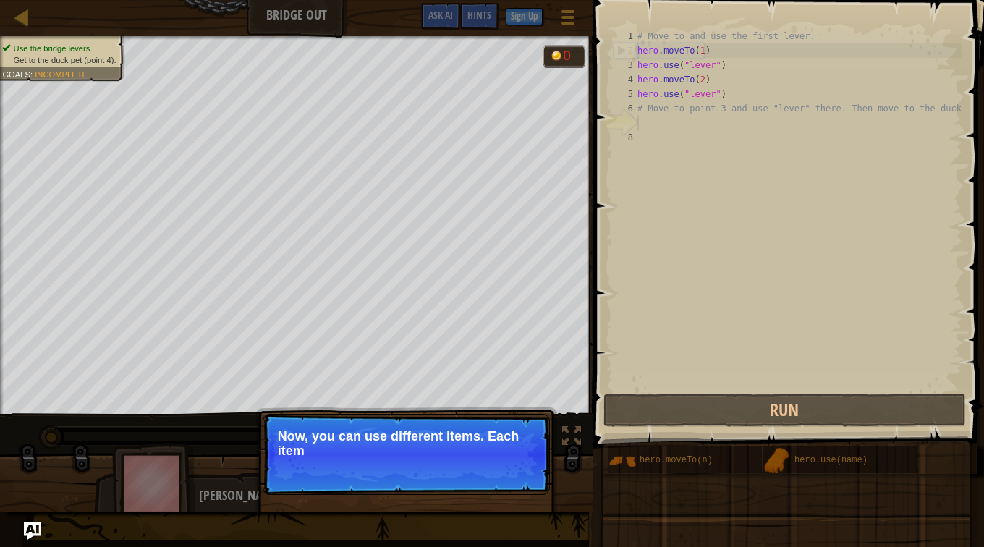
click at [464, 470] on p "Skip (esc) Continue Now, you can use different items. Each item" at bounding box center [406, 454] width 287 height 81
click at [464, 470] on p "Skip (esc) Continue Now, you can use different items. Each item has a name ab" at bounding box center [406, 454] width 287 height 81
click at [464, 470] on p "Skip (esc) Continue Now, you can use different items. Each item has a name abov…" at bounding box center [406, 454] width 287 height 81
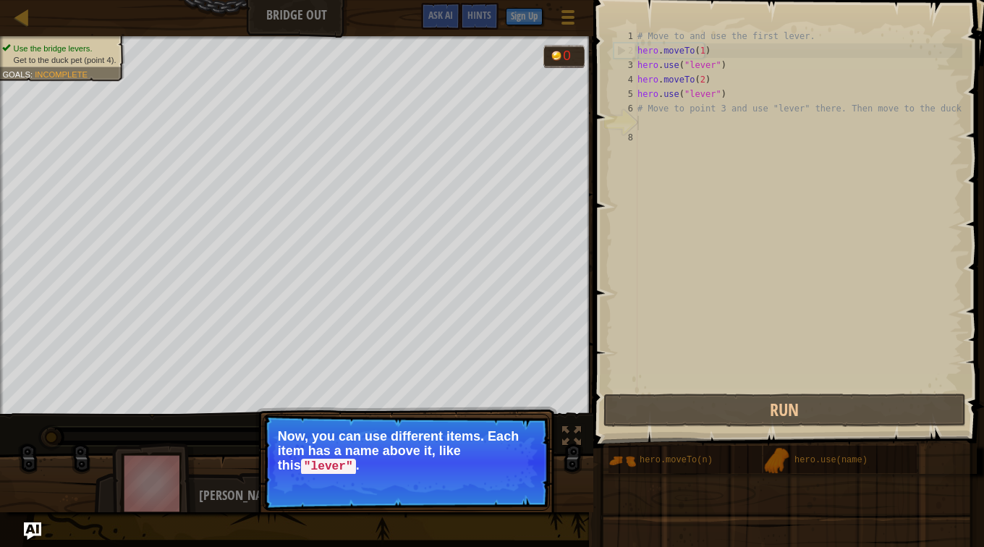
click at [464, 470] on p "Skip (esc) Continue Now, you can use different items. Each item has a name abov…" at bounding box center [406, 462] width 287 height 97
click at [464, 470] on p "Now, you can use different items. Each item has a name above it, like this "lev…" at bounding box center [406, 451] width 257 height 45
click at [445, 478] on div "Skip (esc) Continue" at bounding box center [481, 486] width 112 height 19
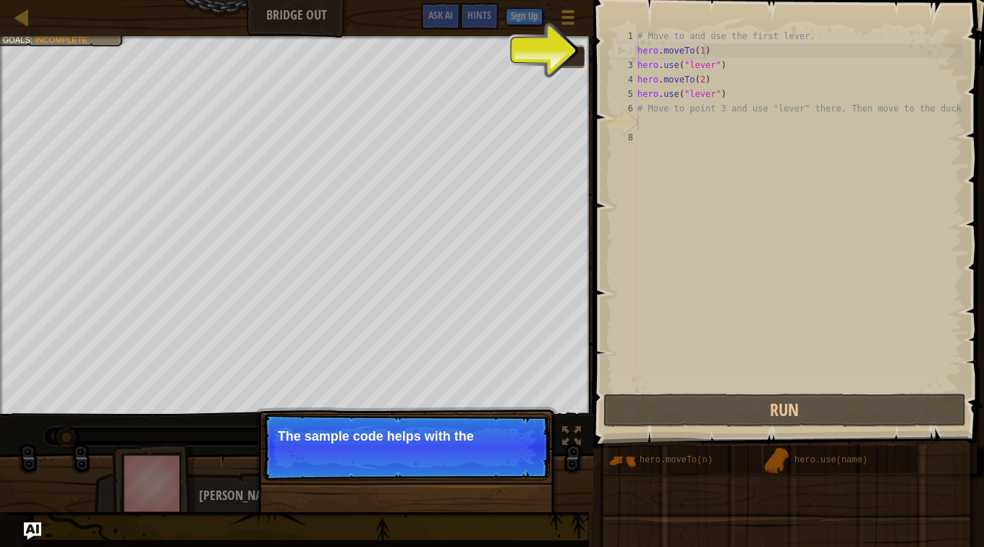
click at [465, 450] on p "Skip (esc) Continue The sample code helps with the" at bounding box center [406, 447] width 287 height 67
click at [465, 450] on p "Skip (esc) Continue The sample code helps with the first" at bounding box center [406, 447] width 287 height 67
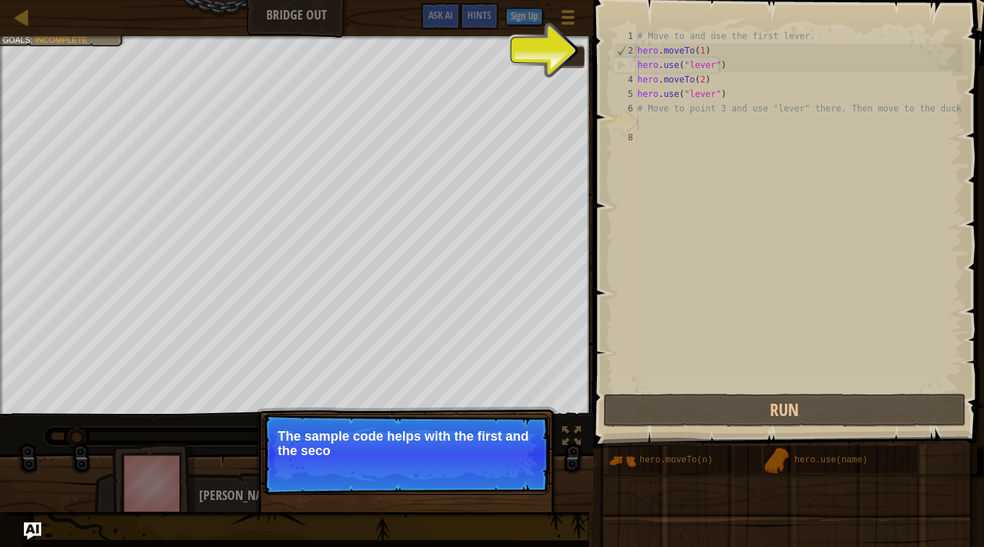
click at [465, 450] on p "The sample code helps with the first and the seco" at bounding box center [406, 443] width 257 height 29
click at [465, 450] on p "The sample code helps with the first and the second levers." at bounding box center [406, 443] width 257 height 29
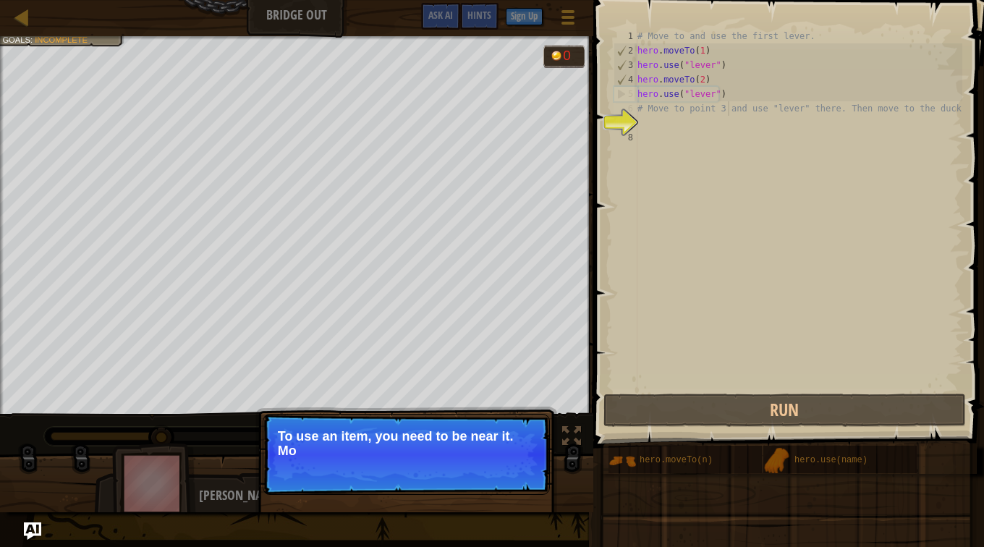
click at [729, 112] on div "# Move to and use the first lever. hero . moveTo ( 1 ) hero . use ( "lever" ) h…" at bounding box center [799, 224] width 328 height 391
type textarea "# Move to point 3 and use "lever" there. Then move to the duck."
click at [727, 113] on div "# Move to and use the first lever. hero . moveTo ( 1 ) hero . use ( "lever" ) h…" at bounding box center [799, 224] width 328 height 391
click at [679, 135] on div "# Move to and use the first lever. hero . moveTo ( 1 ) hero . use ( "lever" ) h…" at bounding box center [799, 224] width 328 height 391
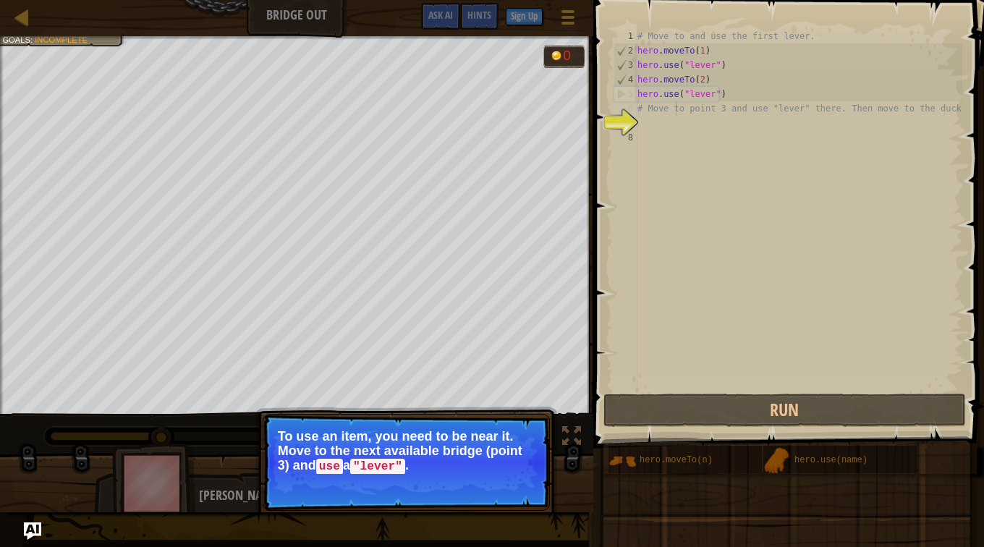
click at [674, 114] on div "# Move to and use the first lever. hero . moveTo ( 1 ) hero . use ( "lever" ) h…" at bounding box center [799, 224] width 328 height 391
type textarea "# Move to point 3 and use "lever" there. Then move to the duck."
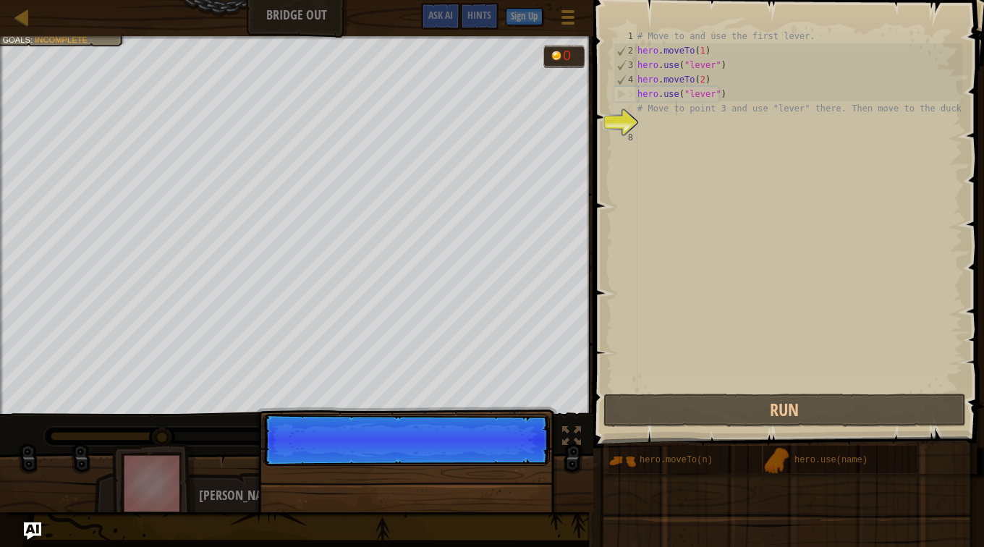
click at [517, 472] on div "Skip (esc) Continue" at bounding box center [406, 521] width 302 height 214
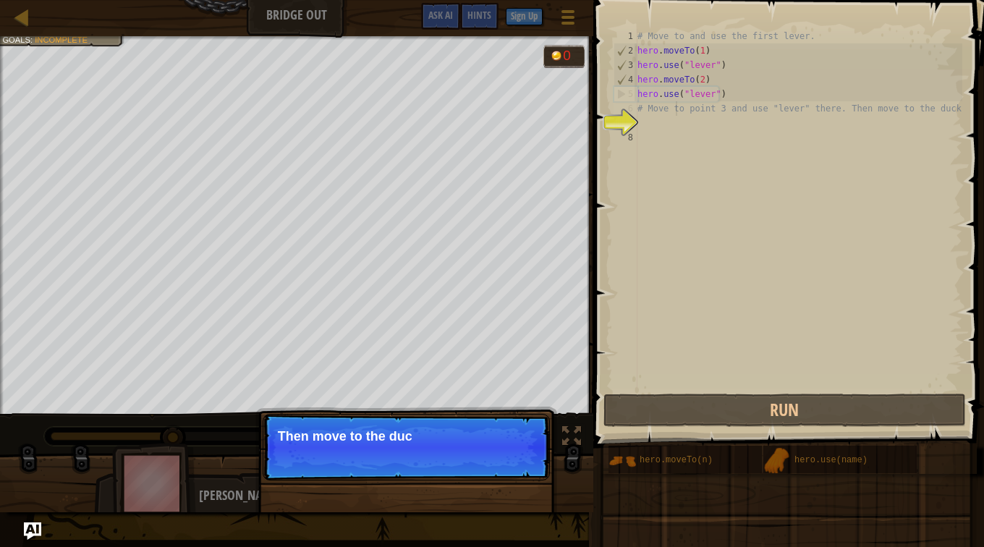
click at [509, 462] on p "Skip (esc) Continue Then move to the duc" at bounding box center [406, 447] width 287 height 67
click at [509, 462] on p "Skip (esc) Continue Then move to the duck at the point" at bounding box center [406, 447] width 287 height 67
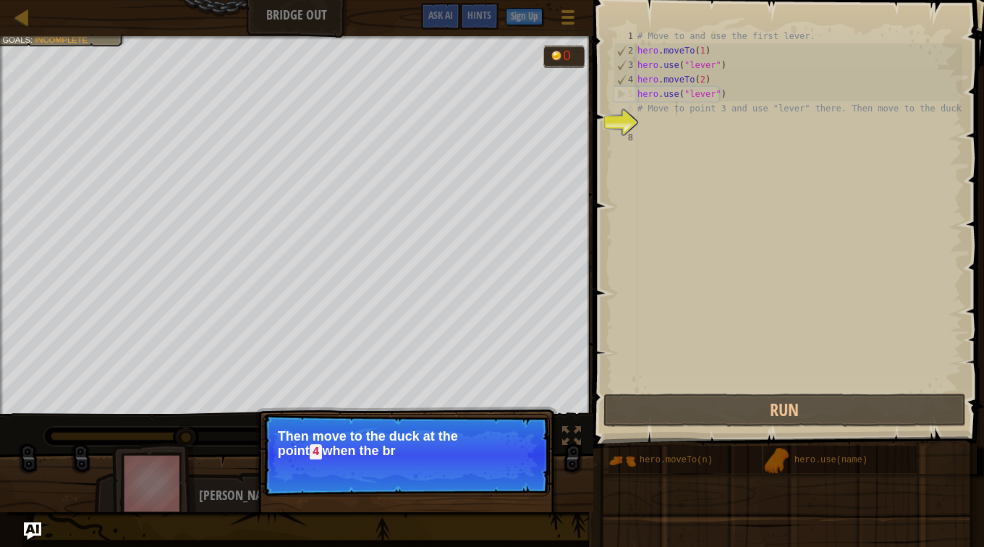
click at [509, 462] on p "Skip (esc) Continue Then move to the duck at the [GEOGRAPHIC_DATA] when the br" at bounding box center [406, 455] width 287 height 82
click at [509, 462] on p "Skip (esc) Continue Then move to the duck at the [GEOGRAPHIC_DATA] when the bri…" at bounding box center [406, 455] width 287 height 82
click at [509, 462] on button "Continue" at bounding box center [508, 471] width 60 height 19
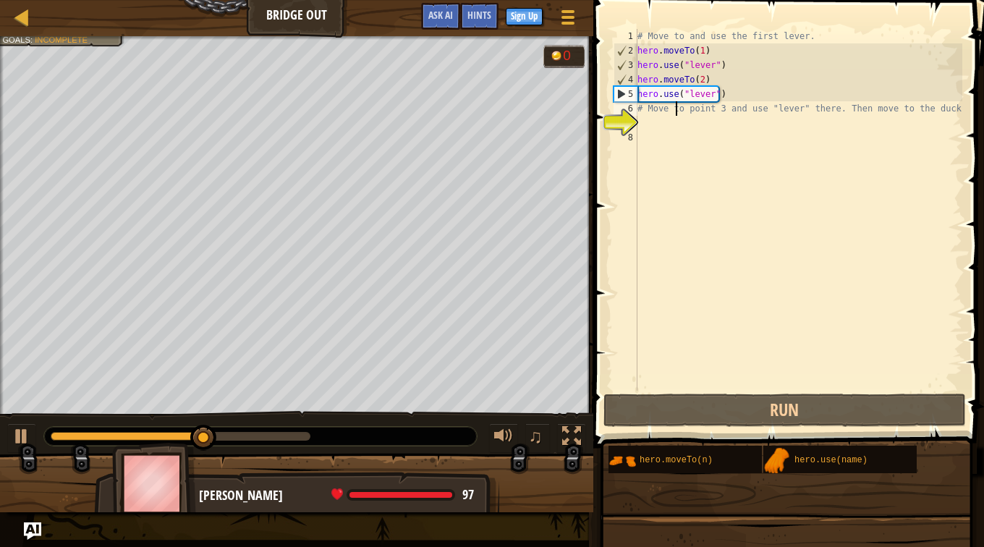
scroll to position [7, 3]
click at [682, 137] on div "# Move to and use the first lever. hero . moveTo ( 1 ) hero . use ( "lever" ) h…" at bounding box center [799, 224] width 328 height 391
click at [654, 113] on div "# Move to and use the first lever. hero . moveTo ( 1 ) hero . use ( "lever" ) h…" at bounding box center [799, 224] width 328 height 391
type textarea "# Move to point 3 and use "lever" there. Then move to the duck."
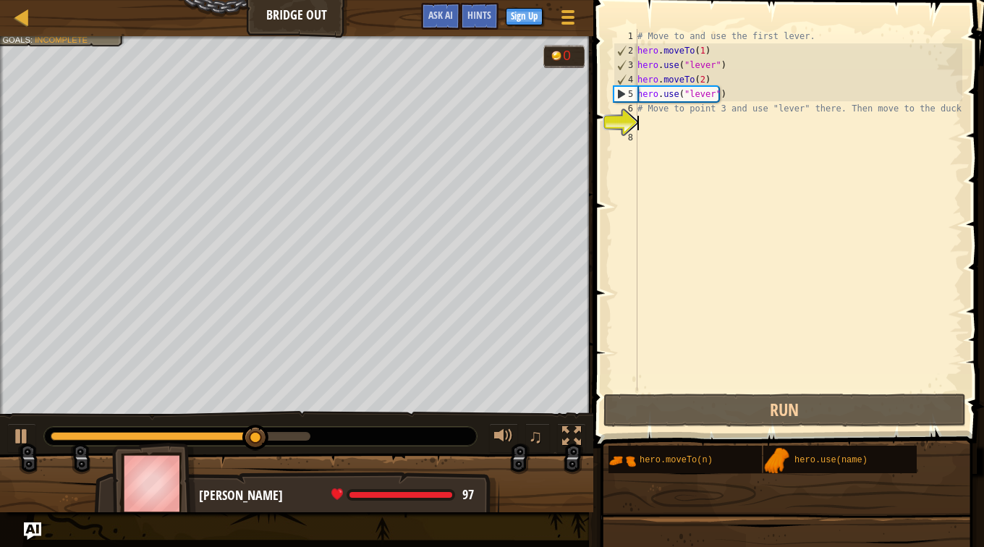
click at [653, 116] on div "# Move to and use the first lever. hero . moveTo ( 1 ) hero . use ( "lever" ) h…" at bounding box center [799, 224] width 328 height 391
click at [653, 114] on div "# Move to and use the first lever. hero . moveTo ( 1 ) hero . use ( "lever" ) h…" at bounding box center [799, 224] width 328 height 391
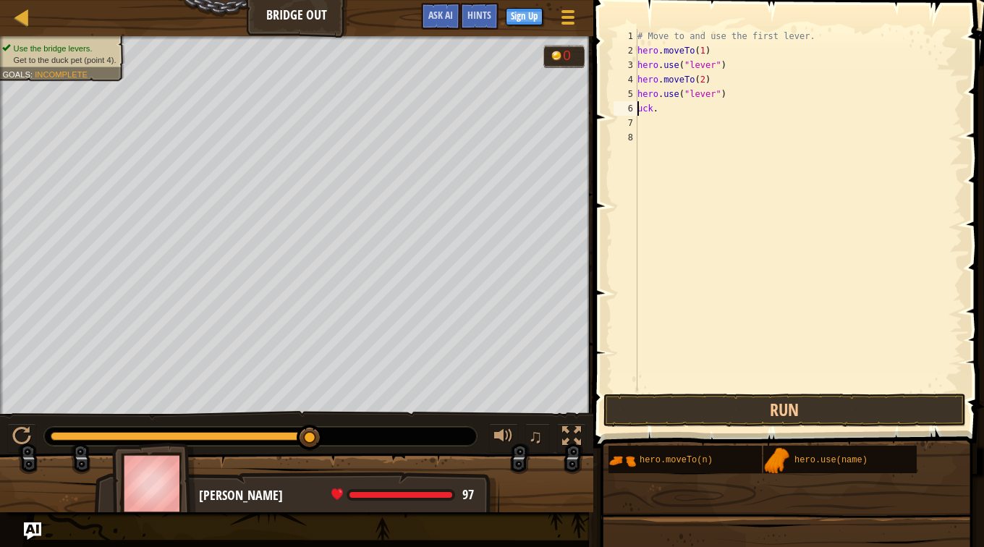
type textarea "."
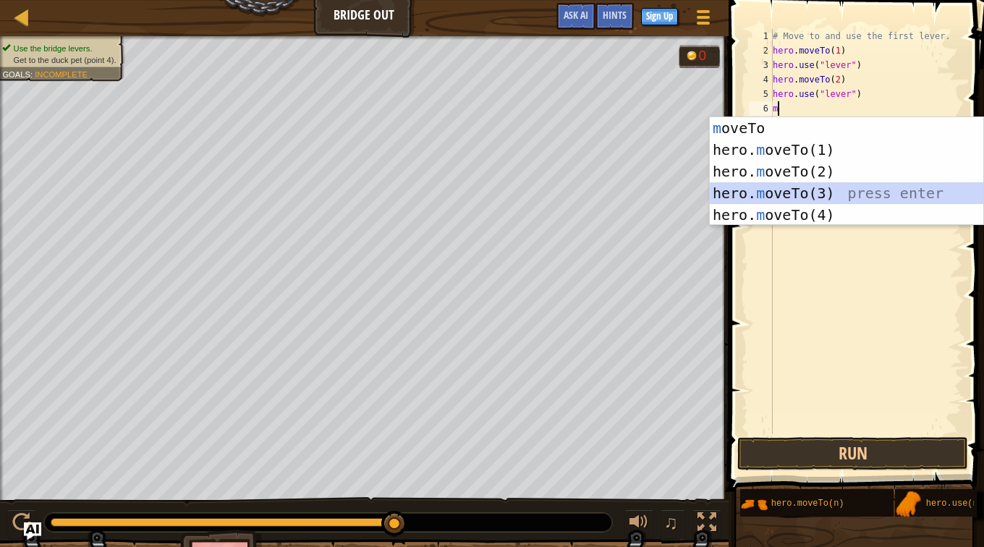
click at [842, 190] on div "m oveTo press enter hero. m oveTo(1) press enter hero. m oveTo(2) press enter h…" at bounding box center [847, 193] width 274 height 152
type textarea "hero.moveTo(3)"
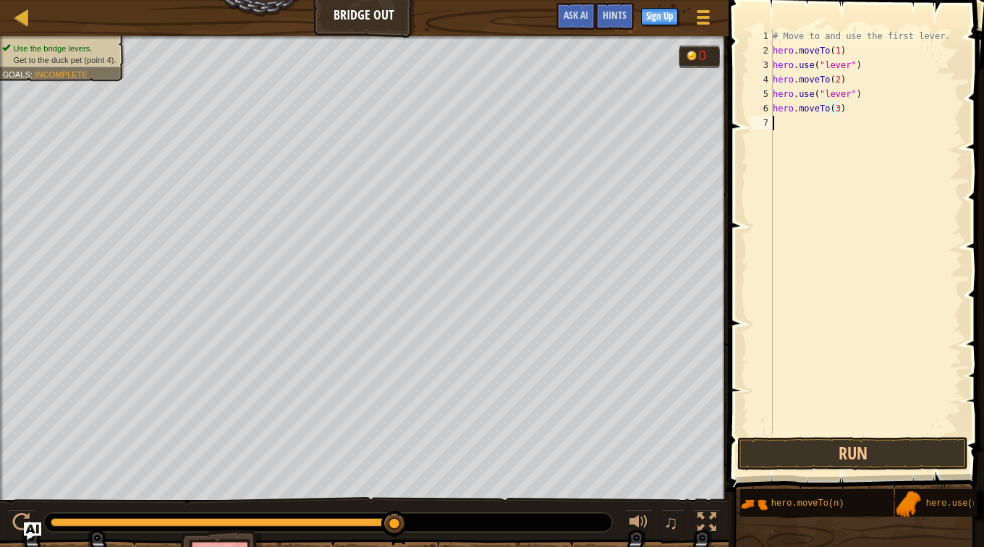
click at [824, 143] on div "# Move to and use the first lever. hero . moveTo ( 1 ) hero . use ( "lever" ) h…" at bounding box center [866, 246] width 192 height 434
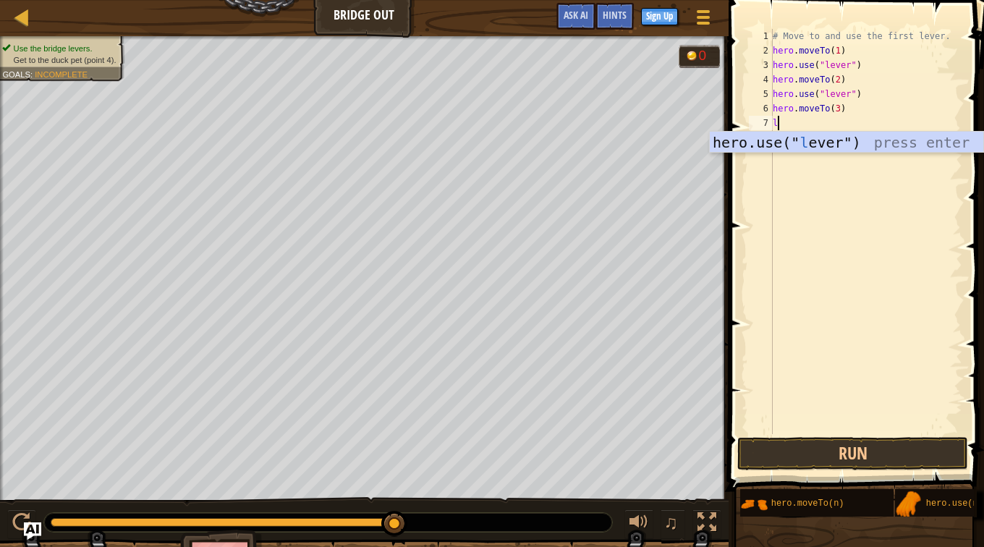
click at [825, 140] on div "hero.use(" l ever") press enter" at bounding box center [847, 164] width 274 height 65
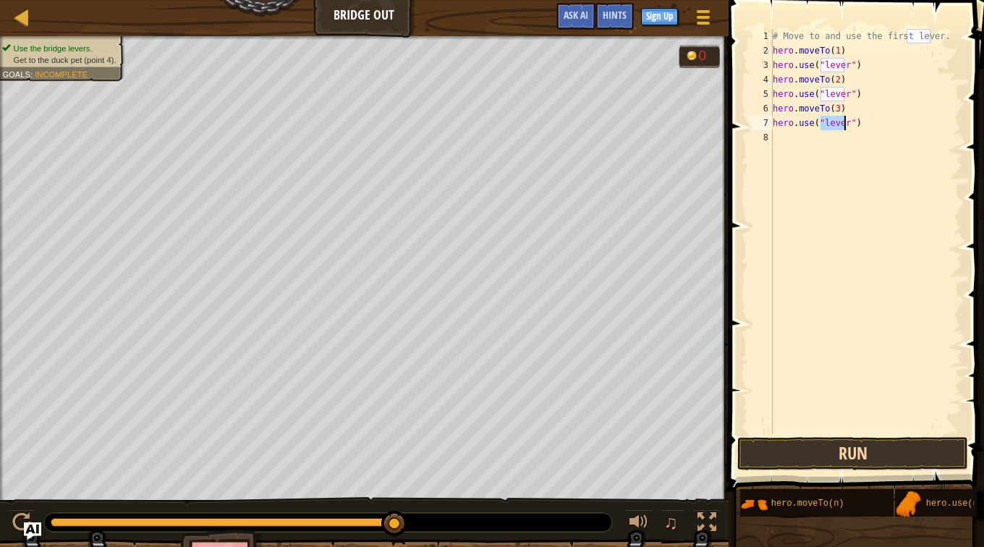
type textarea "hero.use("lever")"
click at [847, 463] on button "Run" at bounding box center [852, 453] width 231 height 33
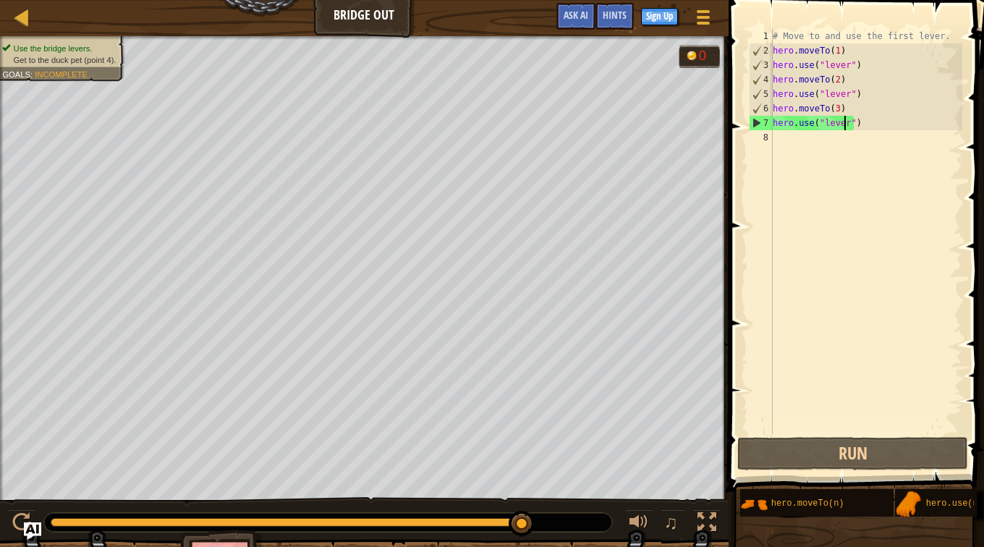
drag, startPoint x: 136, startPoint y: 522, endPoint x: 583, endPoint y: 530, distance: 447.3
click at [583, 530] on div at bounding box center [328, 522] width 568 height 19
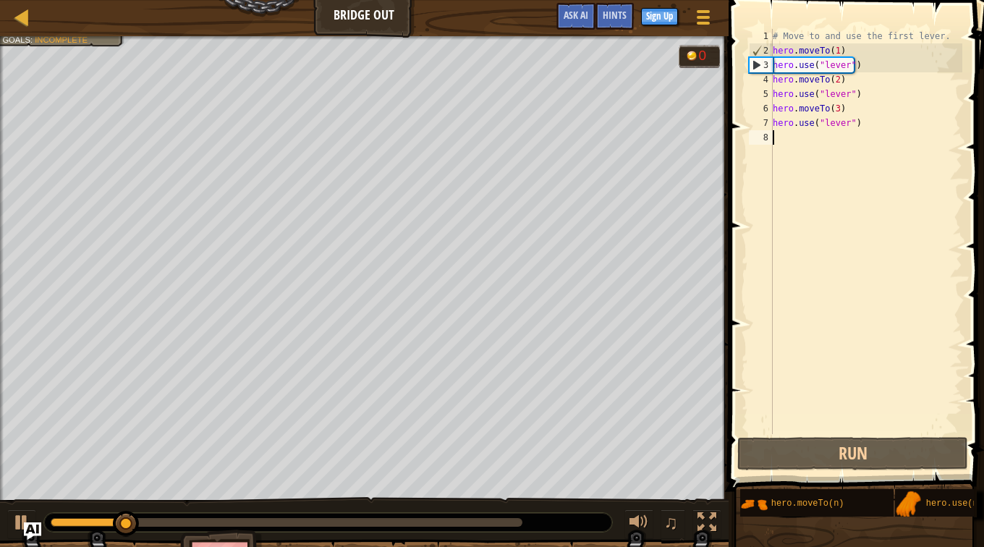
click at [797, 146] on div "# Move to and use the first lever. hero . moveTo ( 1 ) hero . use ( "lever" ) h…" at bounding box center [866, 246] width 192 height 434
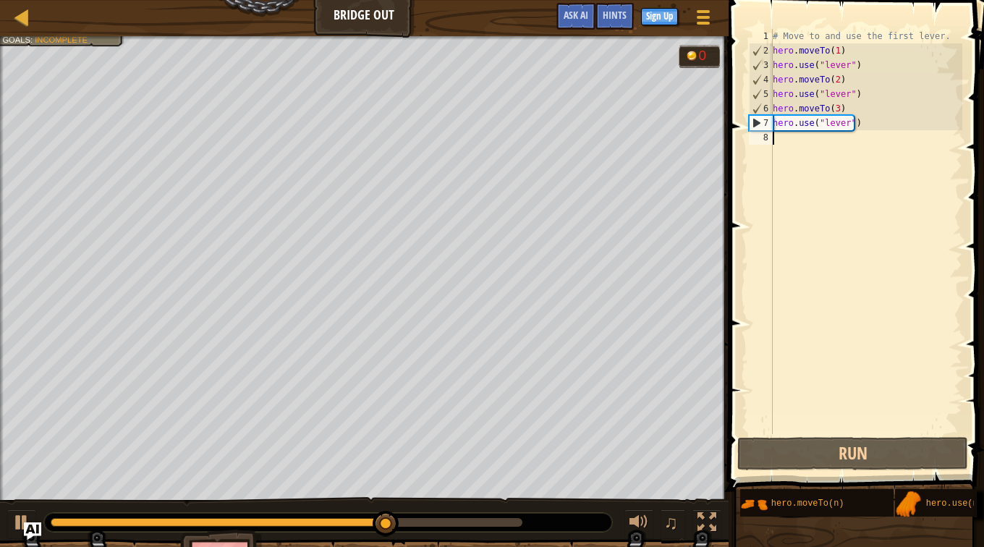
click at [811, 144] on div "# Move to and use the first lever. hero . moveTo ( 1 ) hero . use ( "lever" ) h…" at bounding box center [866, 246] width 192 height 434
type textarea "m"
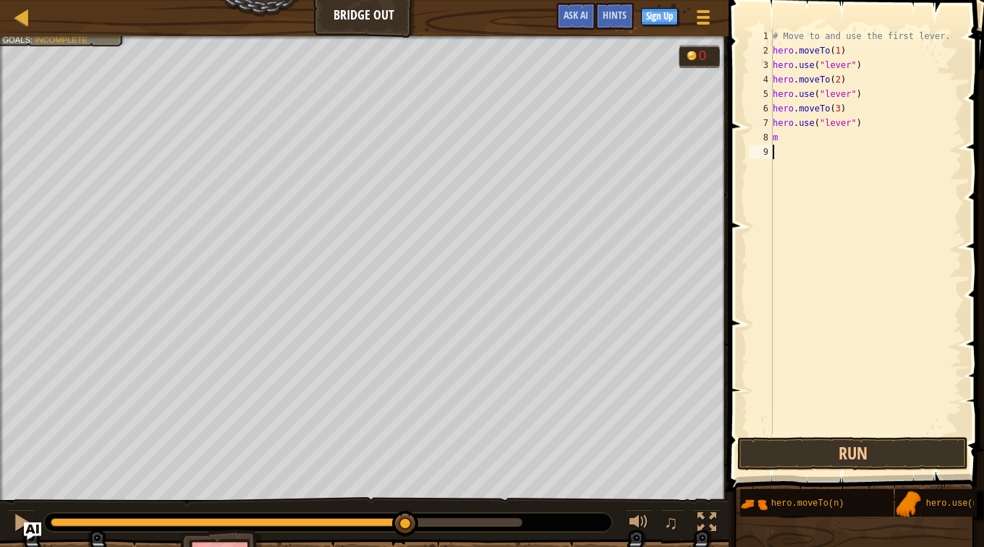
click at [835, 257] on div "# Move to and use the first lever. hero . moveTo ( 1 ) hero . use ( "lever" ) h…" at bounding box center [866, 246] width 192 height 434
click at [797, 145] on div "# Move to and use the first lever. hero . moveTo ( 1 ) hero . use ( "lever" ) h…" at bounding box center [866, 246] width 192 height 434
click at [795, 140] on div "# Move to and use the first lever. hero . moveTo ( 1 ) hero . use ( "lever" ) h…" at bounding box center [866, 246] width 192 height 434
type textarea "m"
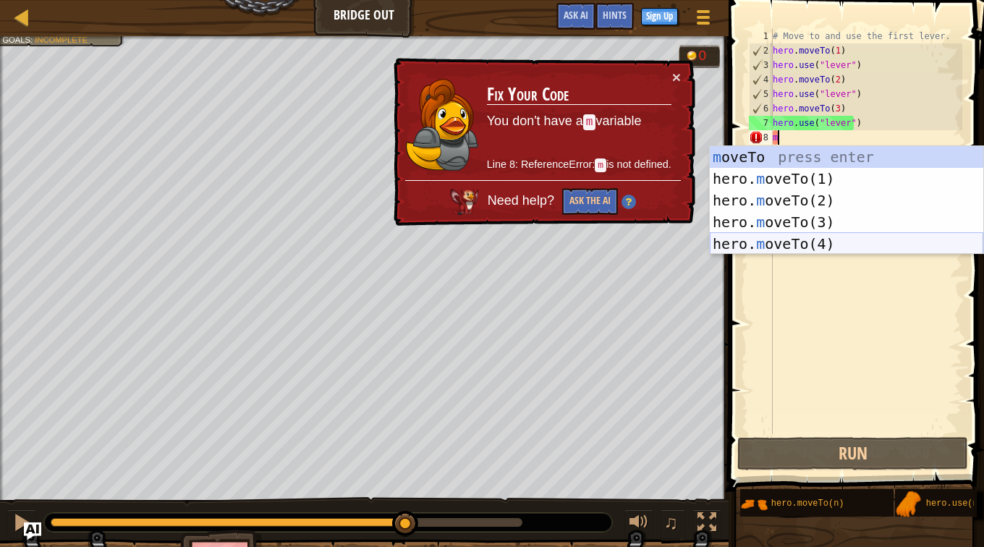
click at [804, 236] on div "m oveTo press enter hero. m oveTo(1) press enter hero. m oveTo(2) press enter h…" at bounding box center [847, 222] width 274 height 152
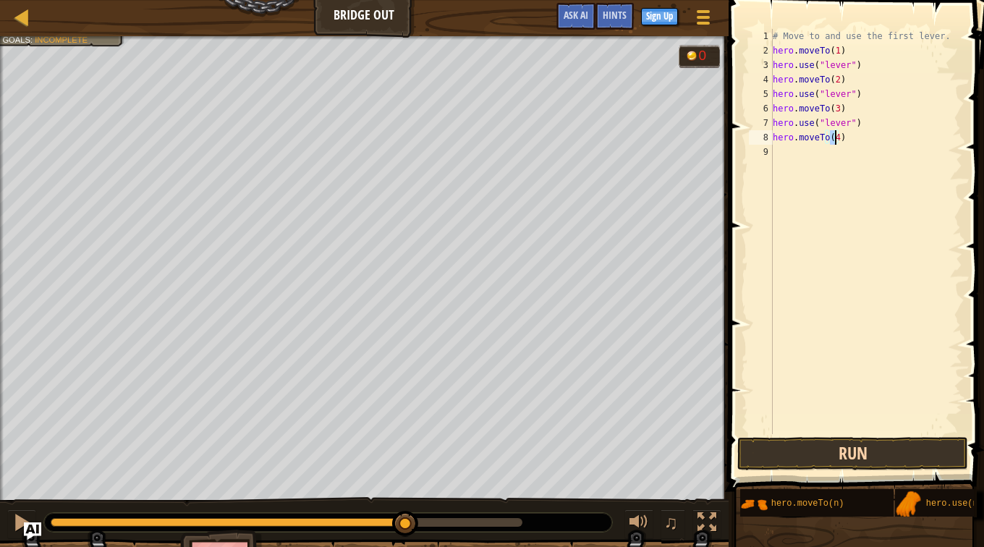
type textarea "hero.moveTo(4)"
click at [816, 461] on button "Run" at bounding box center [852, 453] width 231 height 33
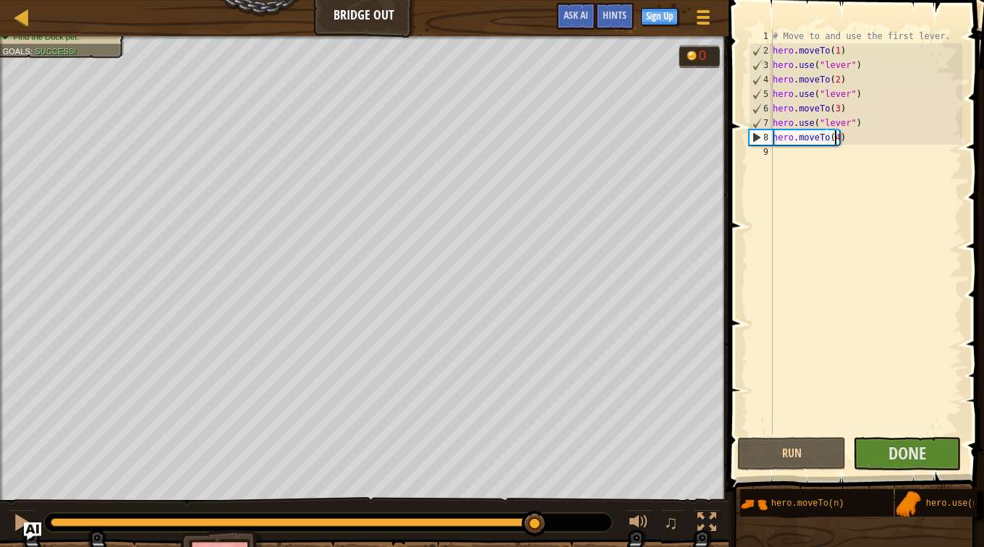
drag, startPoint x: 88, startPoint y: 518, endPoint x: 538, endPoint y: 541, distance: 450.7
click at [538, 541] on div "Use the bridge levers. Get to the duck pet (point 4). Find the Duck pet. Goals …" at bounding box center [492, 317] width 984 height 562
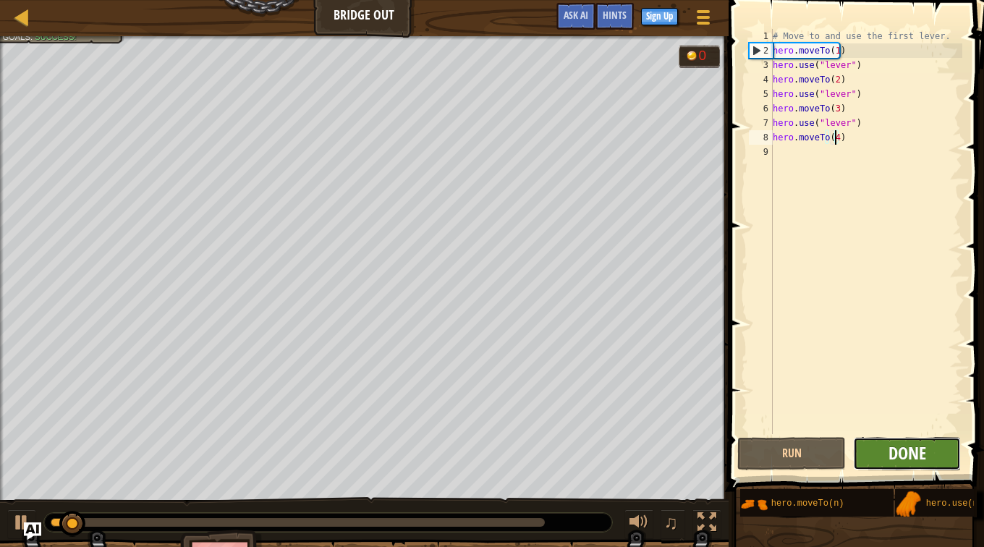
click at [902, 441] on span "Done" at bounding box center [908, 452] width 38 height 23
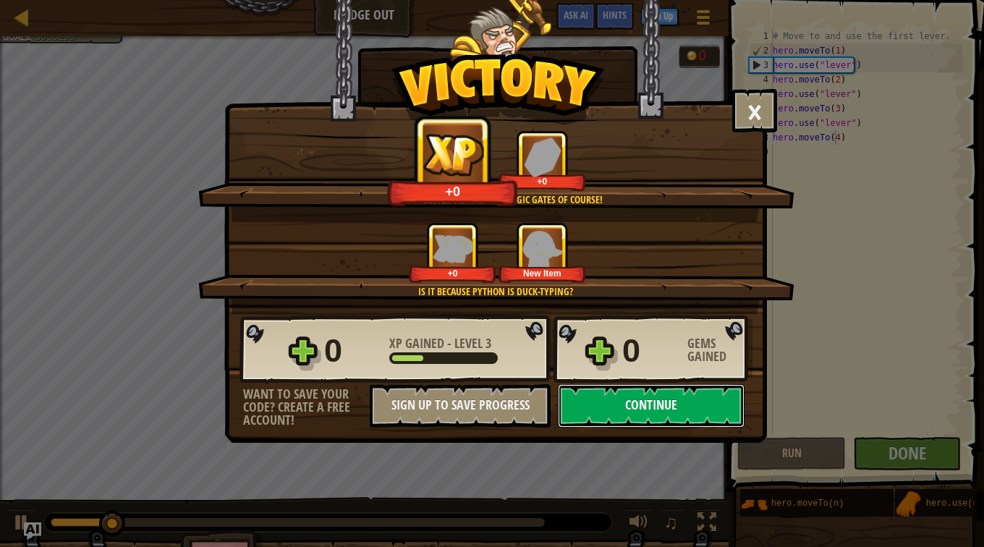
click at [604, 385] on button "Continue" at bounding box center [651, 405] width 187 height 43
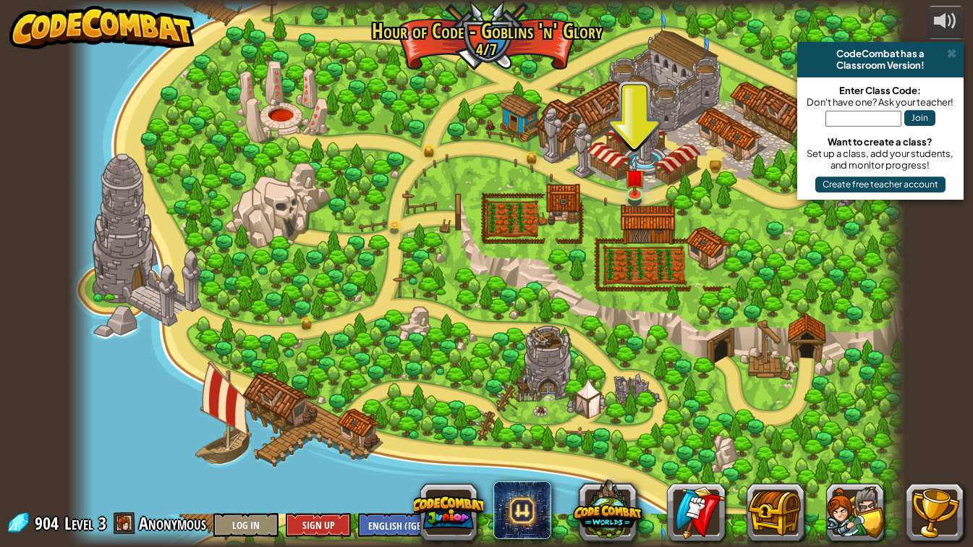
click at [618, 190] on div at bounding box center [486, 273] width 837 height 547
click at [632, 191] on img at bounding box center [634, 168] width 21 height 48
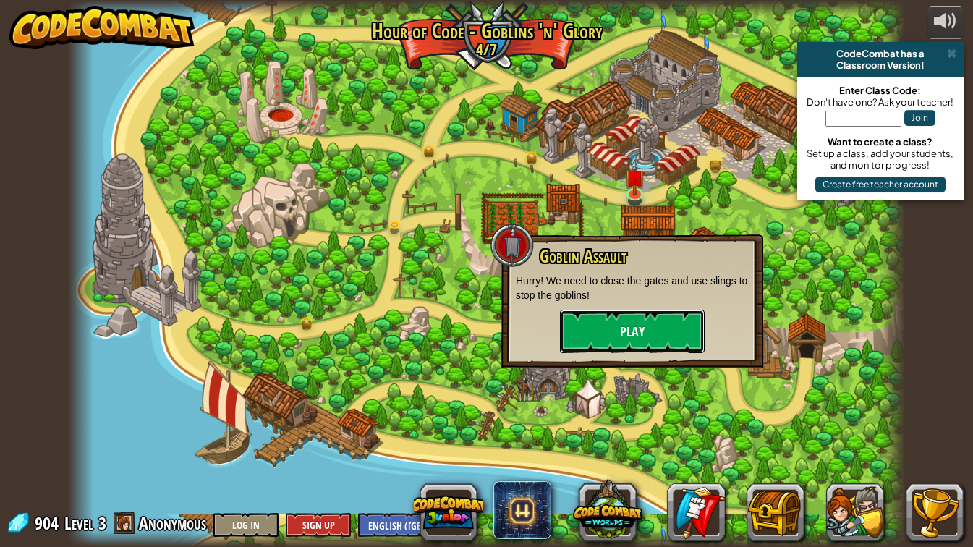
click at [609, 339] on button "Play" at bounding box center [632, 331] width 145 height 43
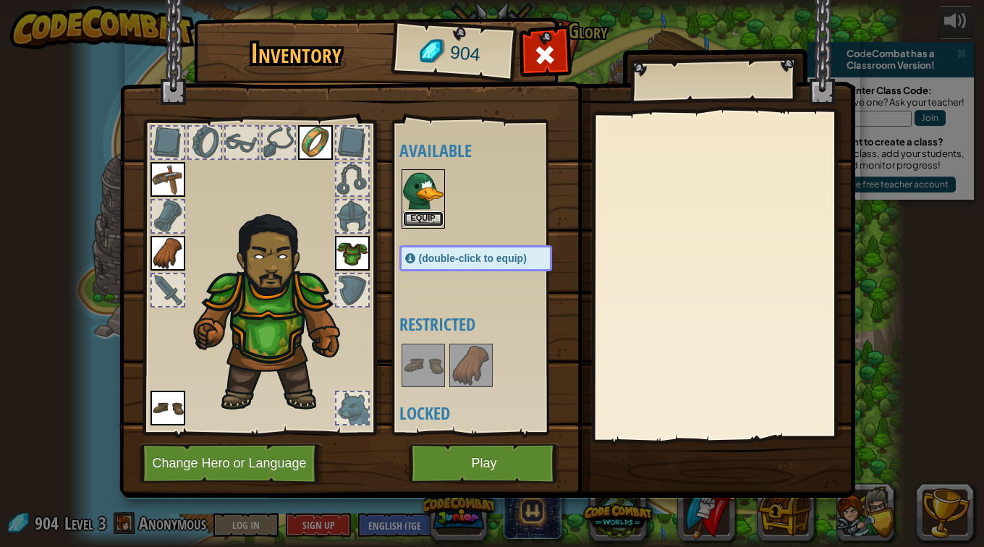
click at [420, 219] on button "Equip" at bounding box center [423, 218] width 41 height 15
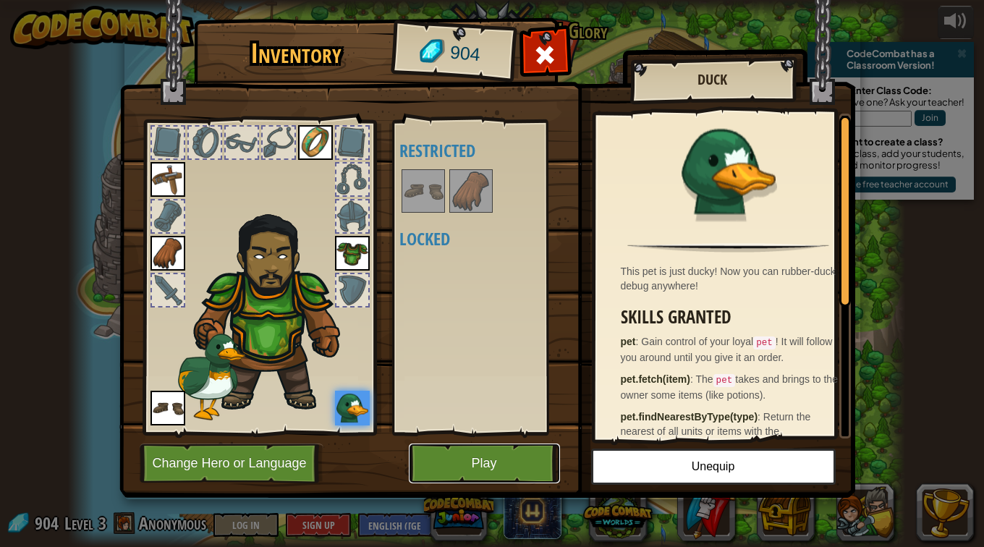
click at [473, 456] on button "Play" at bounding box center [484, 464] width 151 height 40
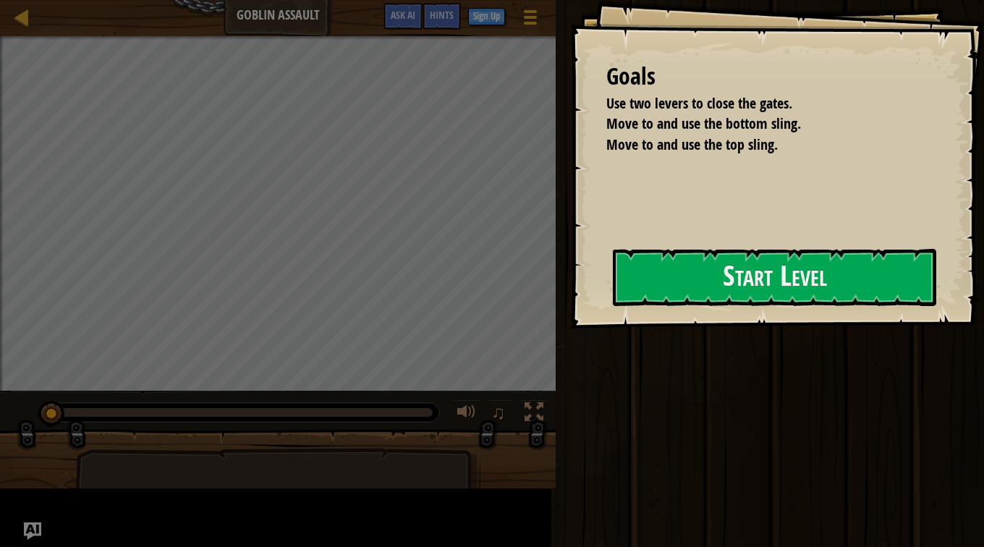
click at [570, 329] on div "Goals Use two levers to close the gates. Move to and use the bottom sling. Move…" at bounding box center [777, 164] width 414 height 329
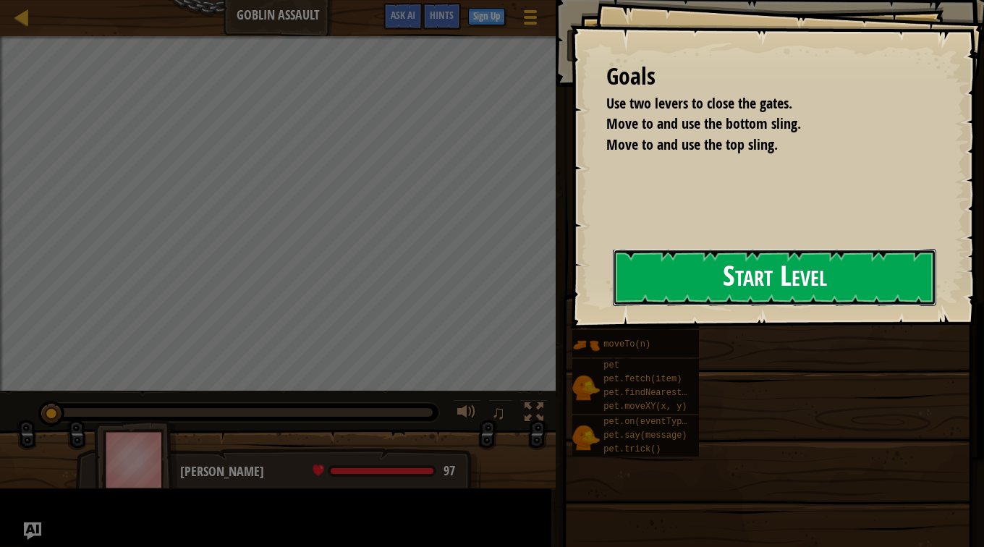
click at [818, 253] on button "Start Level" at bounding box center [774, 277] width 323 height 57
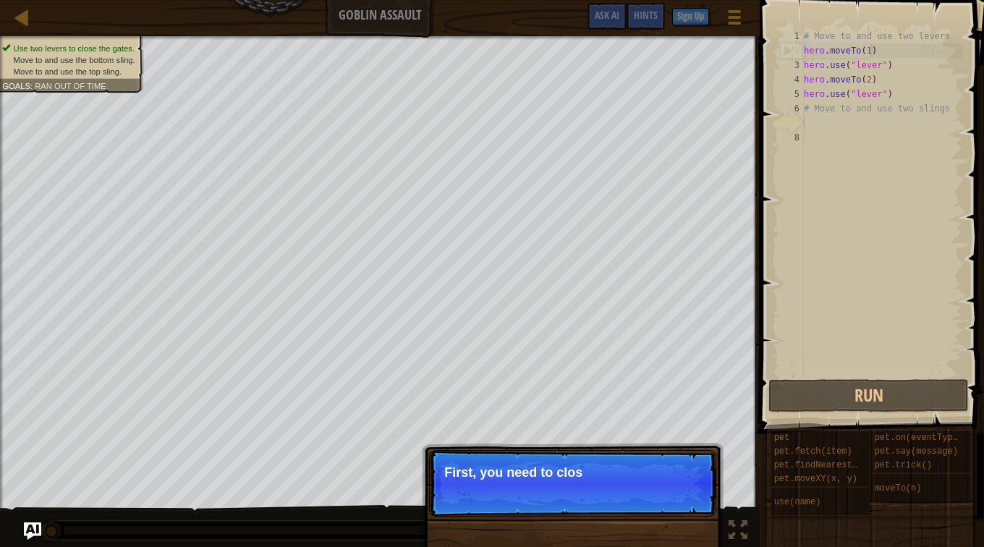
click at [611, 474] on p "First, you need to clos" at bounding box center [572, 472] width 257 height 14
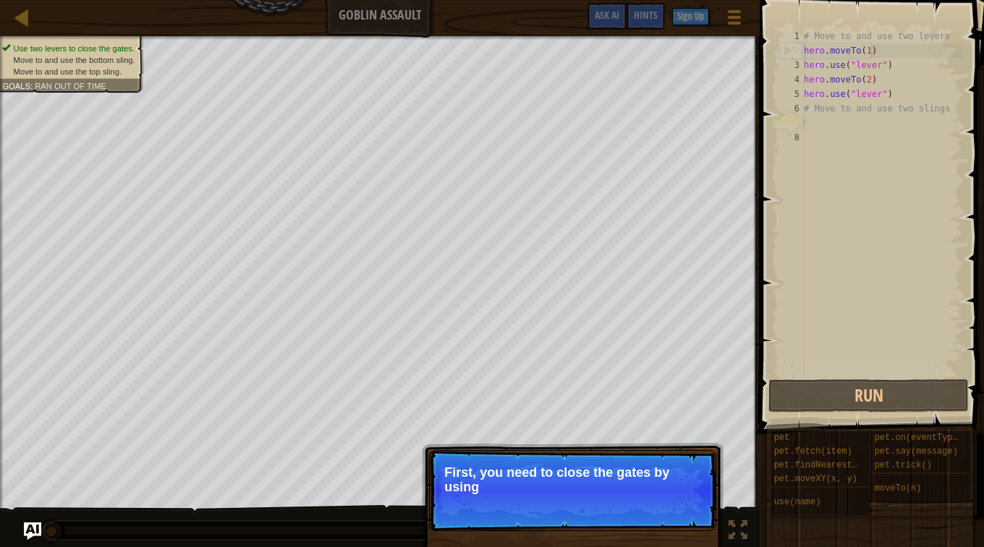
click at [611, 499] on p "Skip (esc) Continue First, you need to close the gates by using" at bounding box center [572, 490] width 287 height 81
click at [611, 499] on p "Skip (esc) Continue First, you need to close the gates by using these two "l" at bounding box center [572, 491] width 287 height 82
click at [611, 499] on div "Skip (esc) Continue" at bounding box center [649, 508] width 112 height 19
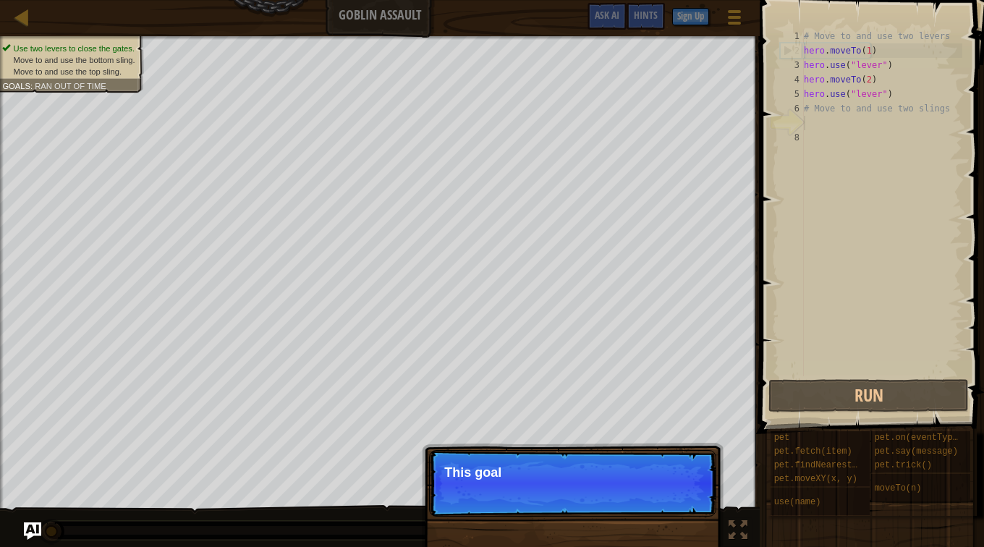
click at [611, 499] on p "Skip (esc) Continue This goal" at bounding box center [572, 483] width 287 height 67
click at [611, 499] on p "Skip (esc) Continue This goal is already solved in" at bounding box center [572, 483] width 287 height 67
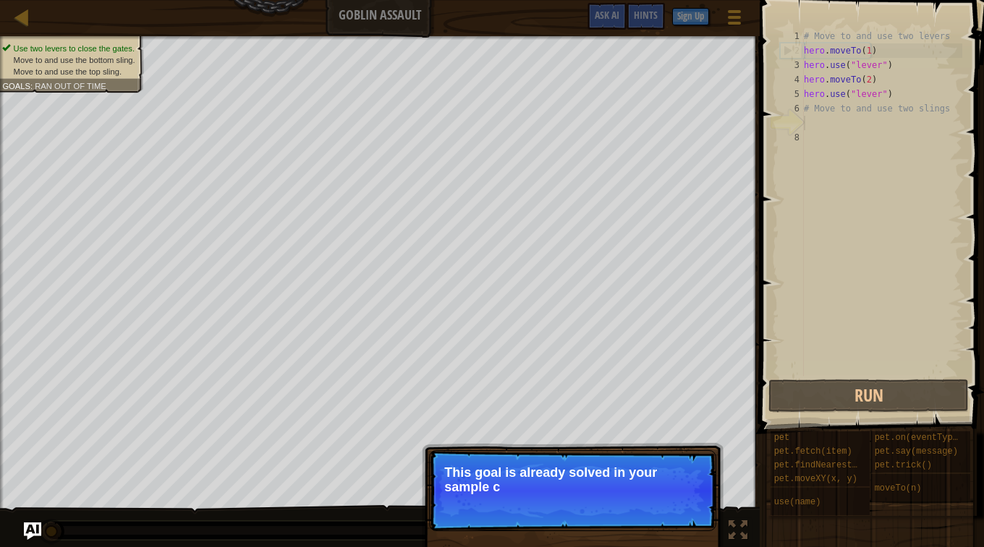
click at [611, 499] on p "Skip (esc) Continue This goal is already solved in your sample c" at bounding box center [572, 490] width 287 height 81
click at [611, 499] on p "Skip (esc) Continue This goal is already solved in your sample code. Focus on" at bounding box center [572, 490] width 287 height 81
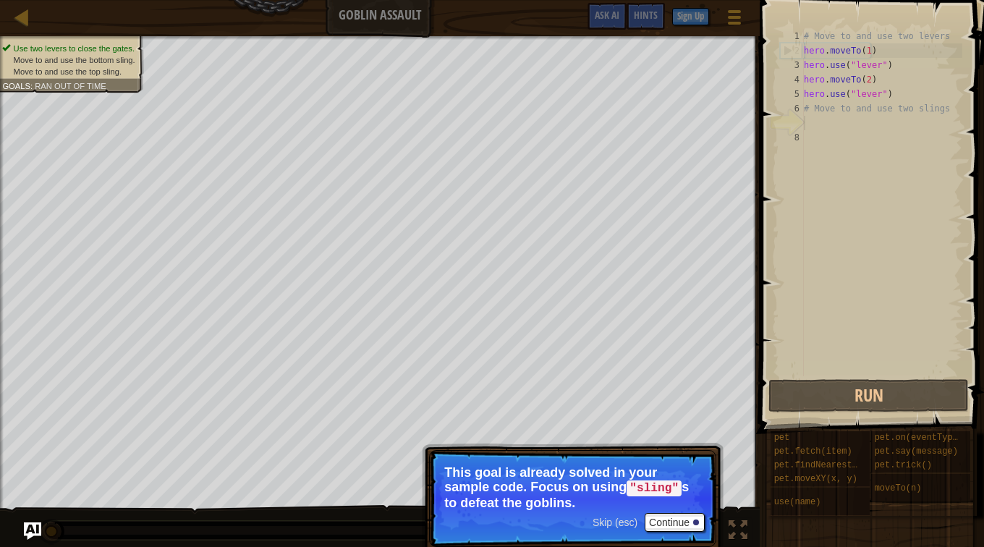
click at [850, 124] on div "# Move to and use two levers hero . moveTo ( 1 ) hero . use ( "lever" ) hero . …" at bounding box center [881, 217] width 161 height 376
click at [845, 117] on div "# Move to and use two levers hero . moveTo ( 1 ) hero . use ( "lever" ) hero . …" at bounding box center [881, 217] width 161 height 376
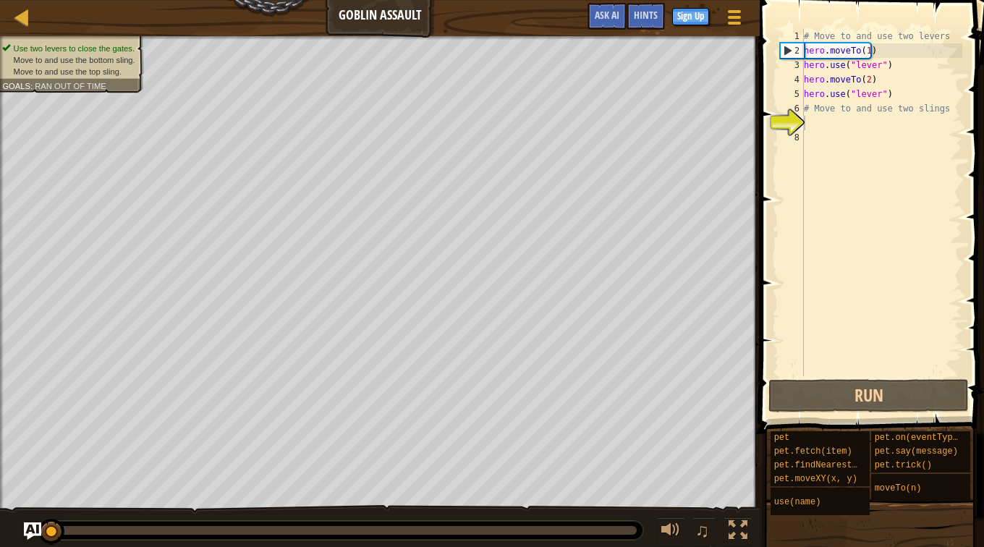
click at [842, 187] on div "# Move to and use two levers hero . moveTo ( 1 ) hero . use ( "lever" ) hero . …" at bounding box center [881, 217] width 161 height 376
click at [829, 124] on div "# Move to and use two levers hero . moveTo ( 1 ) hero . use ( "lever" ) hero . …" at bounding box center [881, 217] width 161 height 376
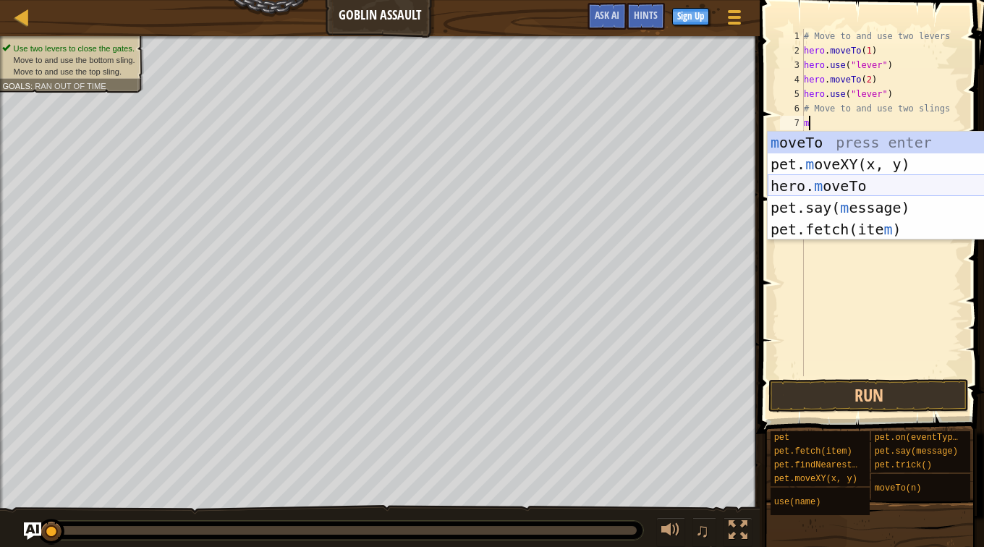
click at [898, 187] on div "m oveTo press enter pet. m oveXY(x, y) press enter hero. m oveTo press enter pe…" at bounding box center [905, 208] width 274 height 152
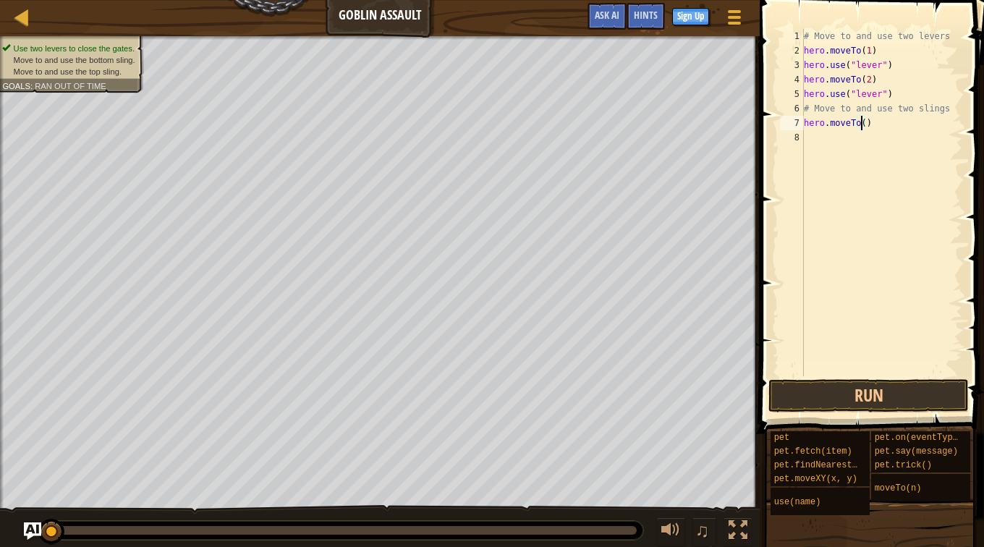
type textarea "hero.moveTo(3)"
click at [864, 148] on div "# Move to and use two levers hero . moveTo ( 1 ) hero . use ( "lever" ) hero . …" at bounding box center [881, 217] width 161 height 376
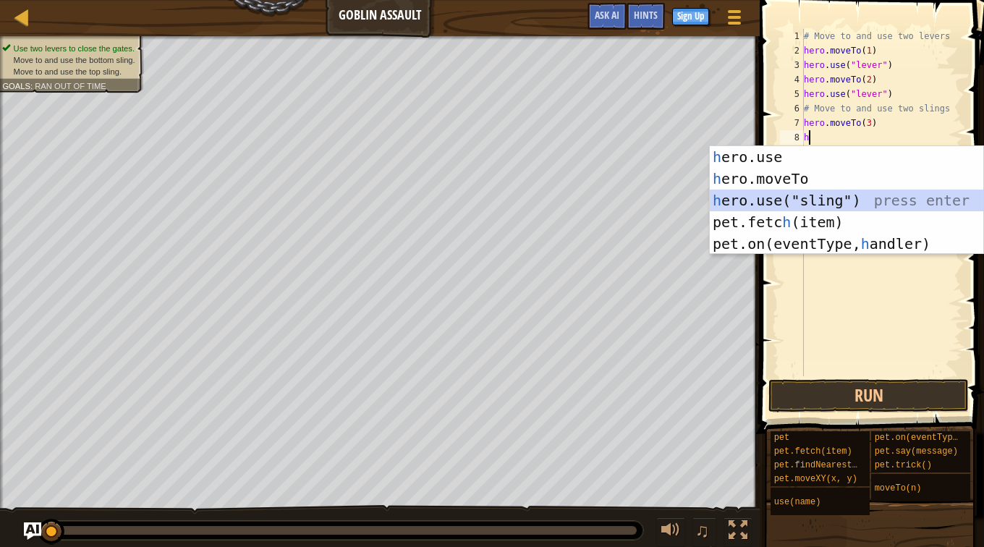
click at [853, 198] on div "h ero.use press enter h ero.moveTo press enter h ero.use("sling") press enter p…" at bounding box center [847, 222] width 274 height 152
type textarea "hero.use("sling")"
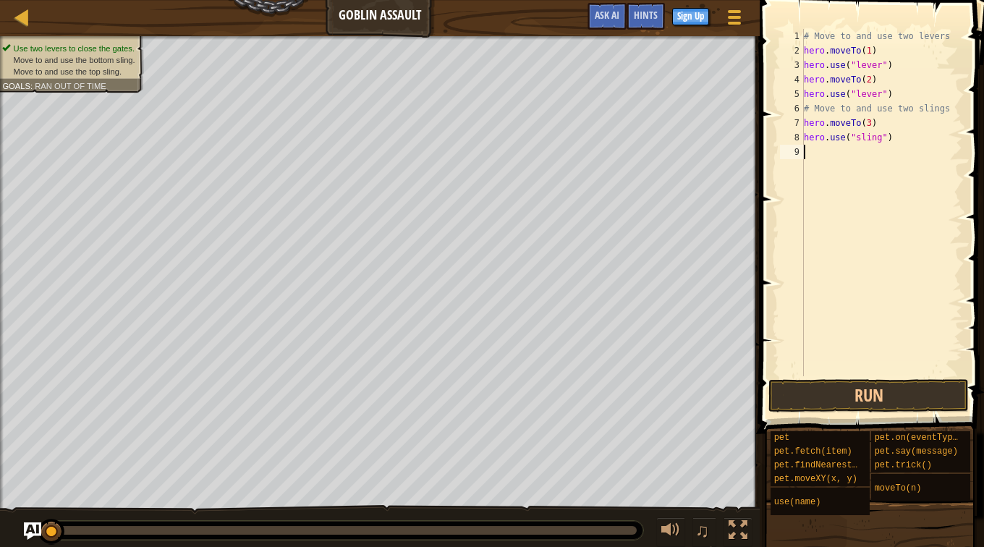
click at [834, 153] on div "# Move to and use two levers hero . moveTo ( 1 ) hero . use ( "lever" ) hero . …" at bounding box center [881, 217] width 161 height 376
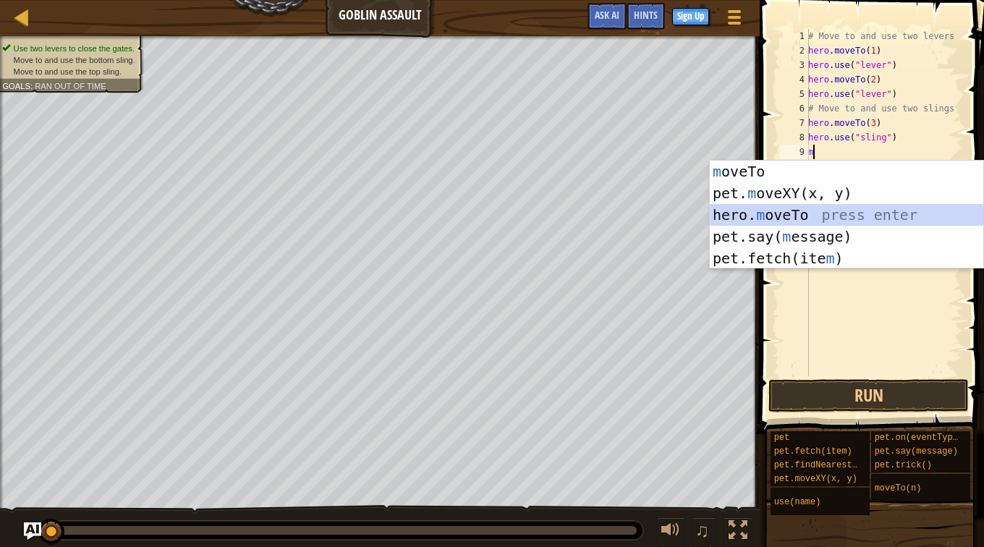
click at [856, 210] on div "m oveTo press enter pet. m oveXY(x, y) press enter hero. m oveTo press enter pe…" at bounding box center [847, 237] width 274 height 152
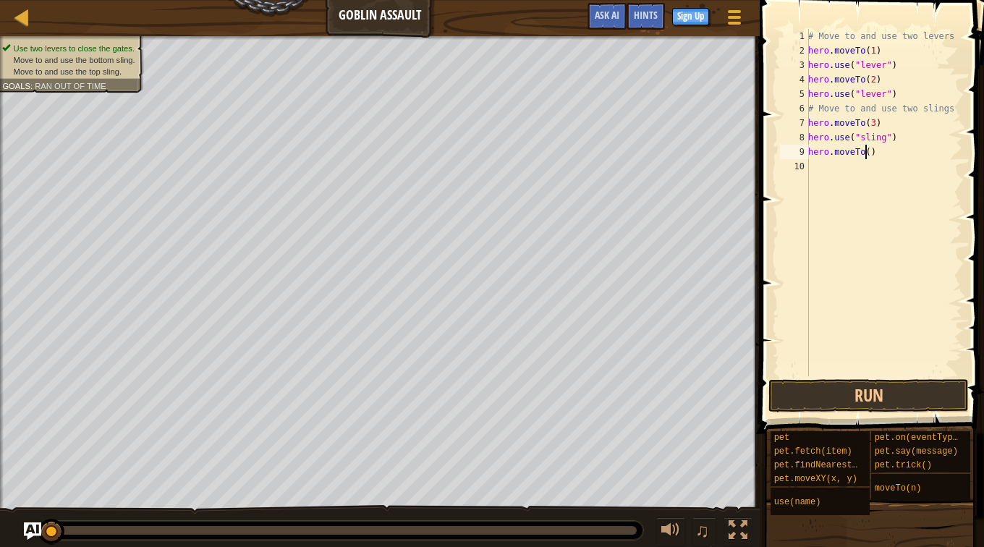
type textarea "hero.moveTo(4)"
click at [852, 174] on div "# Move to and use two levers hero . moveTo ( 1 ) hero . use ( "lever" ) hero . …" at bounding box center [883, 217] width 157 height 376
type textarea "s"
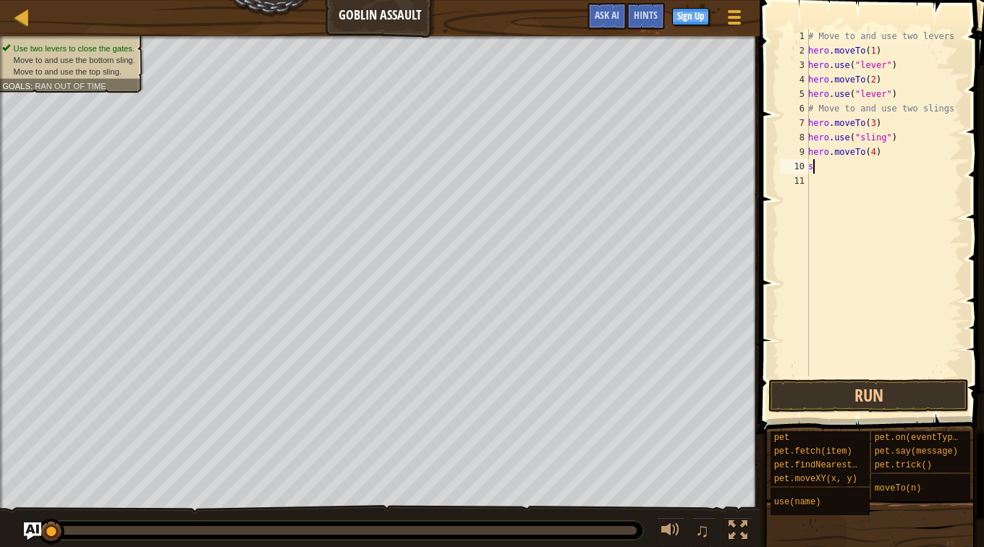
click at [842, 167] on div "# Move to and use two levers hero . moveTo ( 1 ) hero . use ( "lever" ) hero . …" at bounding box center [883, 217] width 157 height 376
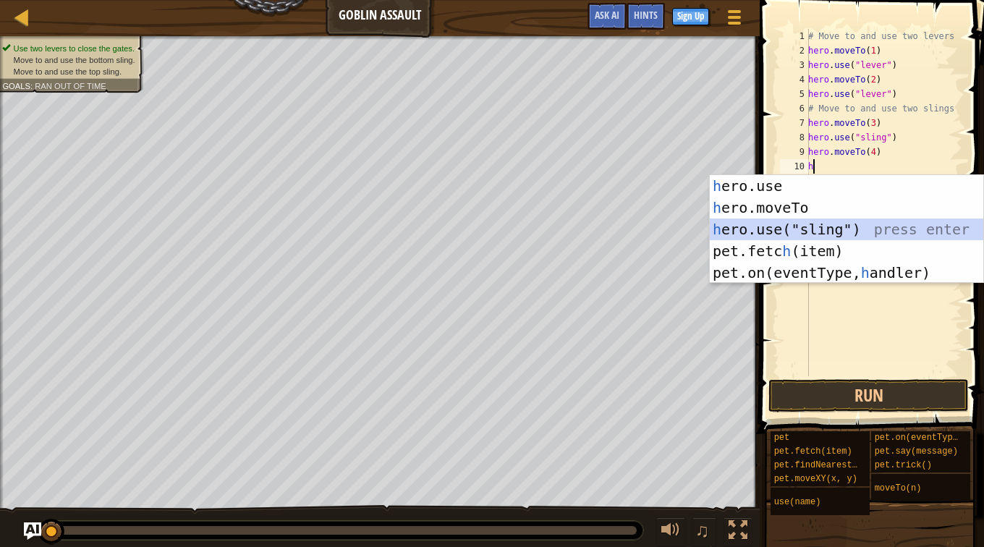
click at [852, 226] on div "h ero.use press enter h ero.moveTo press enter h ero.use("sling") press enter p…" at bounding box center [847, 251] width 274 height 152
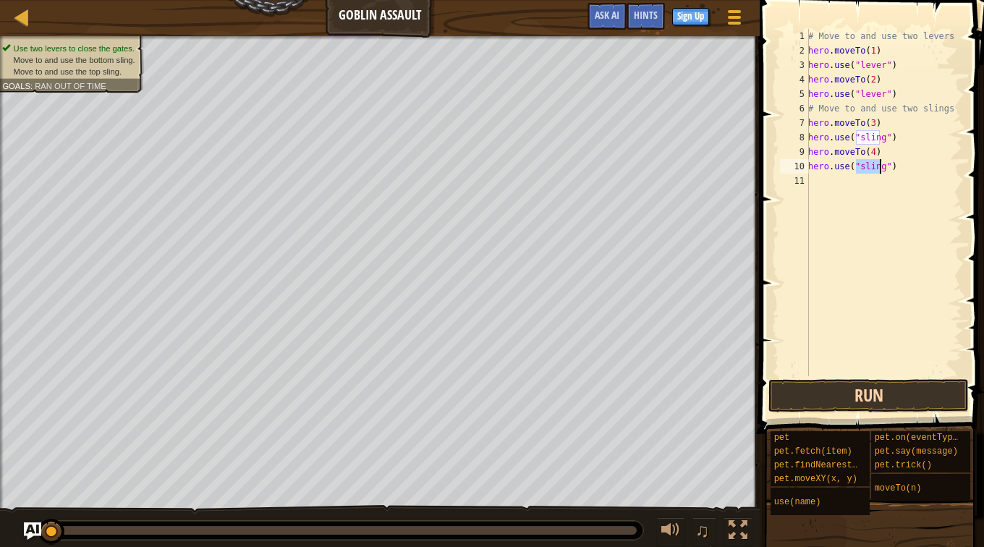
type textarea "hero.use("sling")"
click at [845, 394] on button "Run" at bounding box center [868, 395] width 200 height 33
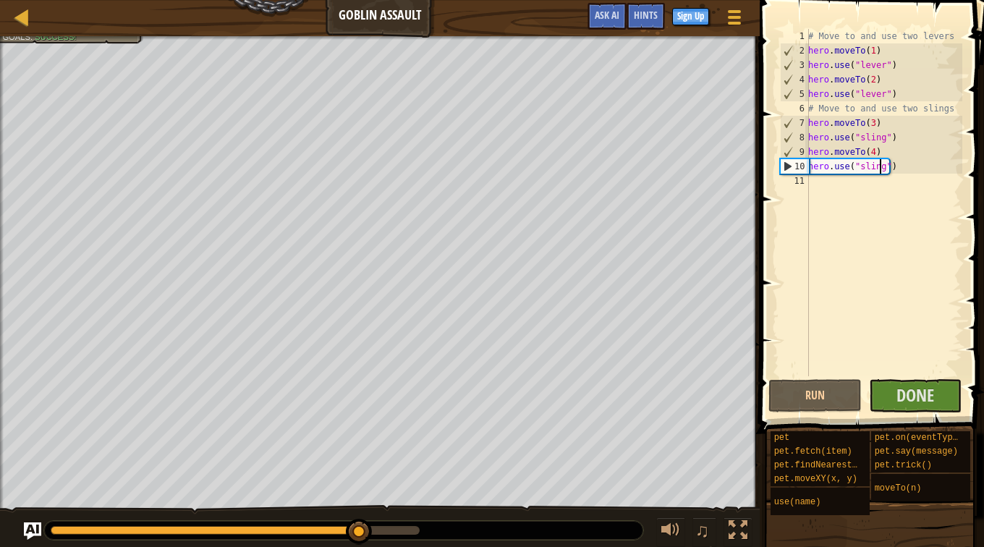
drag, startPoint x: 70, startPoint y: 527, endPoint x: 362, endPoint y: 556, distance: 293.0
click at [362, 14] on html "Map Goblin Assault Game Menu Done Sign Up Hints Ask AI 1 הההההההההההההההההההההה…" at bounding box center [492, 7] width 984 height 14
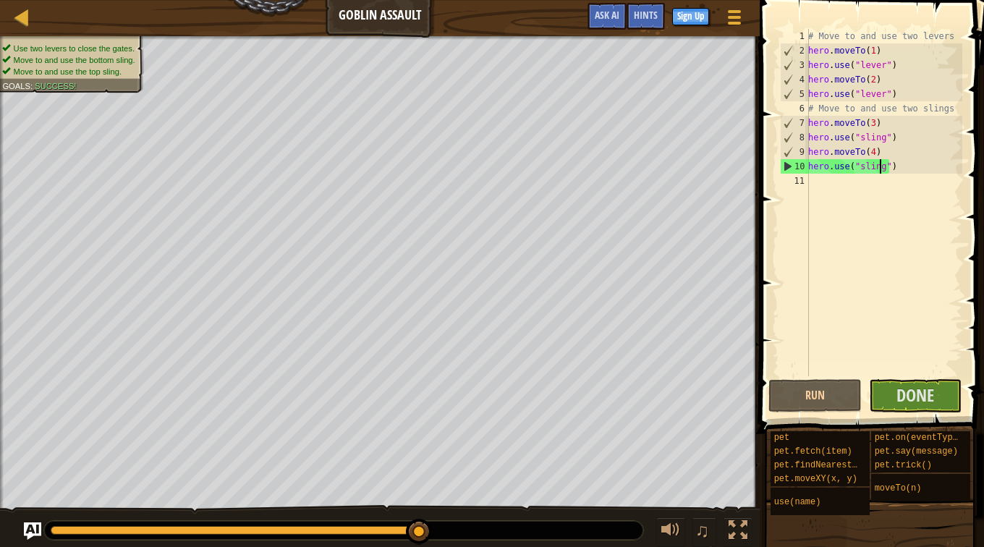
drag, startPoint x: 396, startPoint y: 530, endPoint x: 435, endPoint y: 533, distance: 39.2
click at [435, 533] on div at bounding box center [343, 530] width 599 height 19
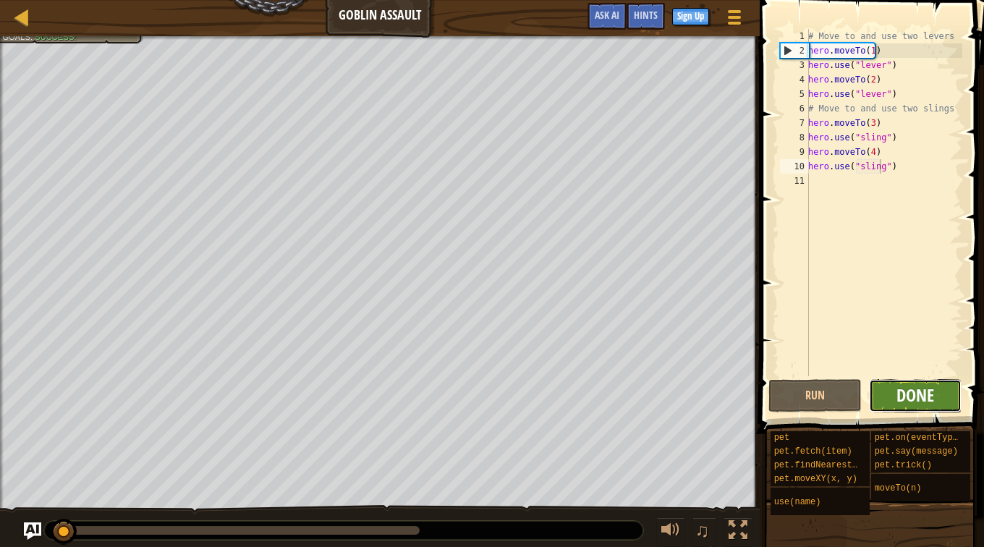
click at [907, 402] on span "Done" at bounding box center [916, 395] width 38 height 23
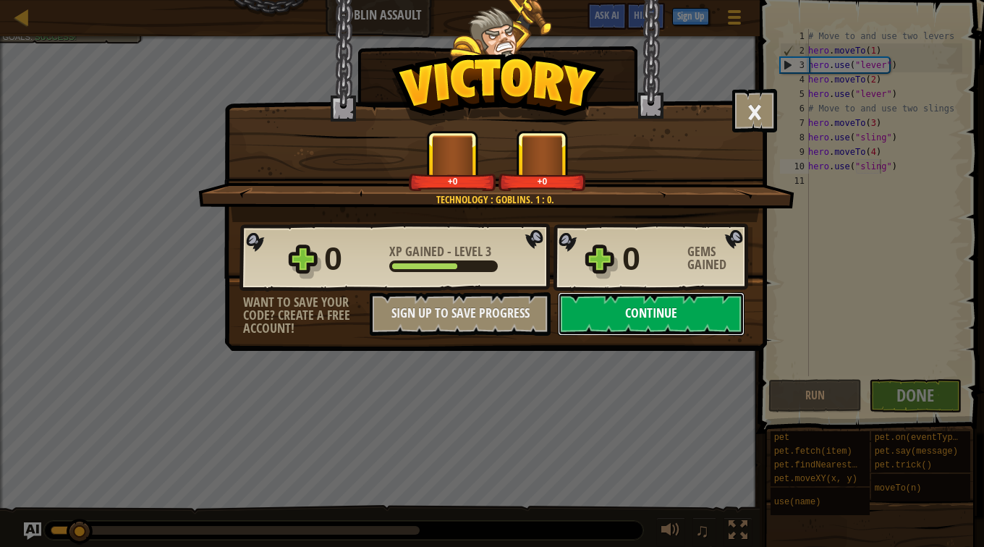
click at [642, 313] on button "Continue" at bounding box center [651, 313] width 187 height 43
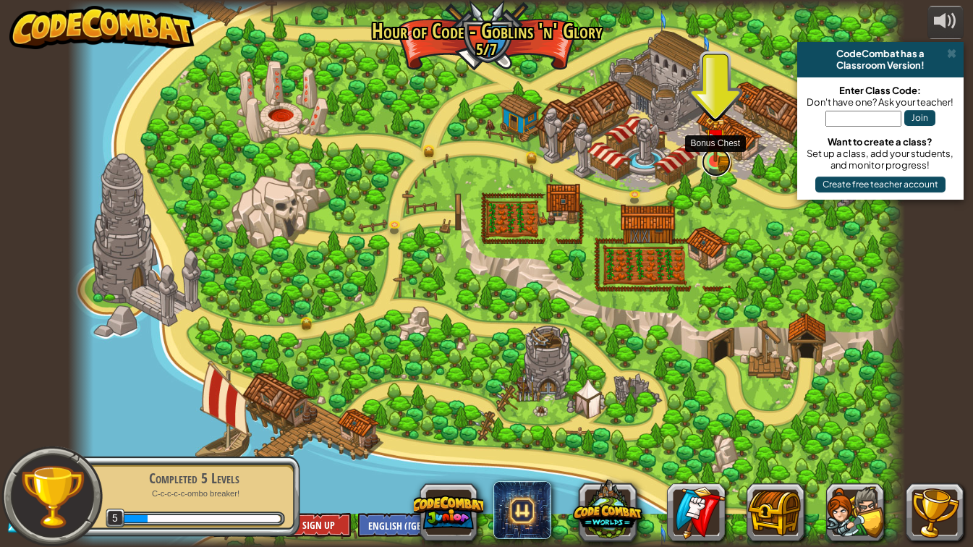
click at [726, 164] on link at bounding box center [716, 162] width 29 height 29
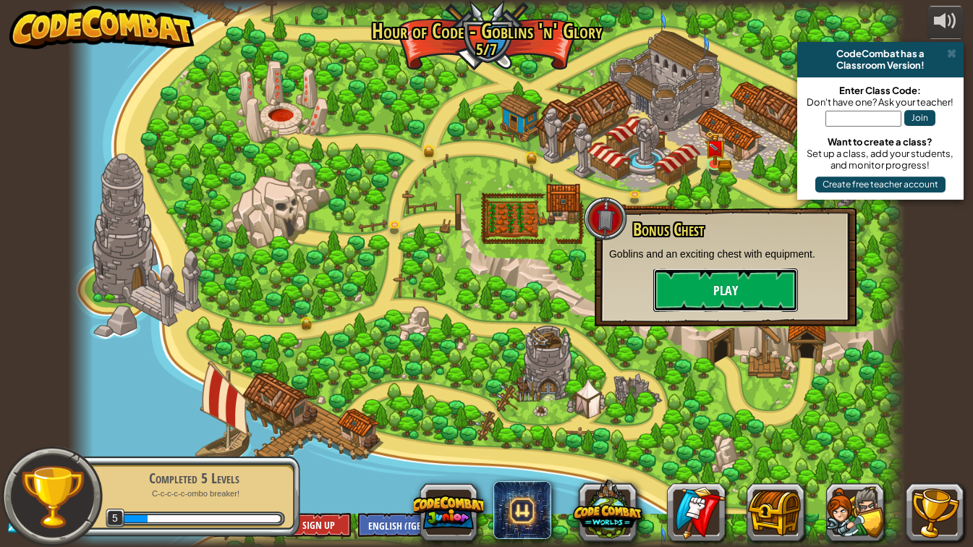
click at [695, 284] on button "Play" at bounding box center [725, 289] width 145 height 43
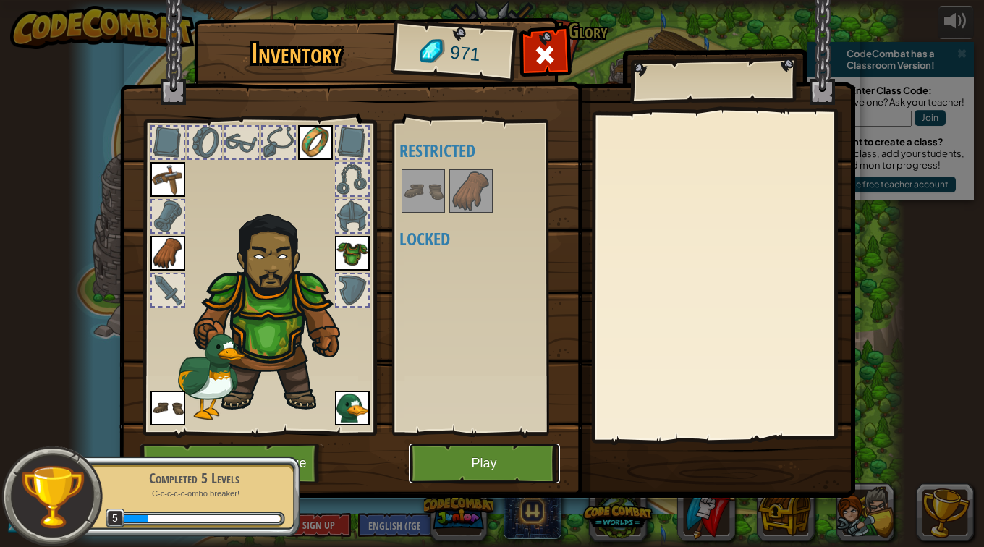
click at [492, 453] on button "Play" at bounding box center [484, 464] width 151 height 40
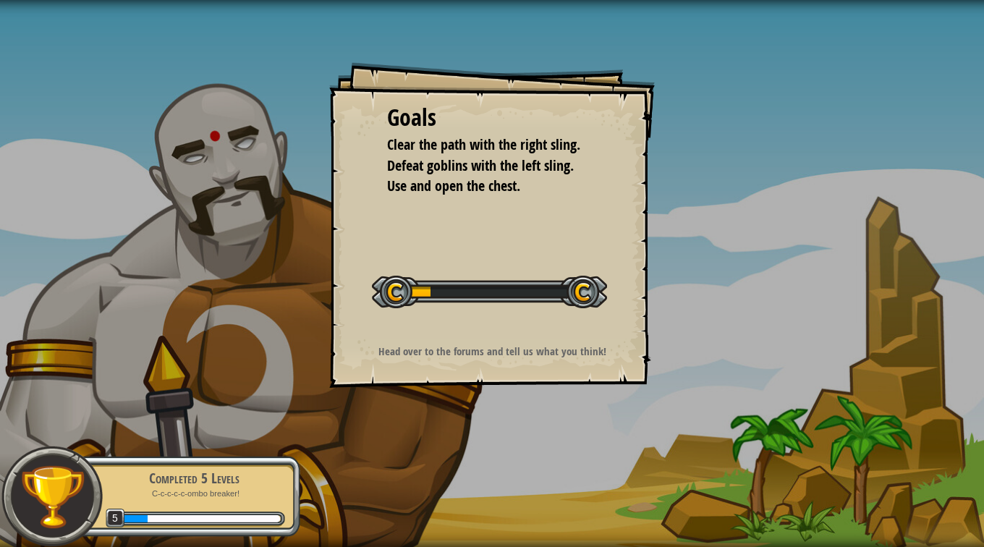
click at [511, 226] on div "Goals Clear the path with the right sling. Defeat goblins with the left sling. …" at bounding box center [492, 225] width 326 height 326
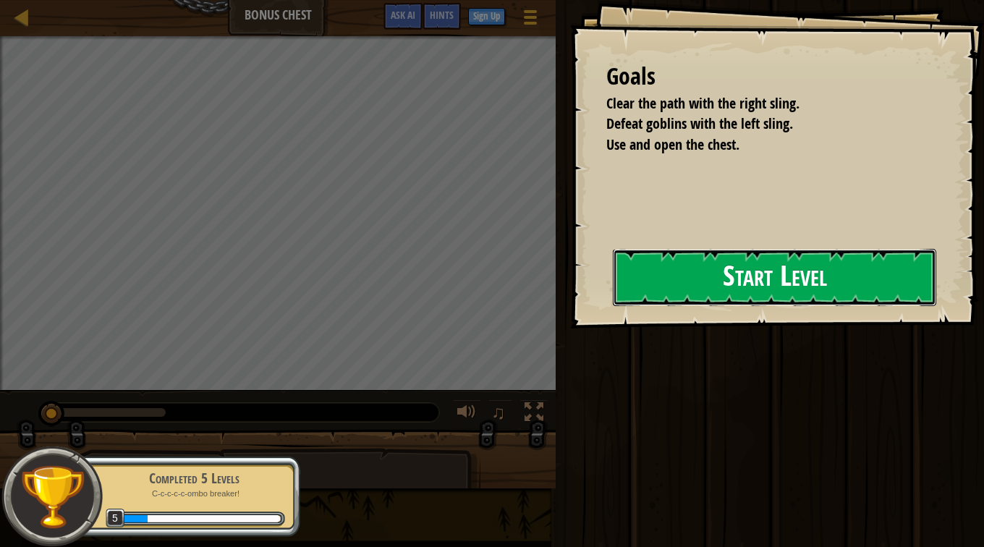
click at [783, 287] on button "Start Level" at bounding box center [774, 277] width 323 height 57
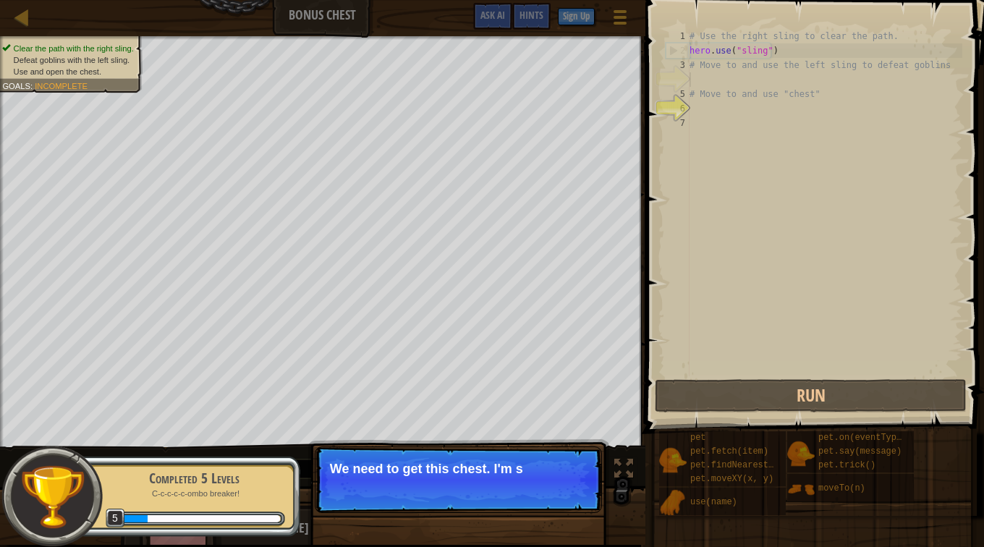
click at [463, 452] on p "Skip (esc) Continue We need to get this chest. I'm s" at bounding box center [458, 479] width 287 height 67
click at [463, 452] on p "Skip (esc) Continue We need to get this chest. I'm sure it" at bounding box center [458, 479] width 287 height 67
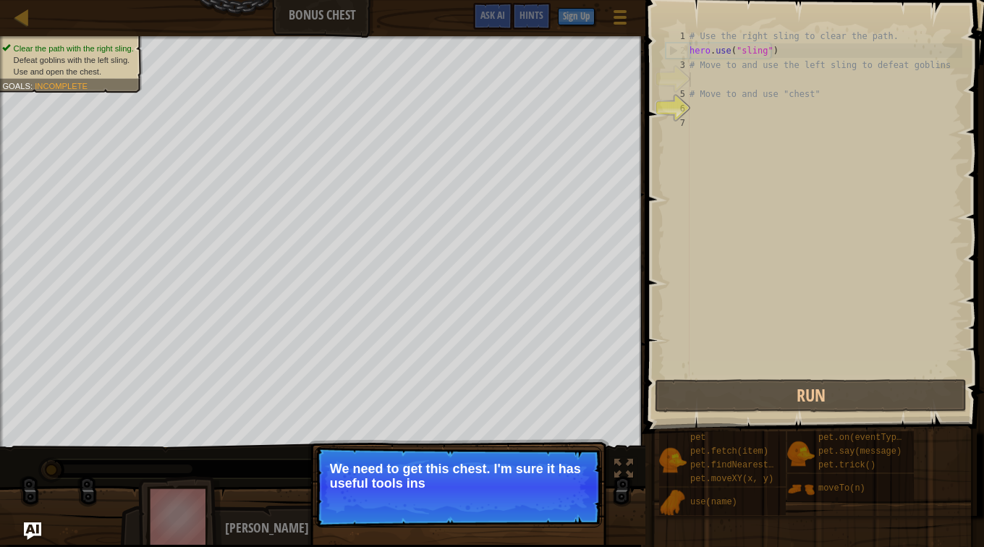
click at [459, 505] on p "Skip (esc) Continue We need to get this chest. I'm sure it has useful tools ins" at bounding box center [458, 486] width 287 height 81
click at [459, 507] on p "Skip (esc) Continue We need to get this chest. I'm sure it has useful tools ins…" at bounding box center [458, 486] width 287 height 81
click at [462, 499] on p "Skip (esc) Continue We need to get this chest. I'm sure it has useful tools ins…" at bounding box center [458, 486] width 287 height 81
drag, startPoint x: 462, startPoint y: 499, endPoint x: 362, endPoint y: 490, distance: 100.2
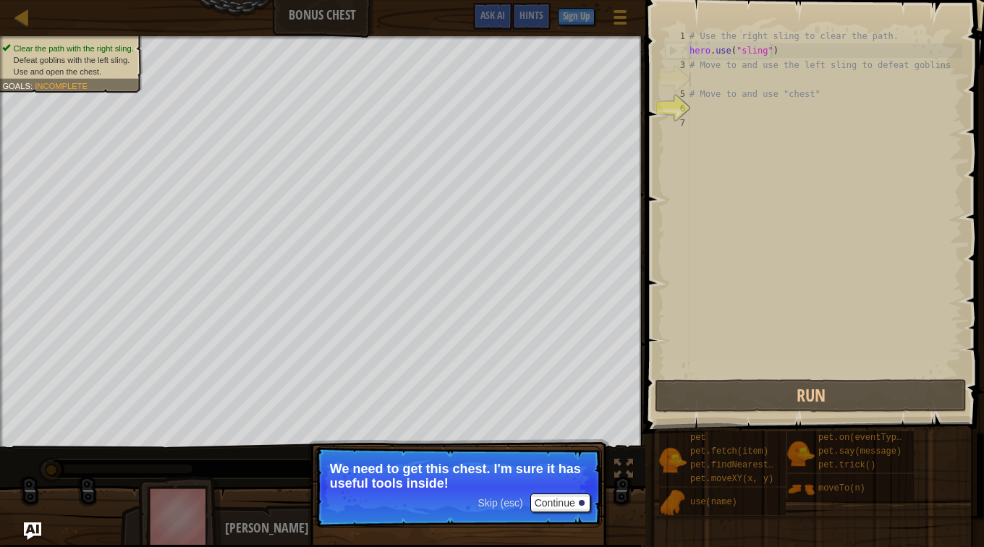
click at [362, 490] on p "We need to get this chest. I'm sure it has useful tools inside!" at bounding box center [458, 476] width 257 height 29
click at [546, 499] on button "Continue" at bounding box center [560, 503] width 60 height 19
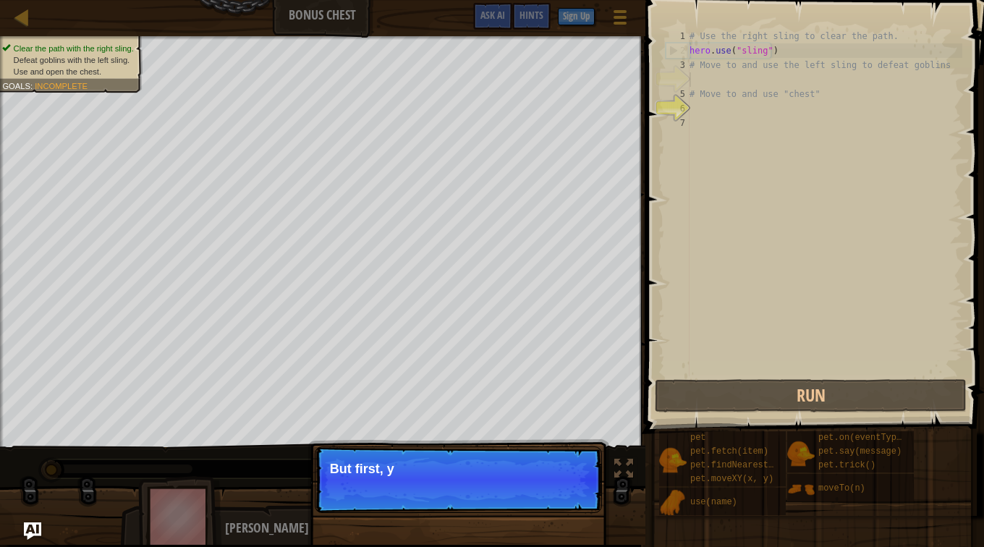
click at [546, 492] on p "Skip (esc) Continue But first, y" at bounding box center [458, 479] width 287 height 67
click at [563, 492] on p "Skip (esc) Continue But first, you need to use those sling" at bounding box center [458, 479] width 287 height 67
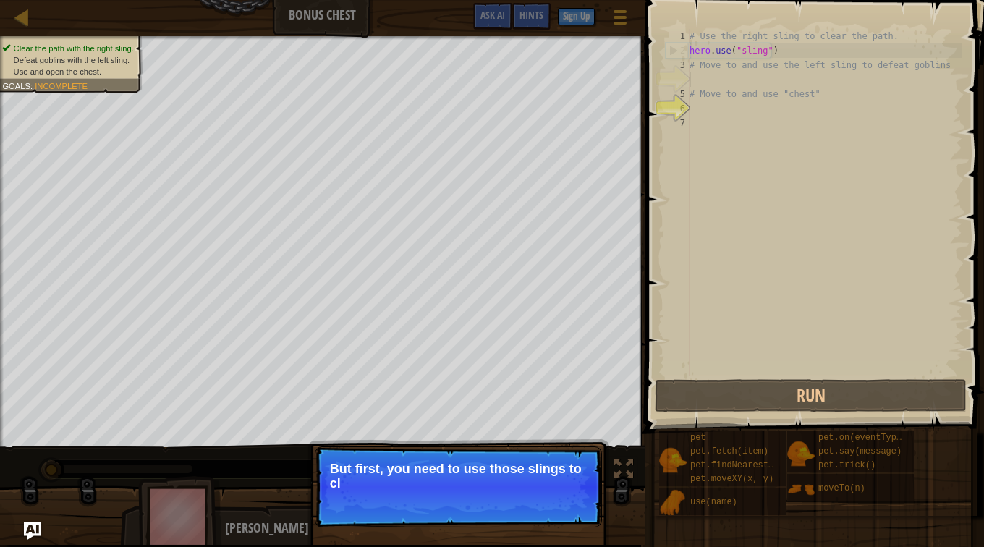
click at [563, 492] on p "Skip (esc) Continue But first, you need to use those slings to cl" at bounding box center [458, 486] width 287 height 81
click at [563, 492] on p "Skip (esc) Continue But first, you need to use those slings to clear the path a" at bounding box center [458, 486] width 287 height 81
click at [563, 494] on p "Skip (esc) Continue But first, you need to use those slings to clear the path a…" at bounding box center [458, 486] width 287 height 81
click at [563, 494] on button "Continue" at bounding box center [560, 503] width 60 height 19
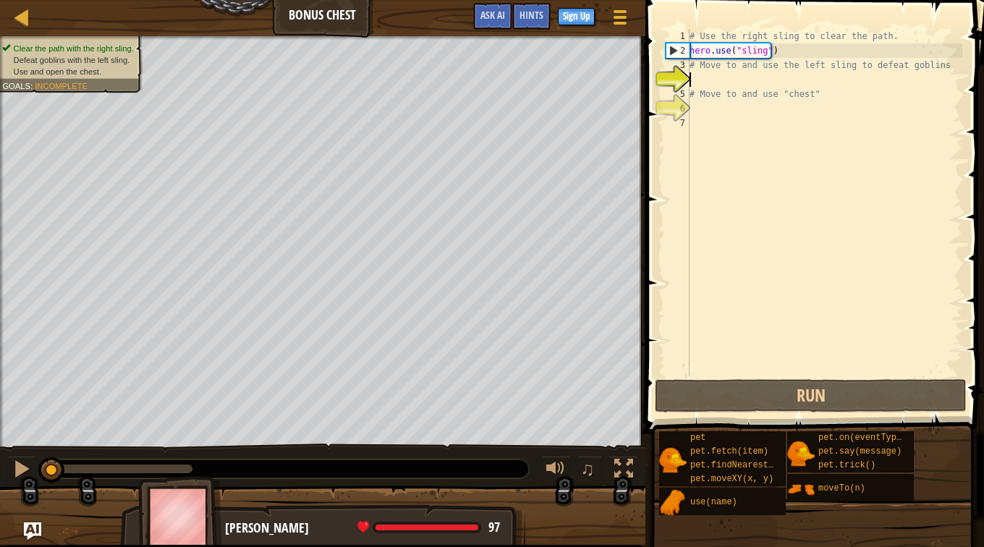
click at [775, 75] on div "# Use the right sling to clear the path. hero . use ( "sling" ) # Move to and u…" at bounding box center [825, 217] width 276 height 376
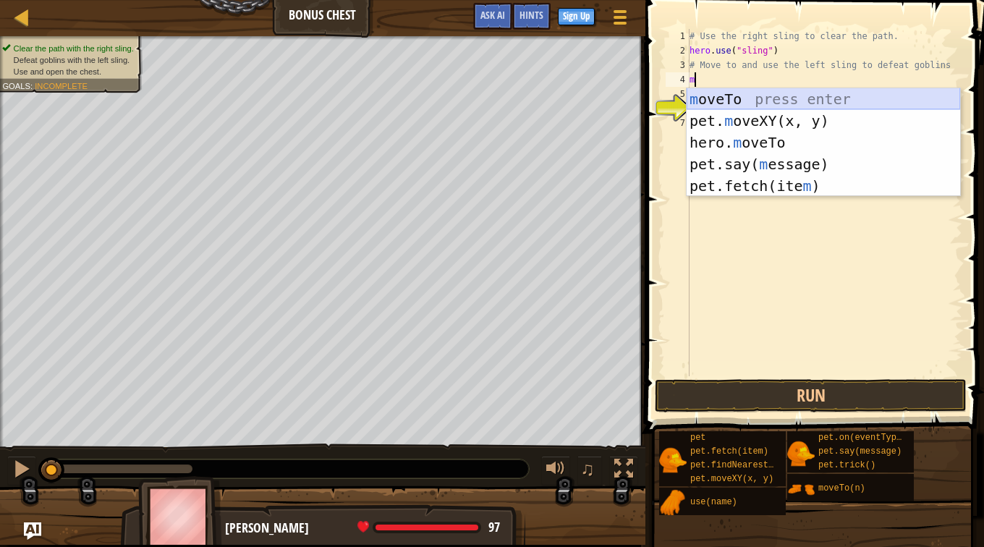
click at [776, 103] on div "m oveTo press enter pet. m oveXY(x, y) press enter hero. m oveTo press enter pe…" at bounding box center [824, 164] width 274 height 152
type textarea "hero.moveTo(2)"
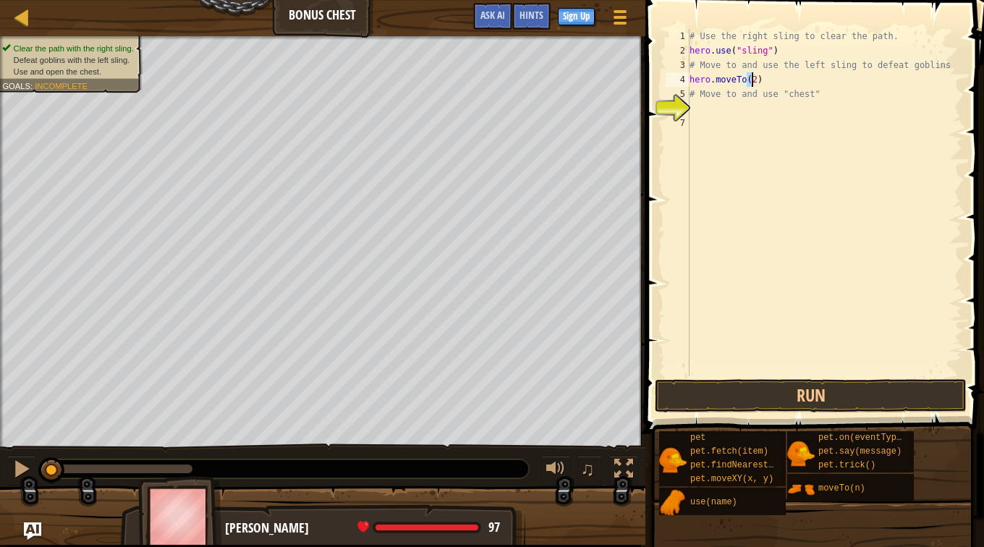
click at [742, 109] on div "# Use the right sling to clear the path. hero . use ( "sling" ) # Move to and u…" at bounding box center [825, 217] width 276 height 376
click at [752, 80] on div "# Use the right sling to clear the path. hero . use ( "sling" ) # Move to and u…" at bounding box center [825, 217] width 276 height 376
type textarea "hero.moveTo(3)"
click at [754, 113] on div "# Use the right sling to clear the path. hero . use ( "sling" ) # Move to and u…" at bounding box center [825, 217] width 276 height 376
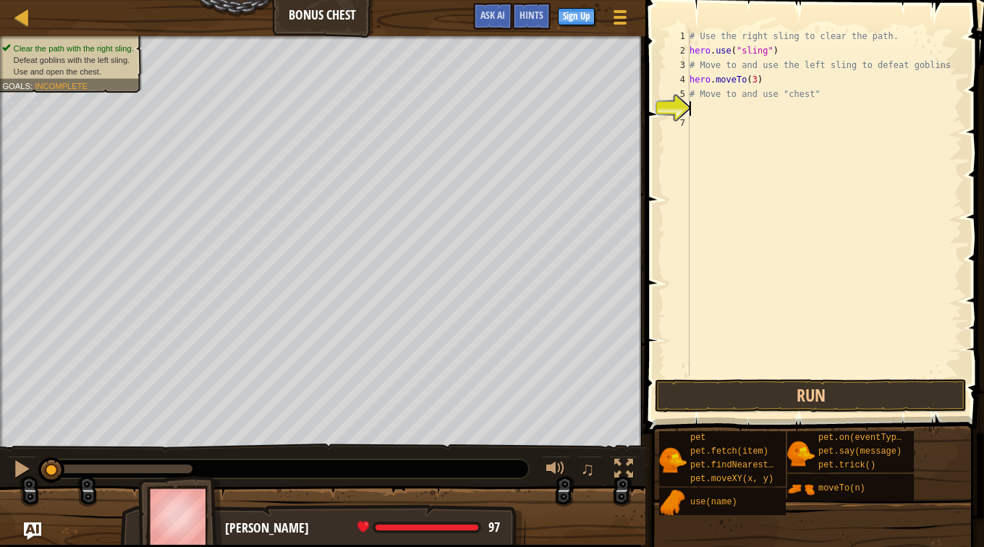
scroll to position [7, 0]
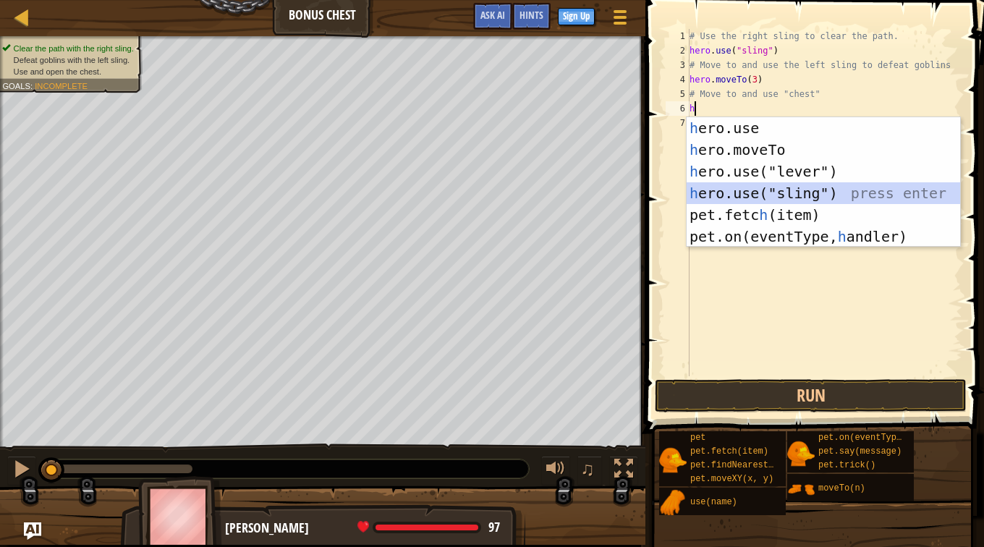
click at [823, 193] on div "h ero.use press enter h ero.moveTo press enter h ero.use("lever") press enter h…" at bounding box center [824, 204] width 274 height 174
type textarea "hero.use("sling")"
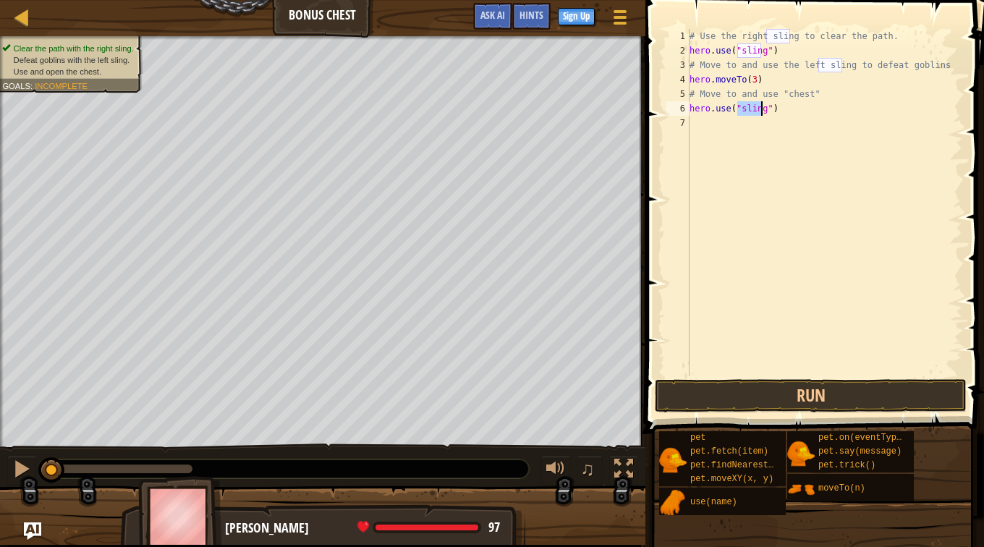
click at [737, 132] on div "# Use the right sling to clear the path. hero . use ( "sling" ) # Move to and u…" at bounding box center [825, 217] width 276 height 376
click at [770, 376] on div "# Use the right sling to clear the path. hero . use ( "sling" ) # Move to and u…" at bounding box center [825, 217] width 276 height 376
click at [768, 383] on button "Run" at bounding box center [811, 395] width 312 height 33
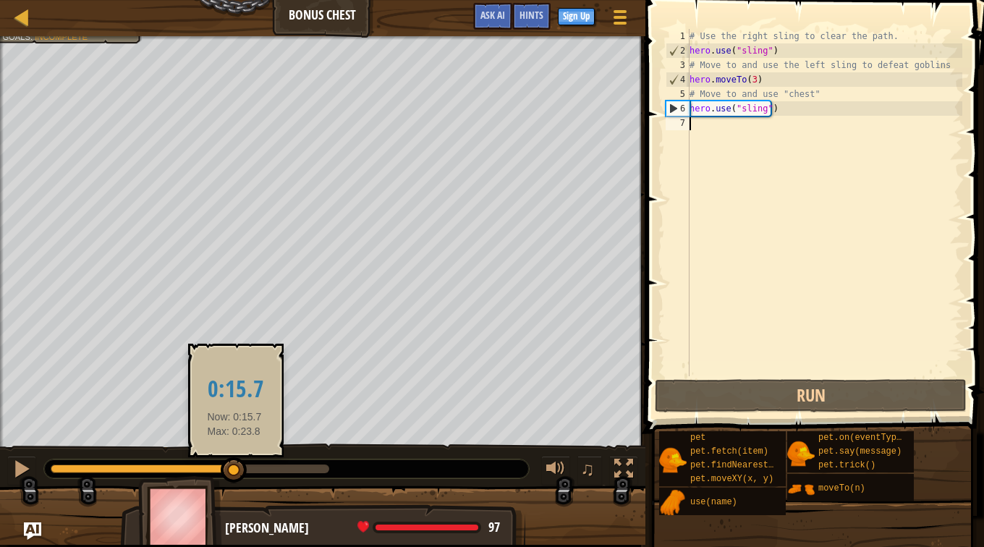
drag, startPoint x: 85, startPoint y: 474, endPoint x: 234, endPoint y: 459, distance: 150.5
click at [234, 459] on div at bounding box center [234, 470] width 26 height 26
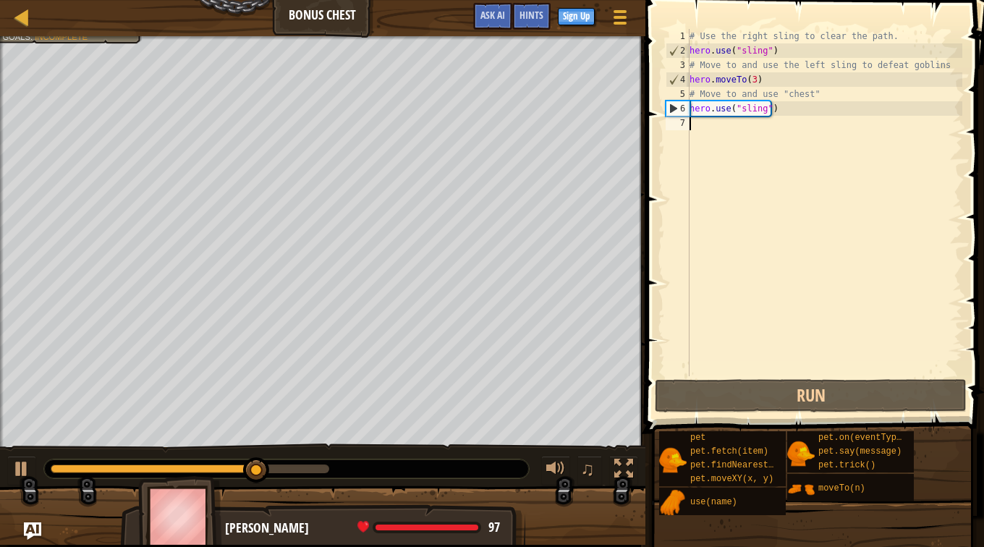
click at [753, 136] on div "# Use the right sling to clear the path. hero . use ( "sling" ) # Move to and u…" at bounding box center [825, 217] width 276 height 376
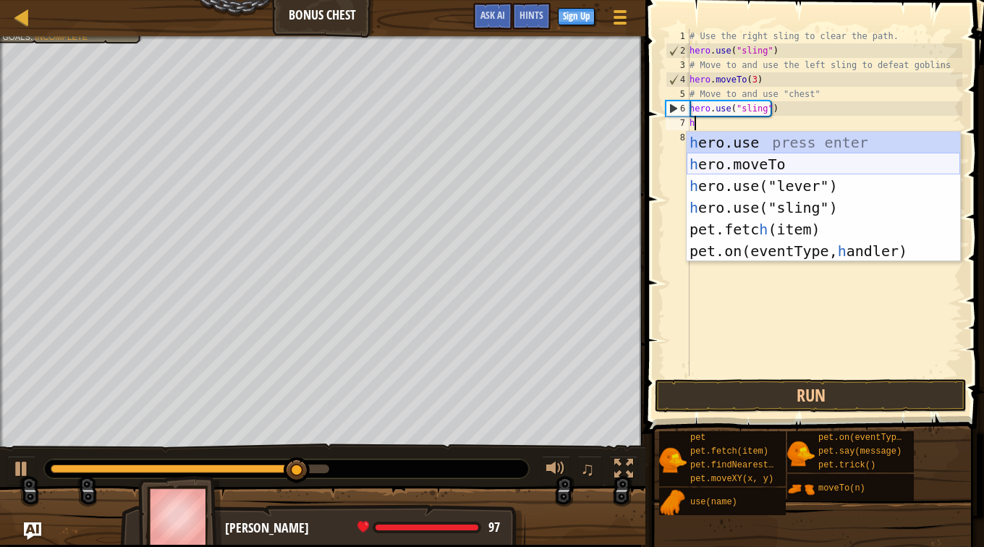
click at [792, 158] on div "h ero.use press enter h ero.moveTo press enter h ero.use("lever") press enter h…" at bounding box center [824, 219] width 274 height 174
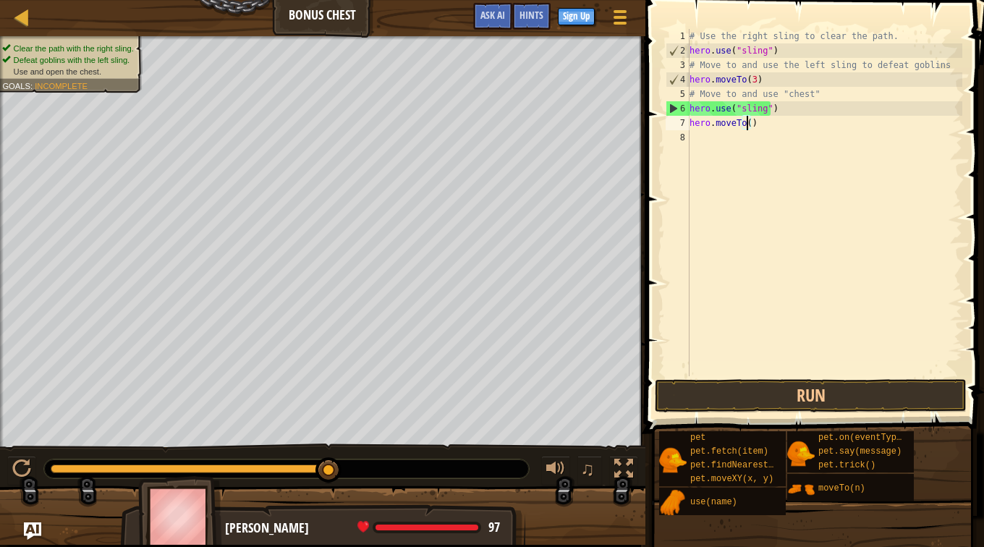
type textarea "hero.moveTo(2)"
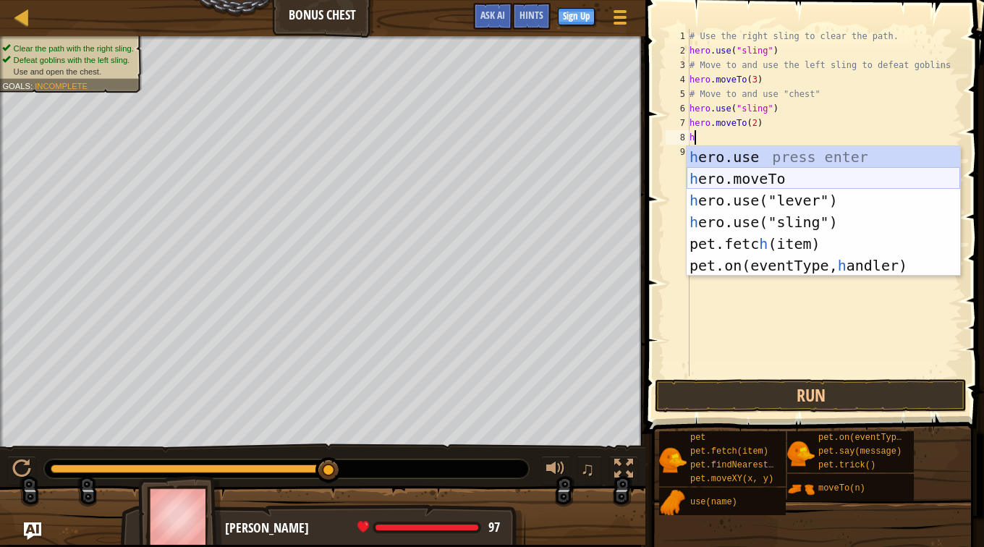
click at [800, 180] on div "h ero.use press enter h ero.moveTo press enter h ero.use("lever") press enter h…" at bounding box center [824, 233] width 274 height 174
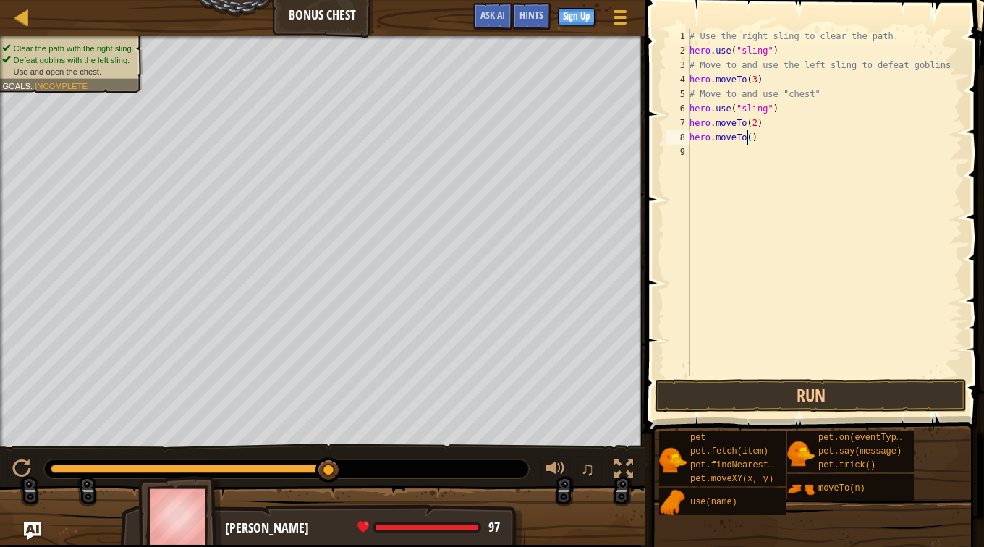
type textarea "hero.moveTo(4)"
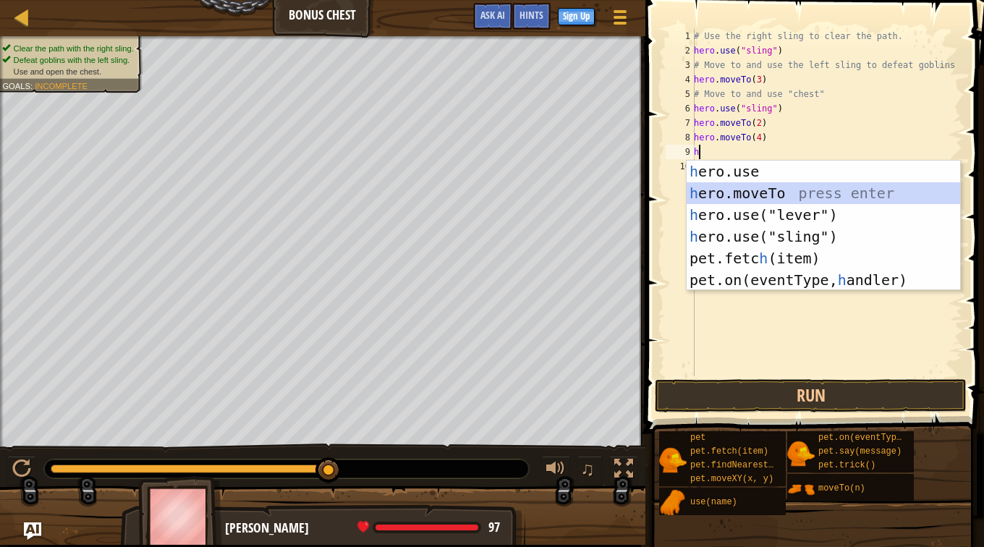
click at [785, 191] on div "h ero.use press enter h ero.moveTo press enter h ero.use("lever") press enter h…" at bounding box center [824, 248] width 274 height 174
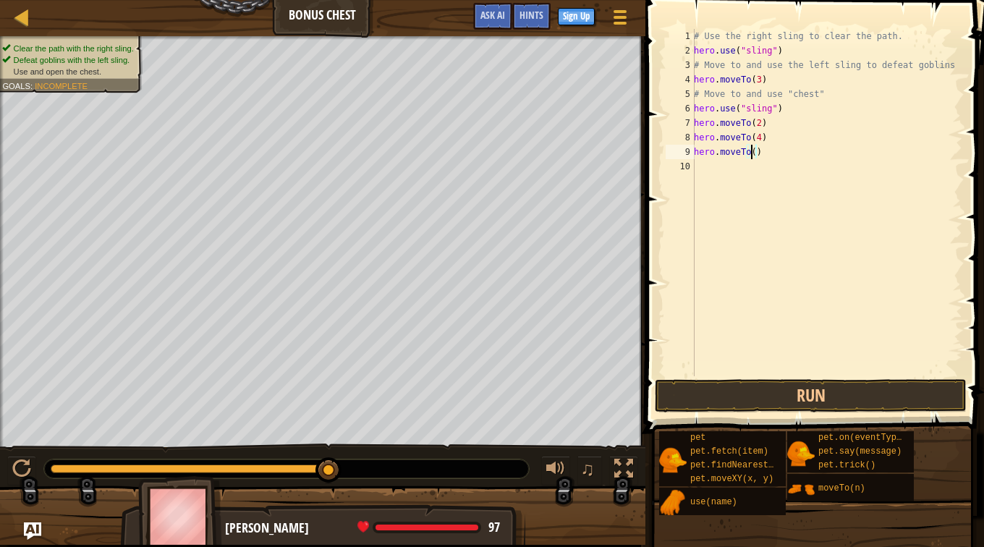
type textarea "hero.moveTo(5)"
click at [784, 182] on div "# Use the right sling to clear the path. hero . use ( "sling" ) # Move to and u…" at bounding box center [826, 217] width 271 height 376
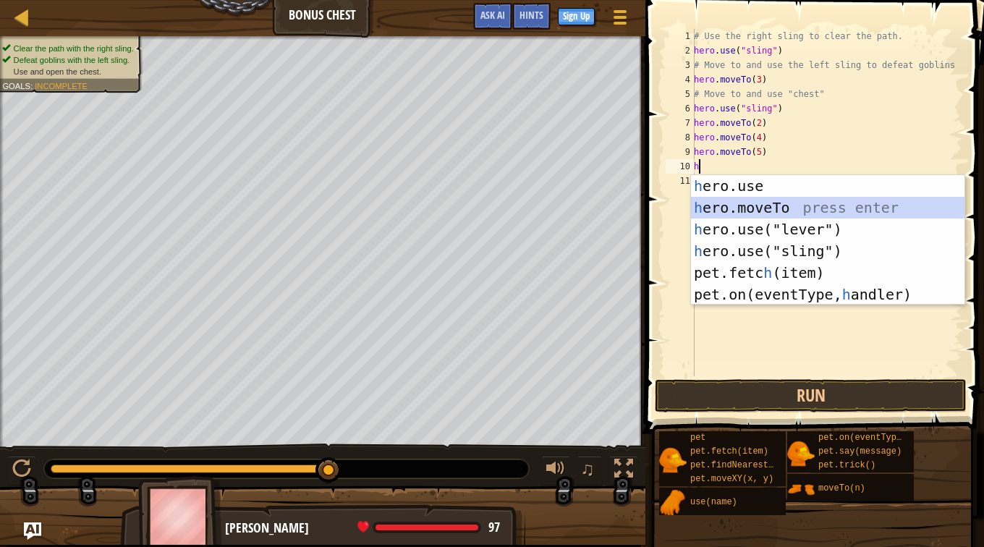
click at [784, 206] on div "h ero.use press enter h ero.moveTo press enter h ero.use("lever") press enter h…" at bounding box center [828, 262] width 274 height 174
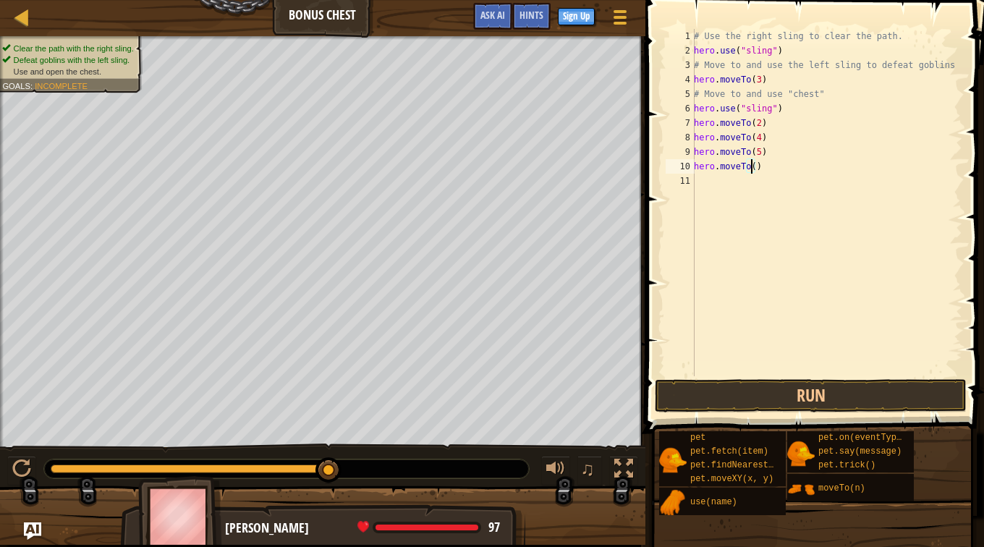
type textarea "hero.moveTo(6)"
click at [747, 190] on div "# Use the right sling to clear the path. hero . use ( "sling" ) # Move to and u…" at bounding box center [826, 217] width 271 height 376
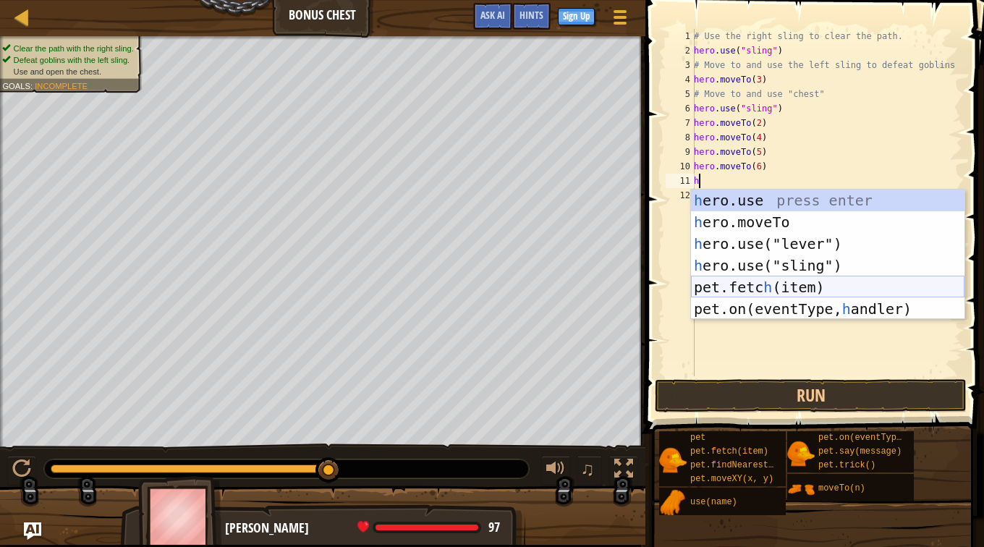
click at [878, 285] on div "h ero.use press enter h ero.moveTo press enter h ero.use("lever") press enter h…" at bounding box center [828, 277] width 274 height 174
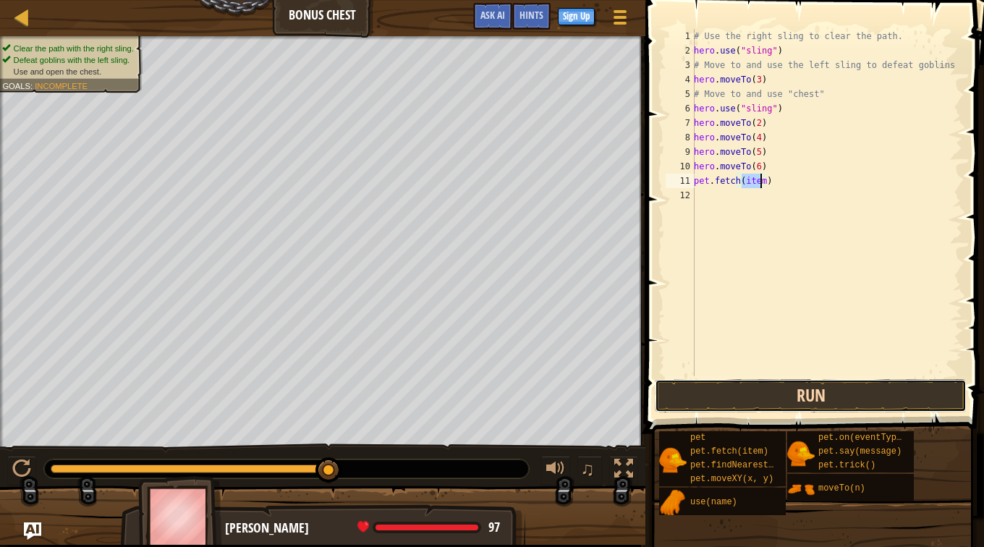
click at [717, 386] on button "Run" at bounding box center [811, 395] width 312 height 33
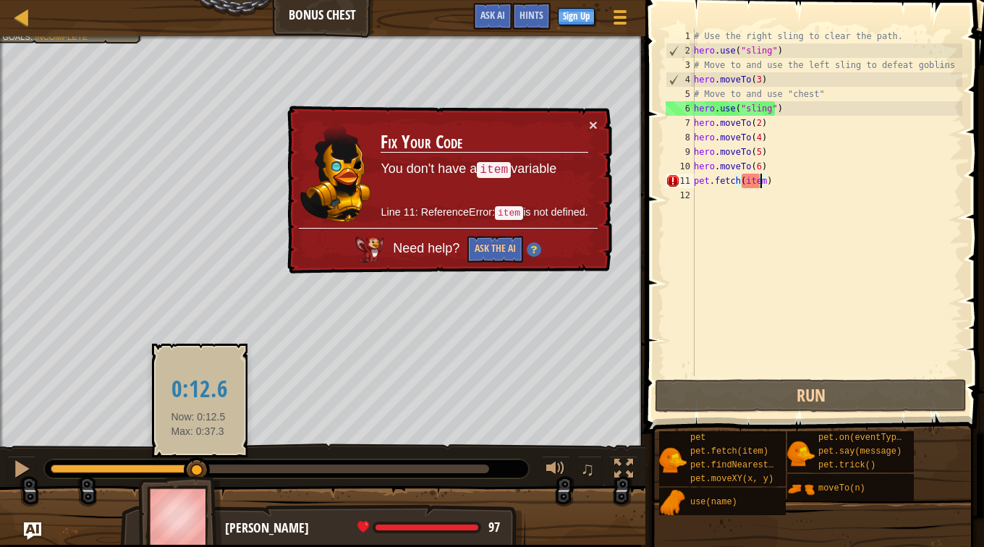
drag, startPoint x: 76, startPoint y: 466, endPoint x: 203, endPoint y: 462, distance: 127.4
click at [203, 462] on div at bounding box center [197, 470] width 26 height 26
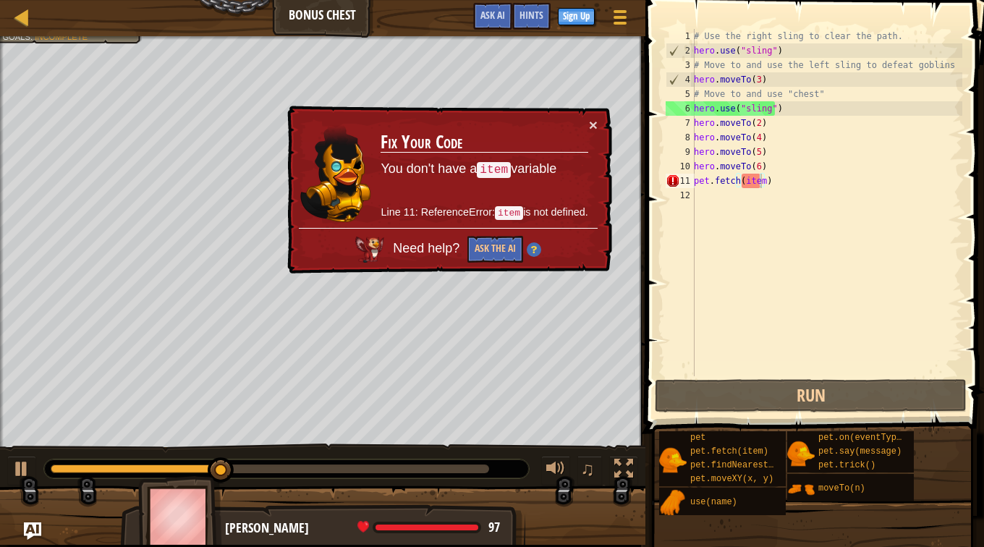
click at [581, 128] on td "Fix Your Code You don't have a item variable Line 11: ReferenceError: item is n…" at bounding box center [484, 172] width 208 height 111
click at [592, 128] on button "×" at bounding box center [593, 124] width 9 height 15
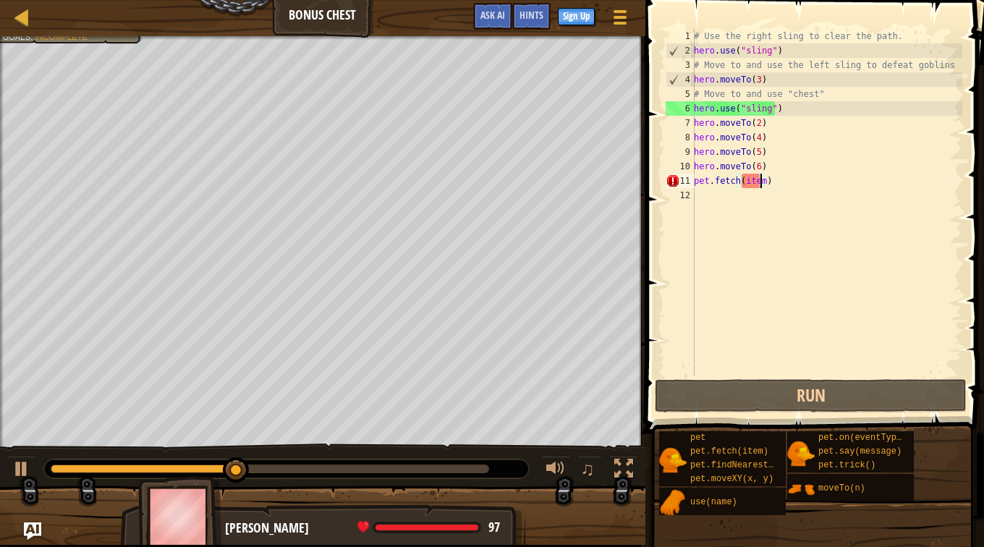
click at [758, 187] on div "# Use the right sling to clear the path. hero . use ( "sling" ) # Move to and u…" at bounding box center [826, 217] width 271 height 376
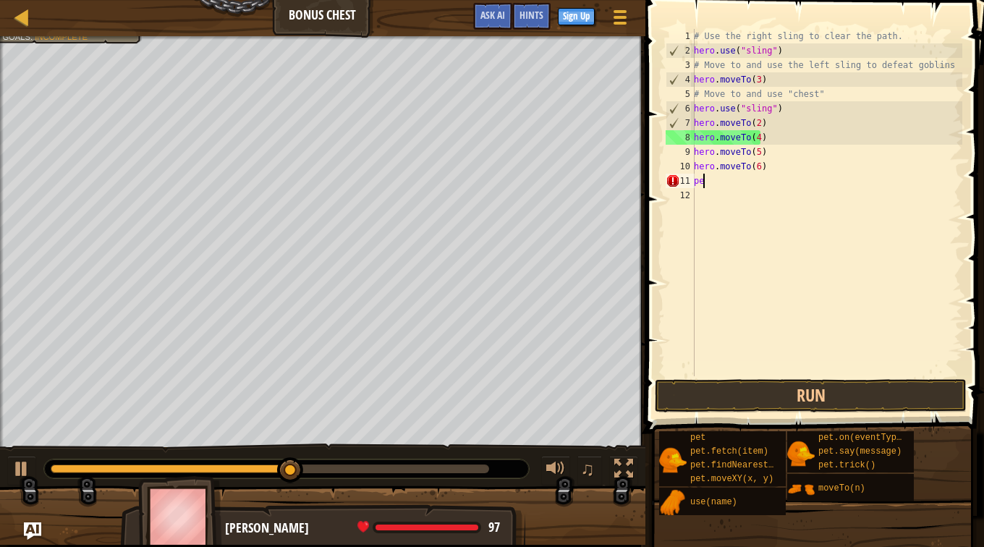
type textarea "p"
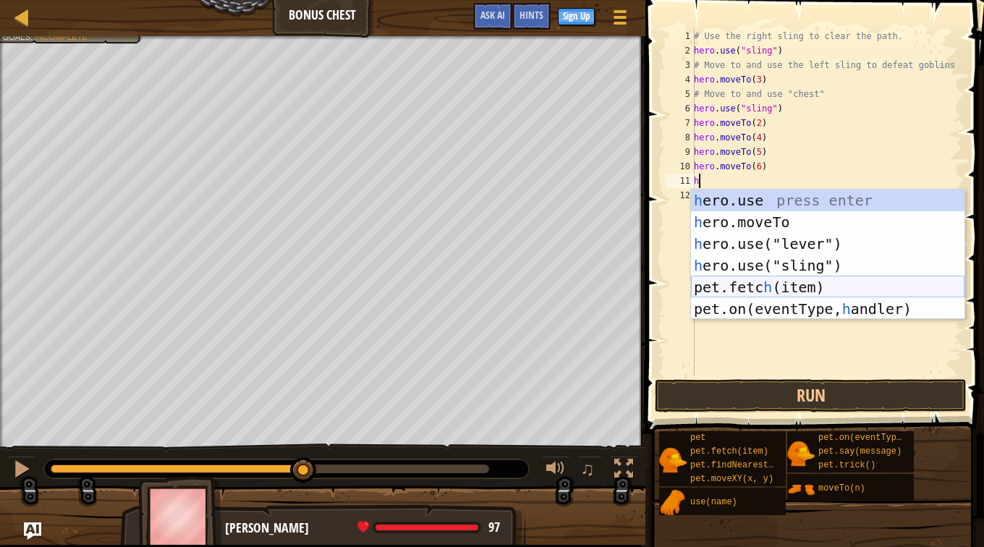
click at [859, 297] on div "h ero.use press enter h ero.moveTo press enter h ero.use("lever") press enter h…" at bounding box center [828, 277] width 274 height 174
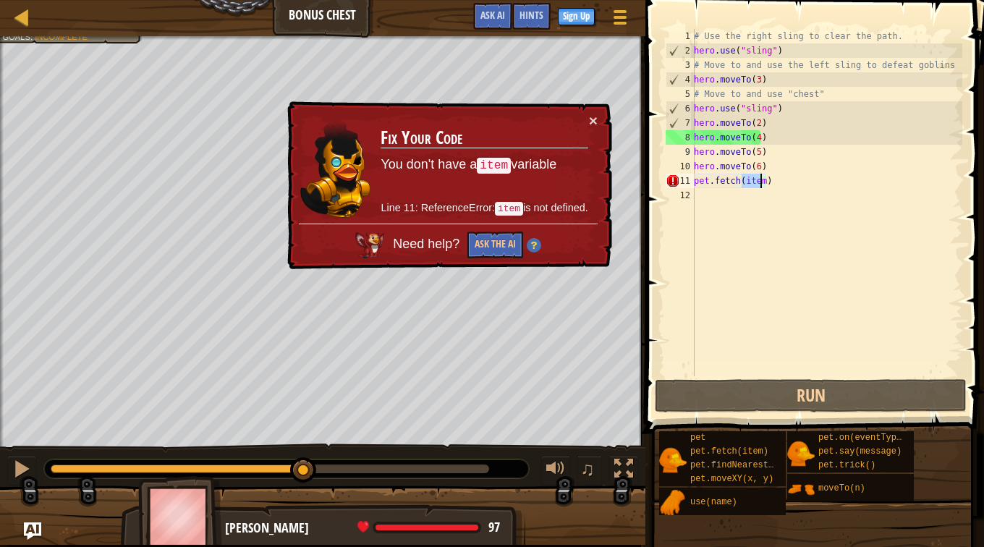
click at [756, 182] on div "# Use the right sling to clear the path. hero . use ( "sling" ) # Move to and u…" at bounding box center [826, 202] width 271 height 347
drag, startPoint x: 776, startPoint y: 187, endPoint x: 697, endPoint y: 187, distance: 78.9
click at [697, 187] on div "# Use the right sling to clear the path. hero . use ( "sling" ) # Move to and u…" at bounding box center [826, 217] width 271 height 376
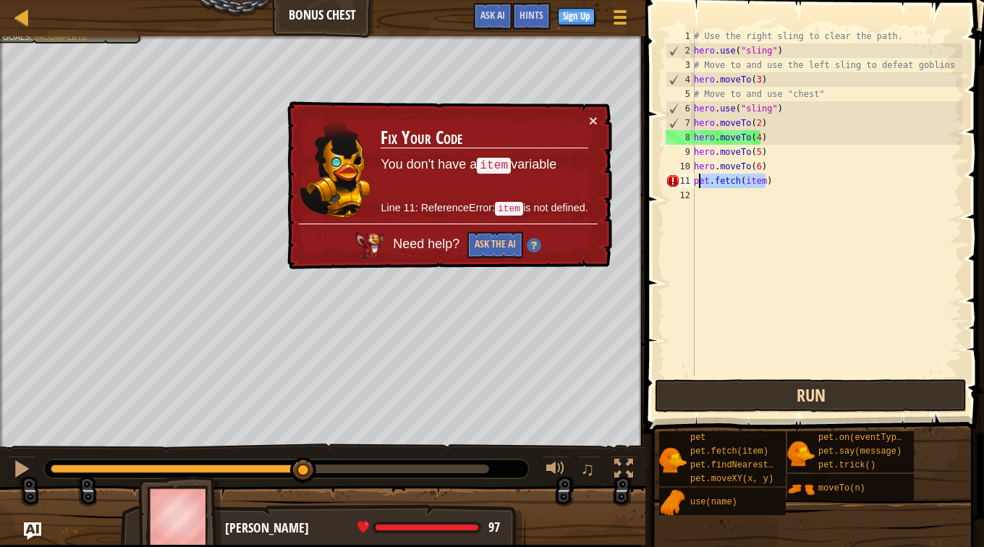
type textarea "p"
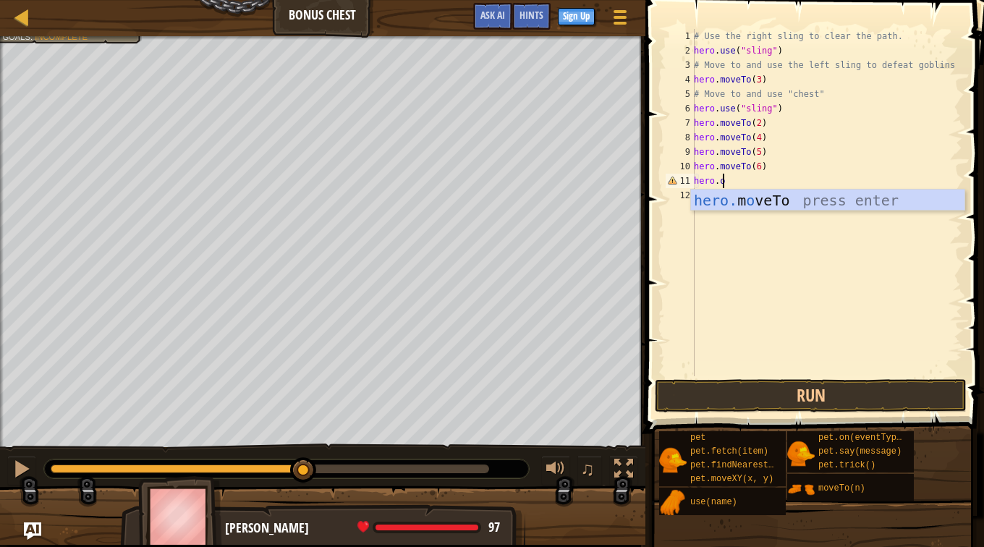
scroll to position [7, 1]
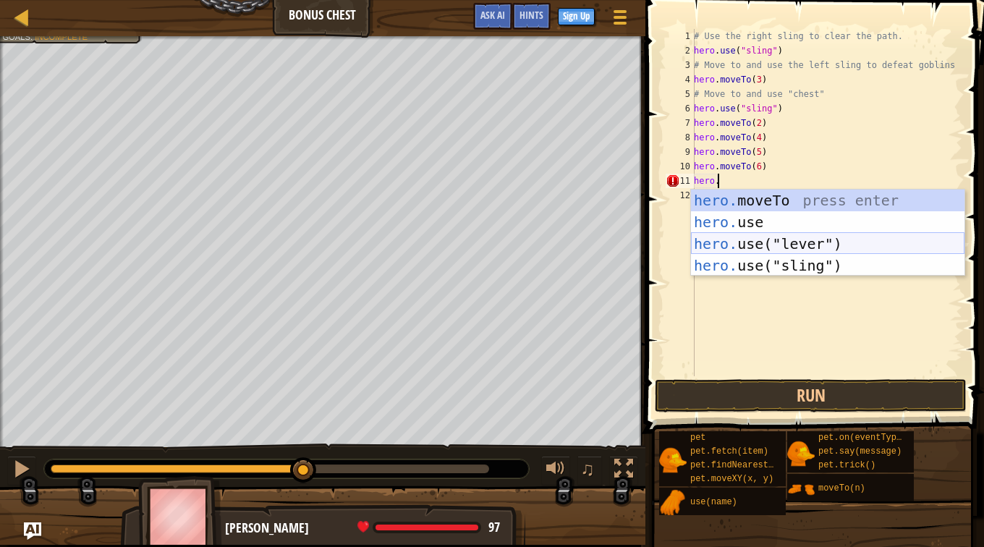
click at [807, 243] on div "hero. moveTo press enter hero. use press enter hero. use("lever") press enter h…" at bounding box center [828, 255] width 274 height 130
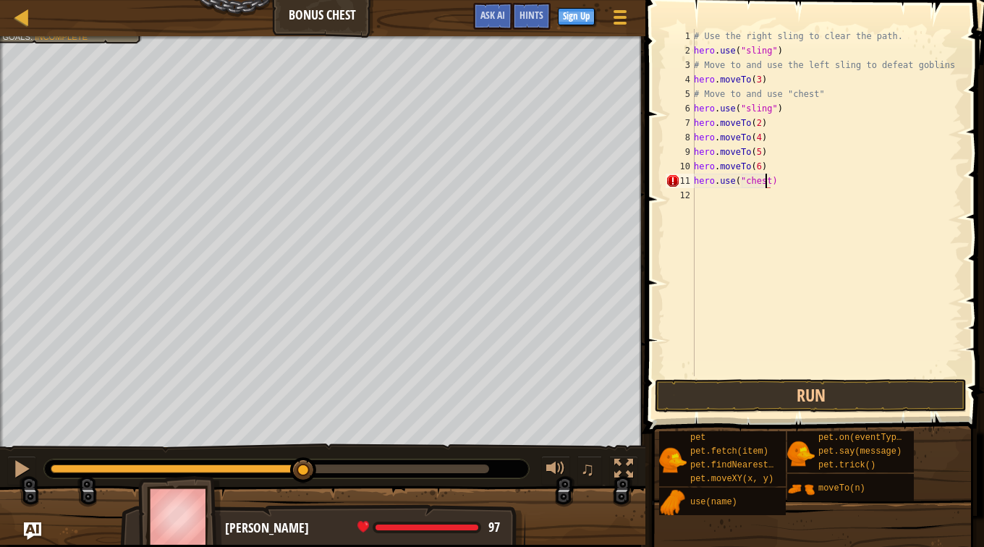
scroll to position [7, 6]
type textarea "hero.use("chest")"
click at [750, 399] on button "Run" at bounding box center [811, 395] width 312 height 33
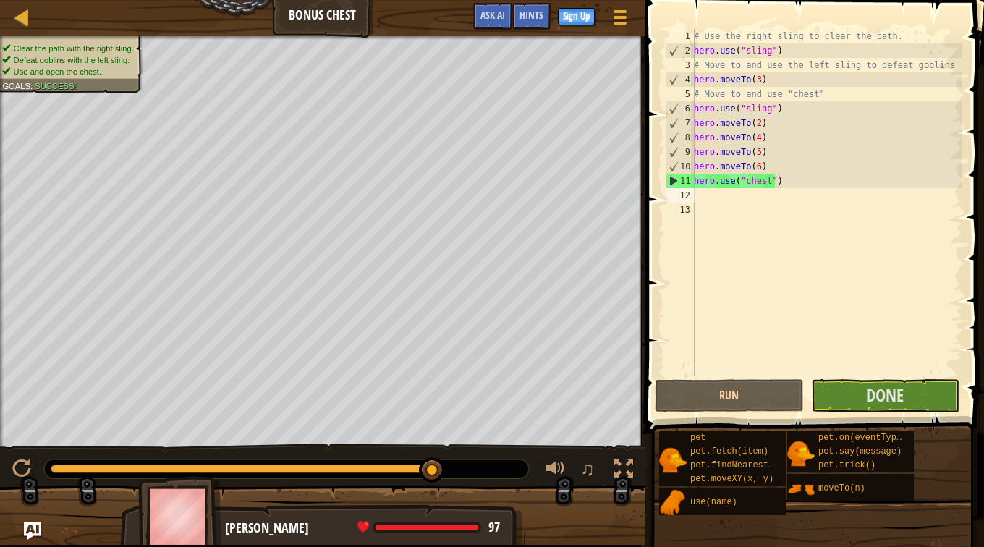
drag, startPoint x: 117, startPoint y: 469, endPoint x: 437, endPoint y: 453, distance: 320.2
click at [437, 453] on div "♫" at bounding box center [322, 465] width 645 height 43
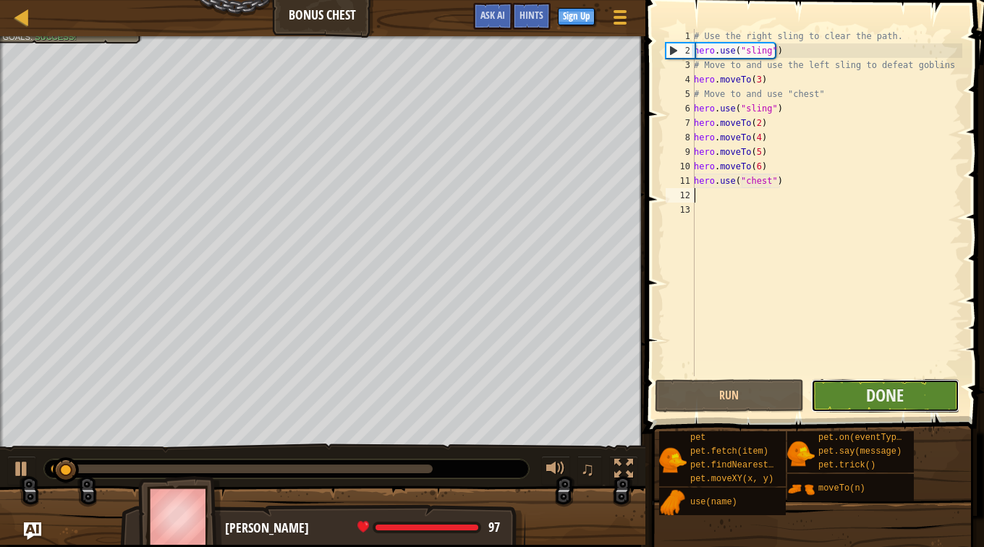
click at [861, 391] on button "Done" at bounding box center [885, 395] width 148 height 33
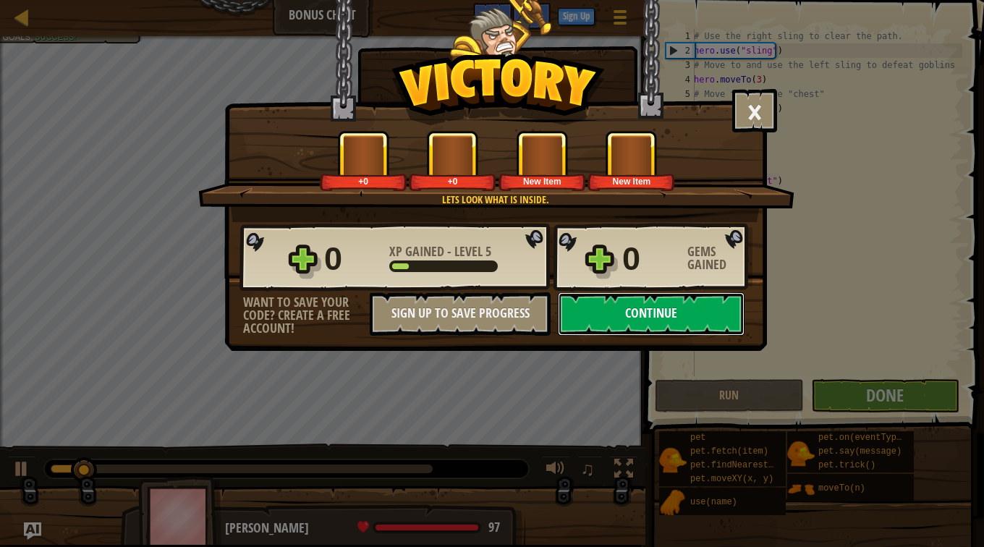
click at [632, 308] on button "Continue" at bounding box center [651, 313] width 187 height 43
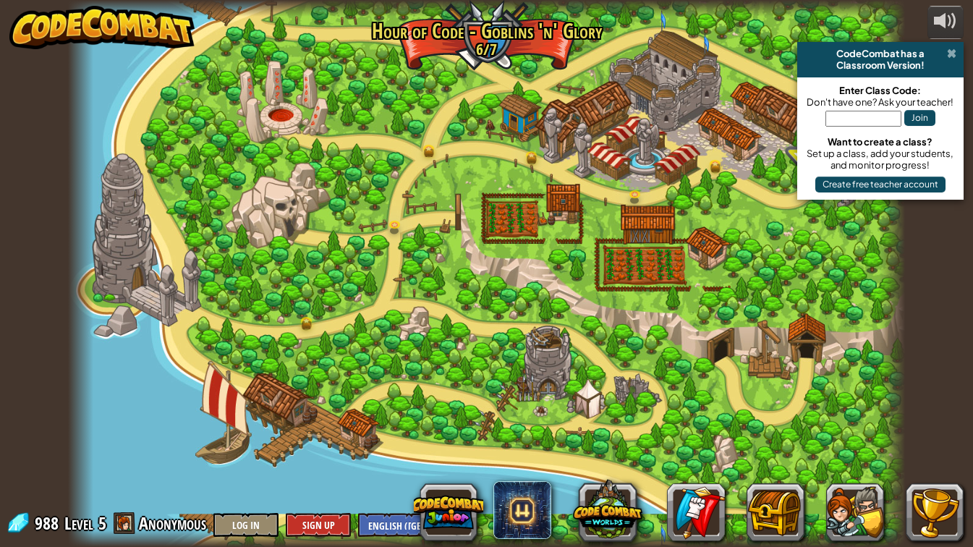
click at [948, 50] on span at bounding box center [951, 54] width 9 height 12
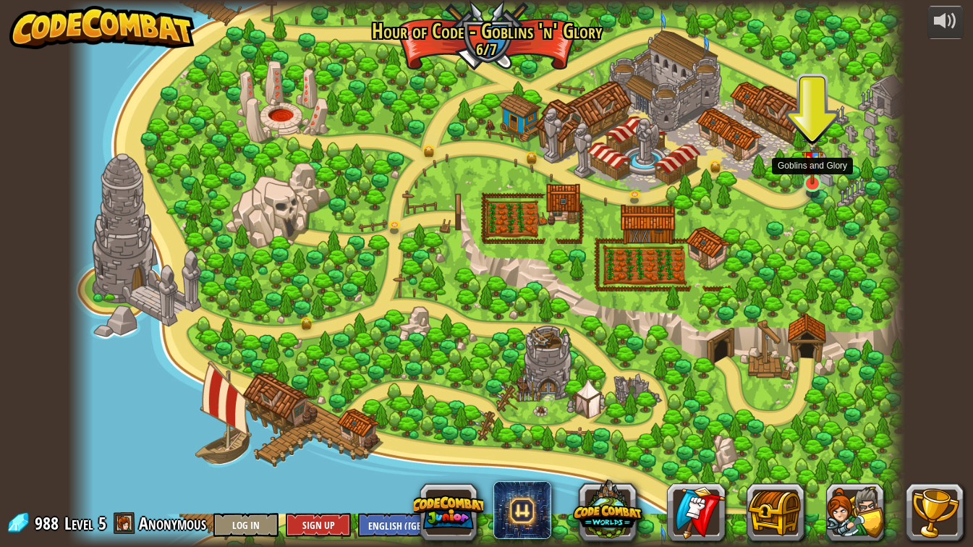
click at [808, 169] on img at bounding box center [812, 158] width 21 height 56
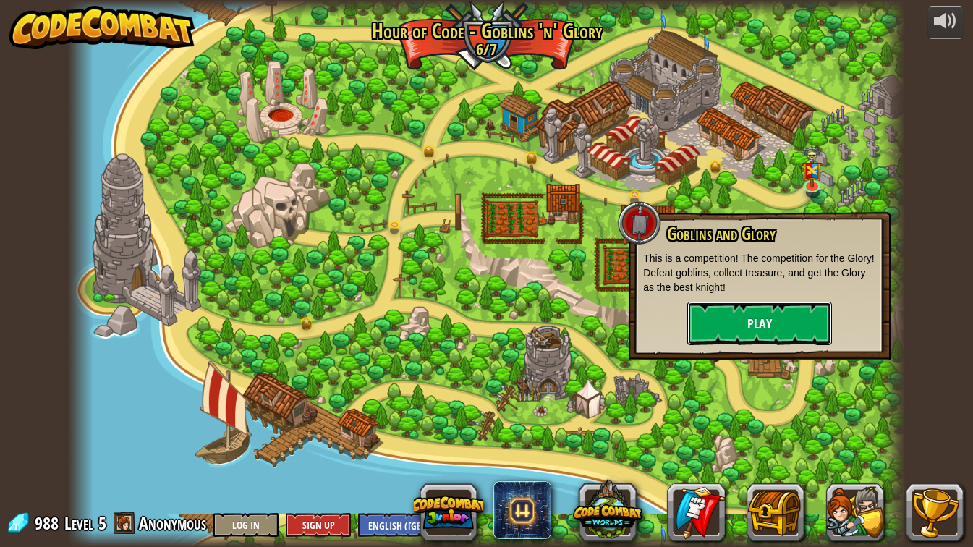
click at [784, 315] on button "Play" at bounding box center [759, 323] width 145 height 43
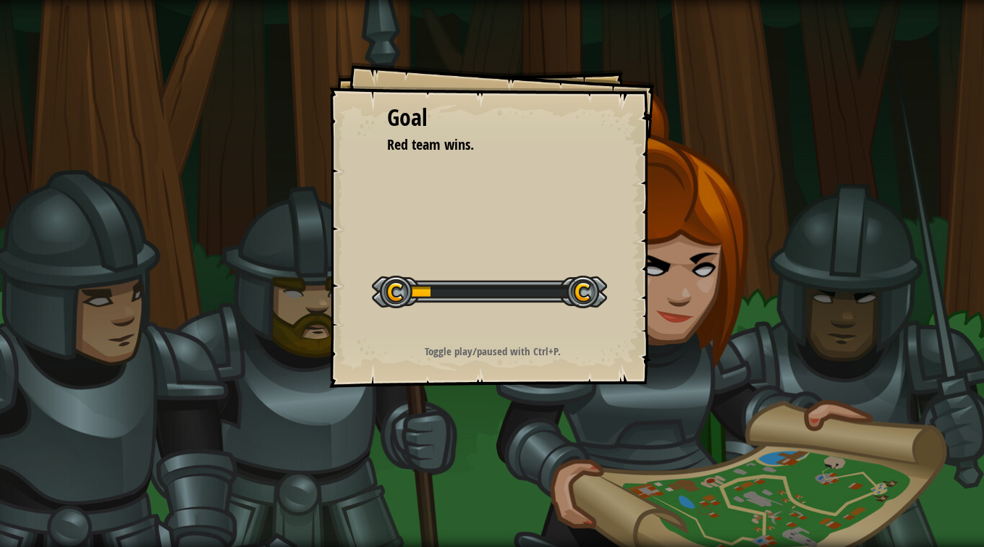
click at [525, 333] on div "Goal Red team wins. Start Level Error loading from server. Try refreshing the p…" at bounding box center [492, 225] width 326 height 326
click at [529, 359] on div "Goal Red team wins. Start Level Error loading from server. Try refreshing the p…" at bounding box center [492, 225] width 326 height 326
click at [511, 350] on strong "Toggle play/paused with Ctrl+P." at bounding box center [493, 351] width 136 height 15
click at [507, 348] on strong "Toggle play/paused with Ctrl+P." at bounding box center [493, 351] width 136 height 15
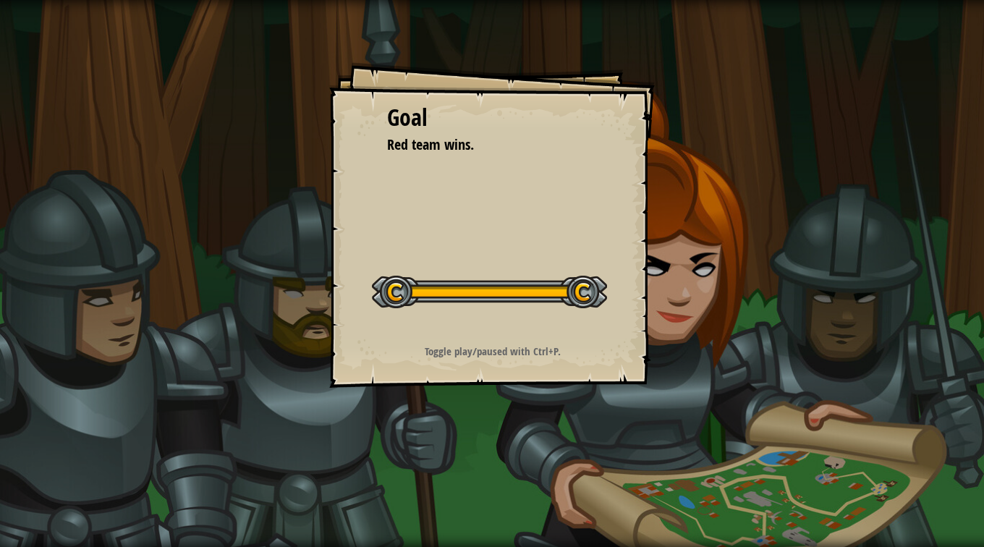
click at [510, 300] on div at bounding box center [489, 292] width 235 height 33
click at [510, 276] on div at bounding box center [489, 292] width 235 height 33
click at [491, 339] on div "Goal Red team wins. Start Level Error loading from server. Try refreshing the p…" at bounding box center [492, 225] width 326 height 326
click at [489, 331] on div "Goal Red team wins. Start Level Error loading from server. Try refreshing the p…" at bounding box center [492, 225] width 326 height 326
click at [483, 329] on div "Goal Red team wins. Start Level Error loading from server. Try refreshing the p…" at bounding box center [492, 225] width 326 height 326
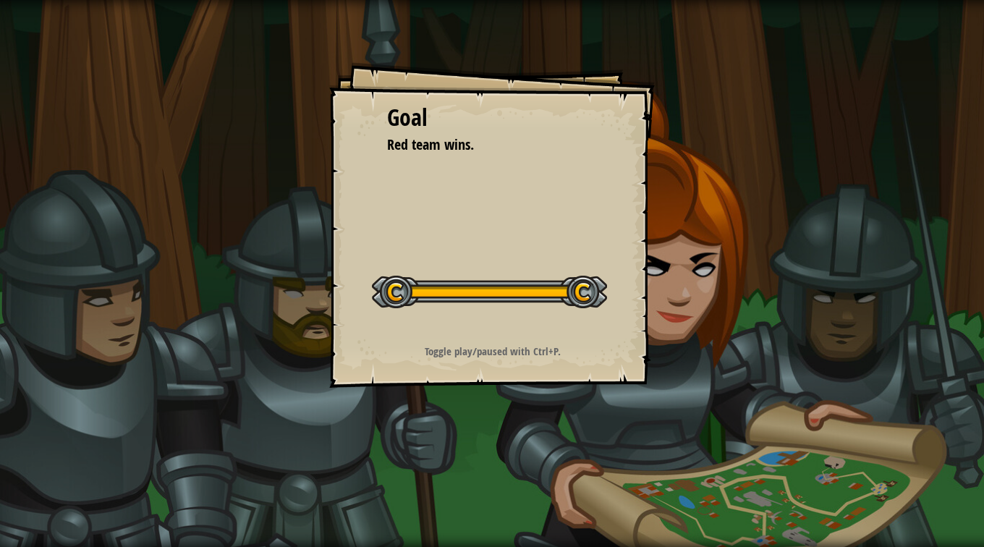
click at [475, 252] on div "Goal Red team wins. Start Level Error loading from server. Try refreshing the p…" at bounding box center [492, 225] width 326 height 326
click at [485, 254] on div "Goal Red team wins. Start Level Error loading from server. Try refreshing the p…" at bounding box center [492, 225] width 326 height 326
